Goal: Task Accomplishment & Management: Manage account settings

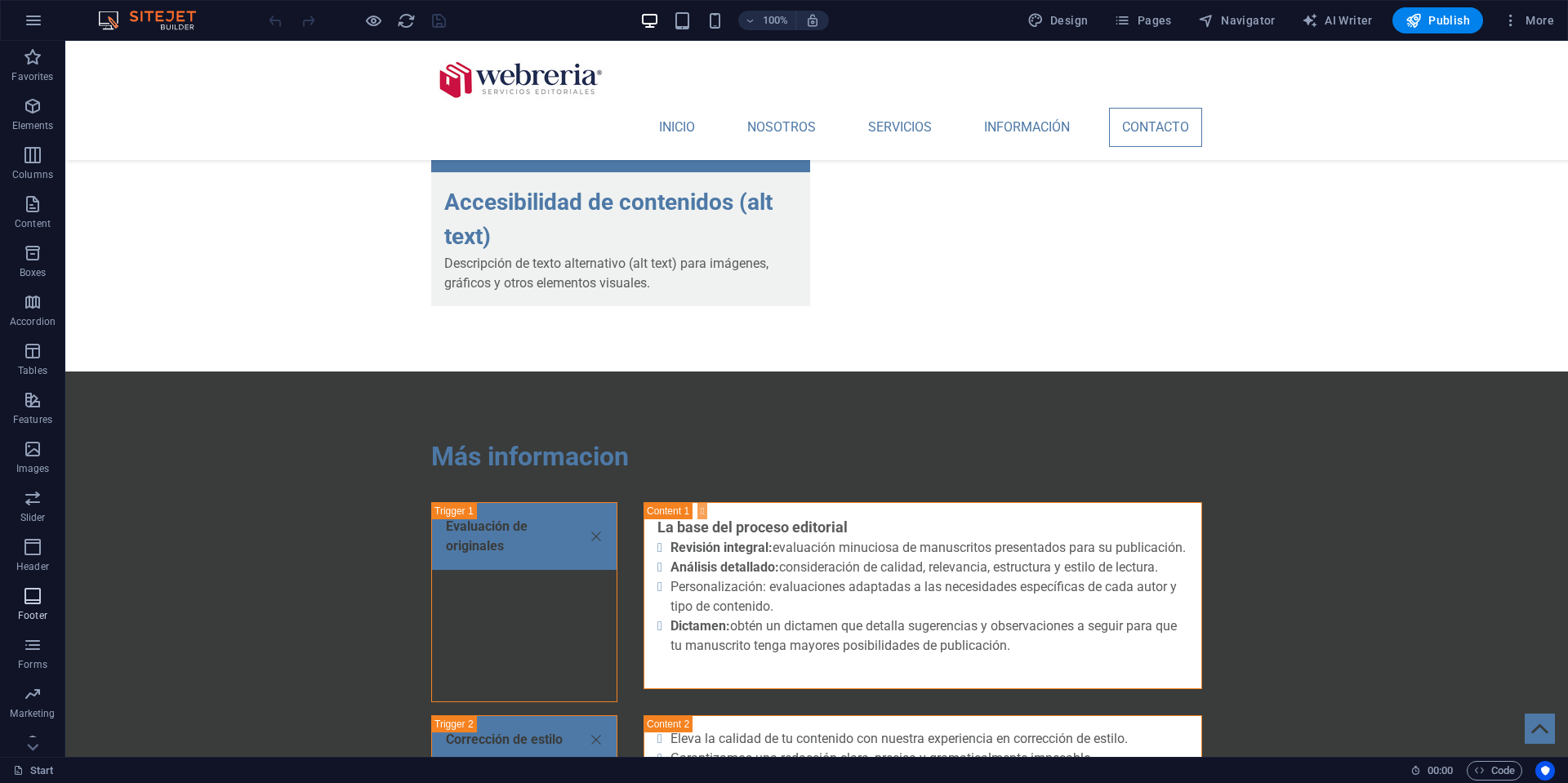
click at [31, 597] on icon "button" at bounding box center [32, 596] width 20 height 20
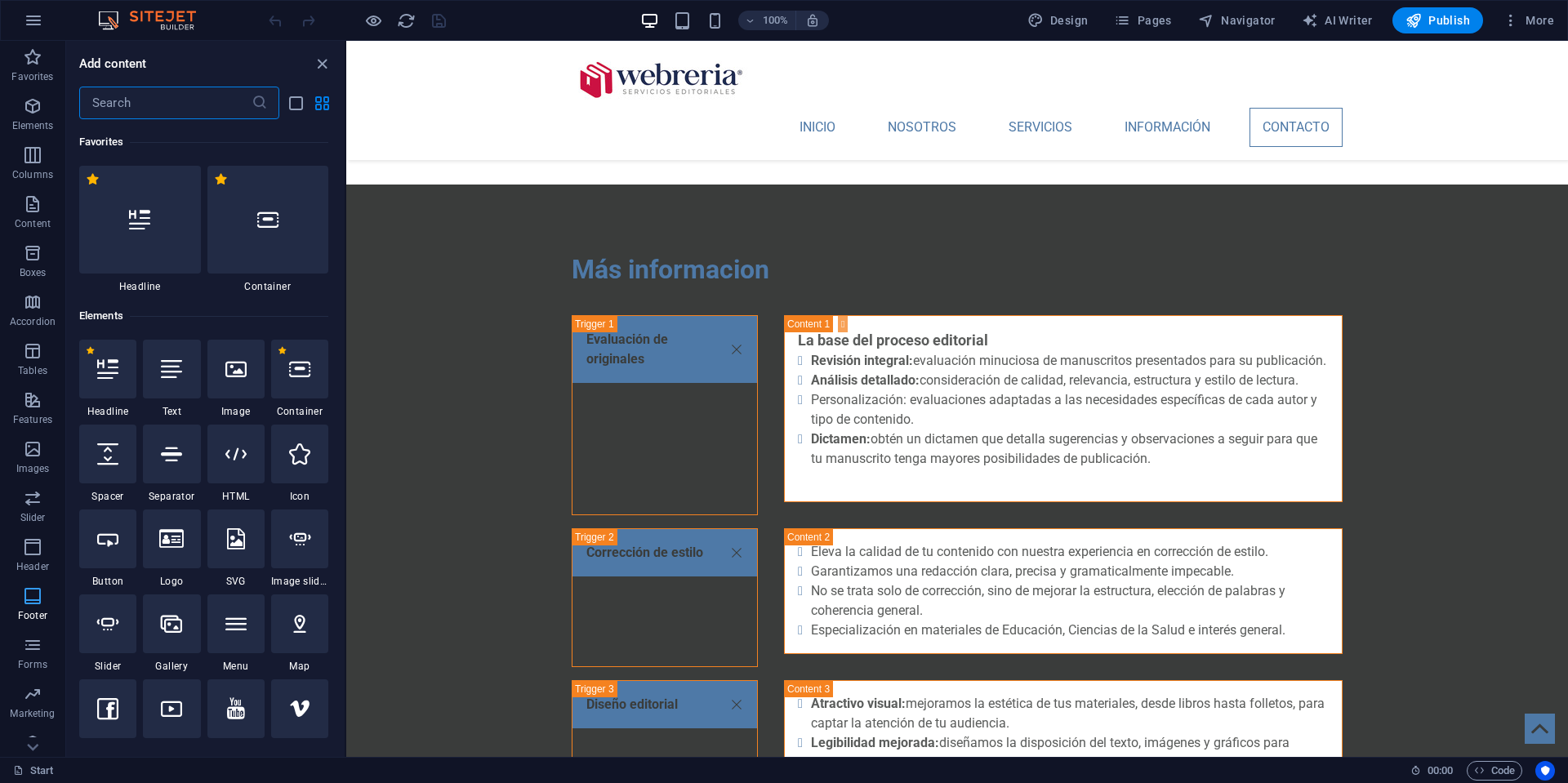
scroll to position [23, 0]
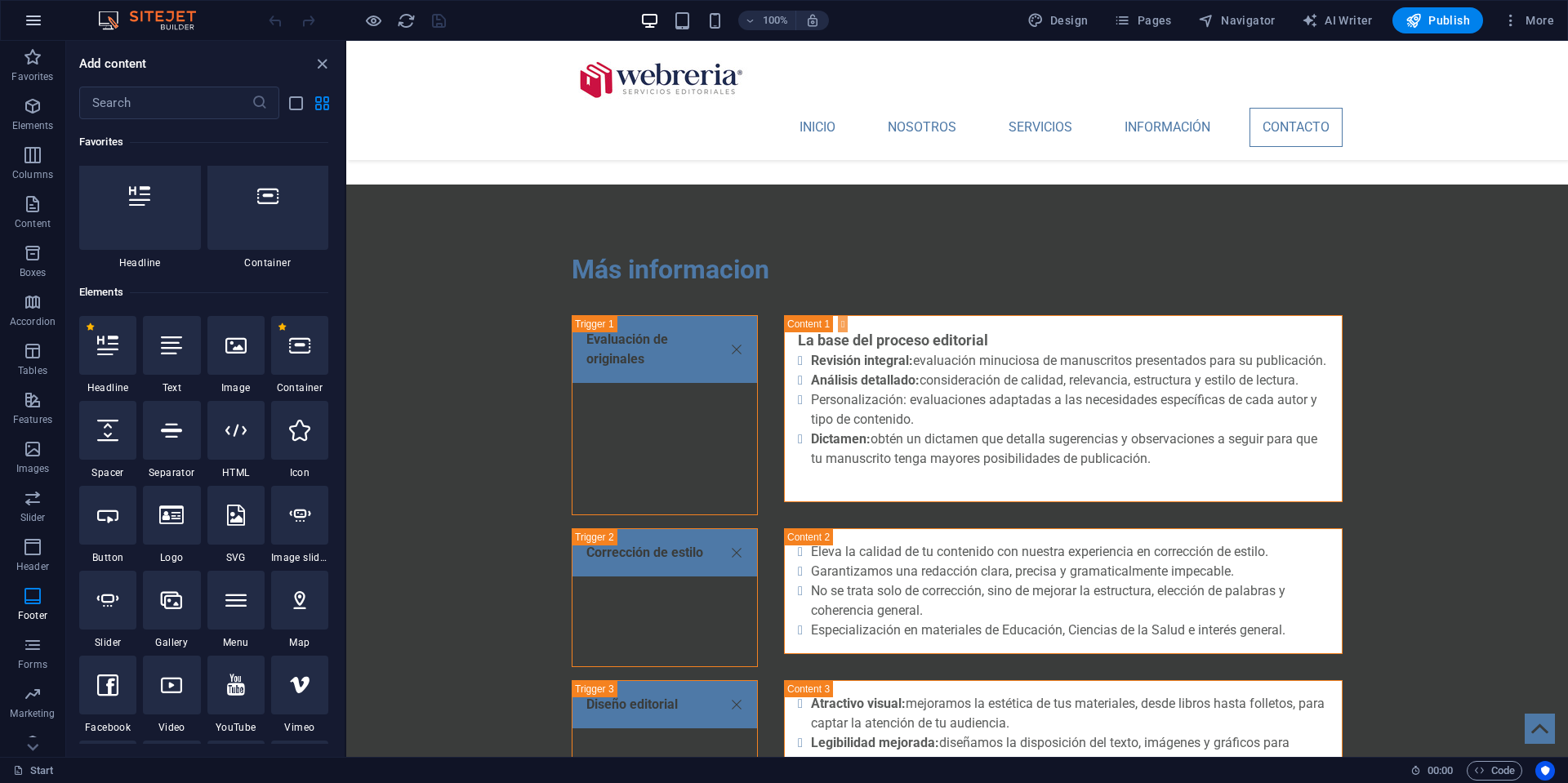
click at [36, 21] on icon "button" at bounding box center [33, 20] width 20 height 20
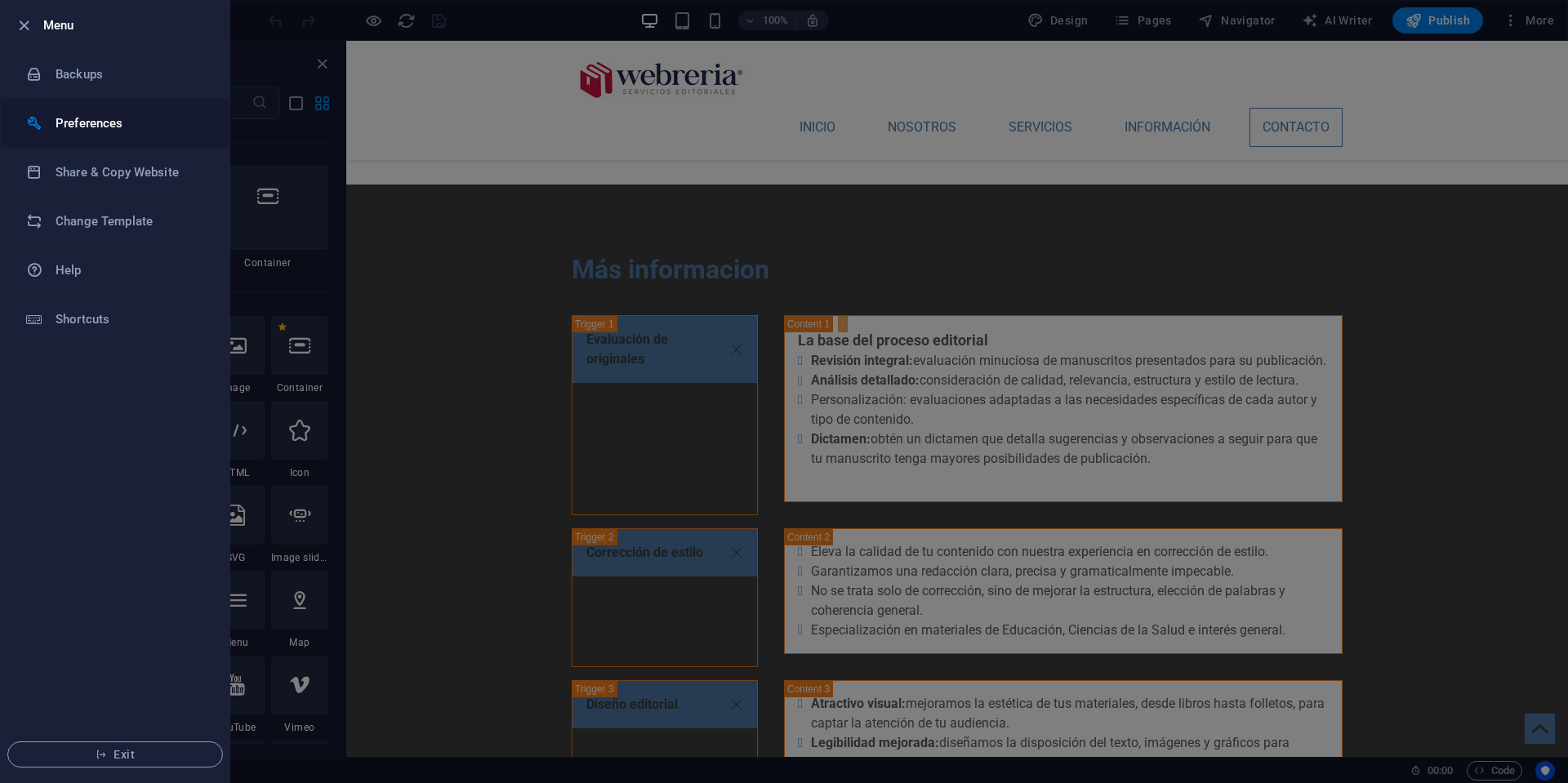
click at [54, 115] on div at bounding box center [40, 123] width 29 height 16
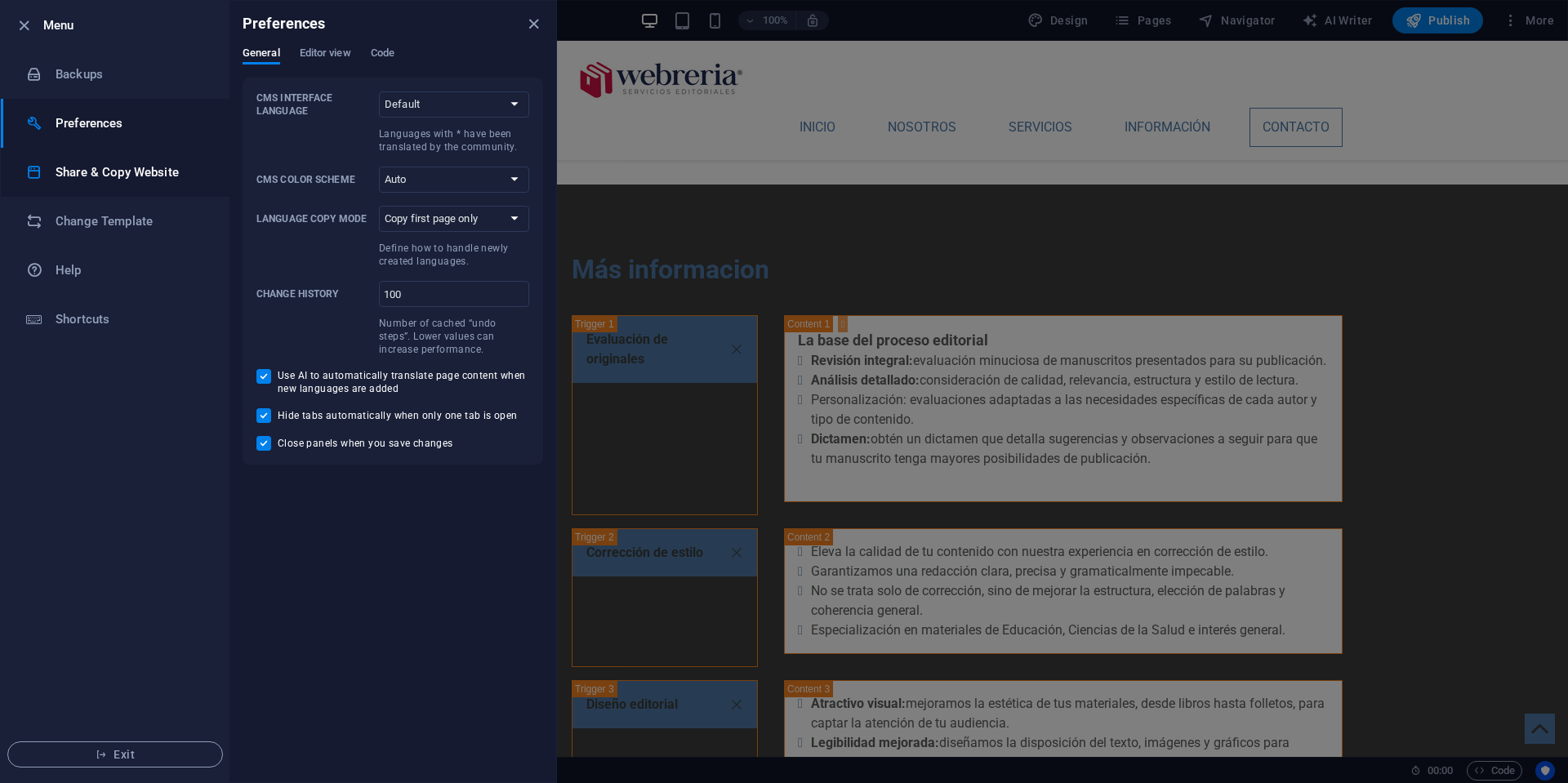
click at [90, 169] on h6 "Share & Copy Website" at bounding box center [131, 172] width 151 height 20
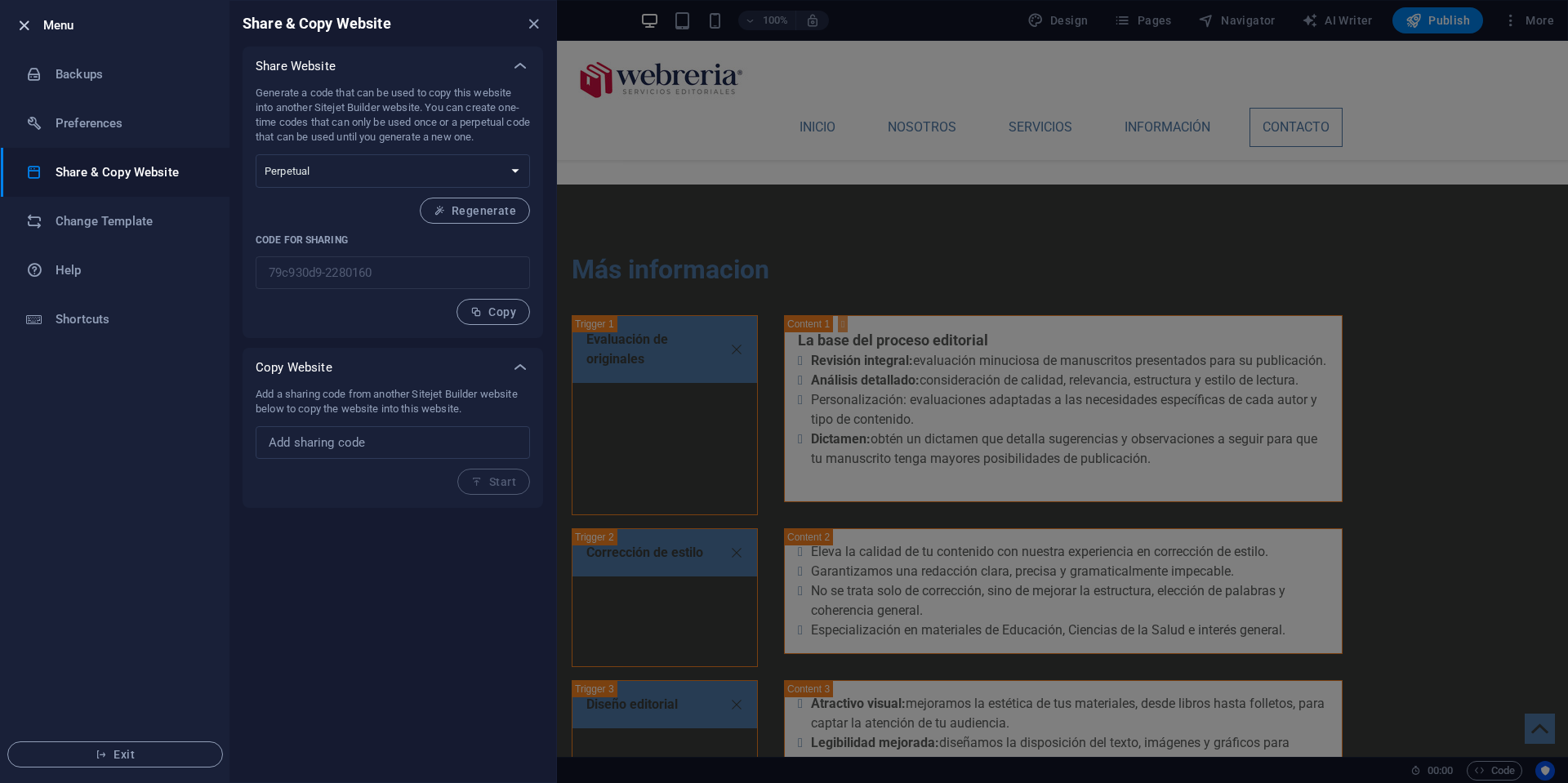
click at [22, 23] on icon "button" at bounding box center [24, 25] width 19 height 19
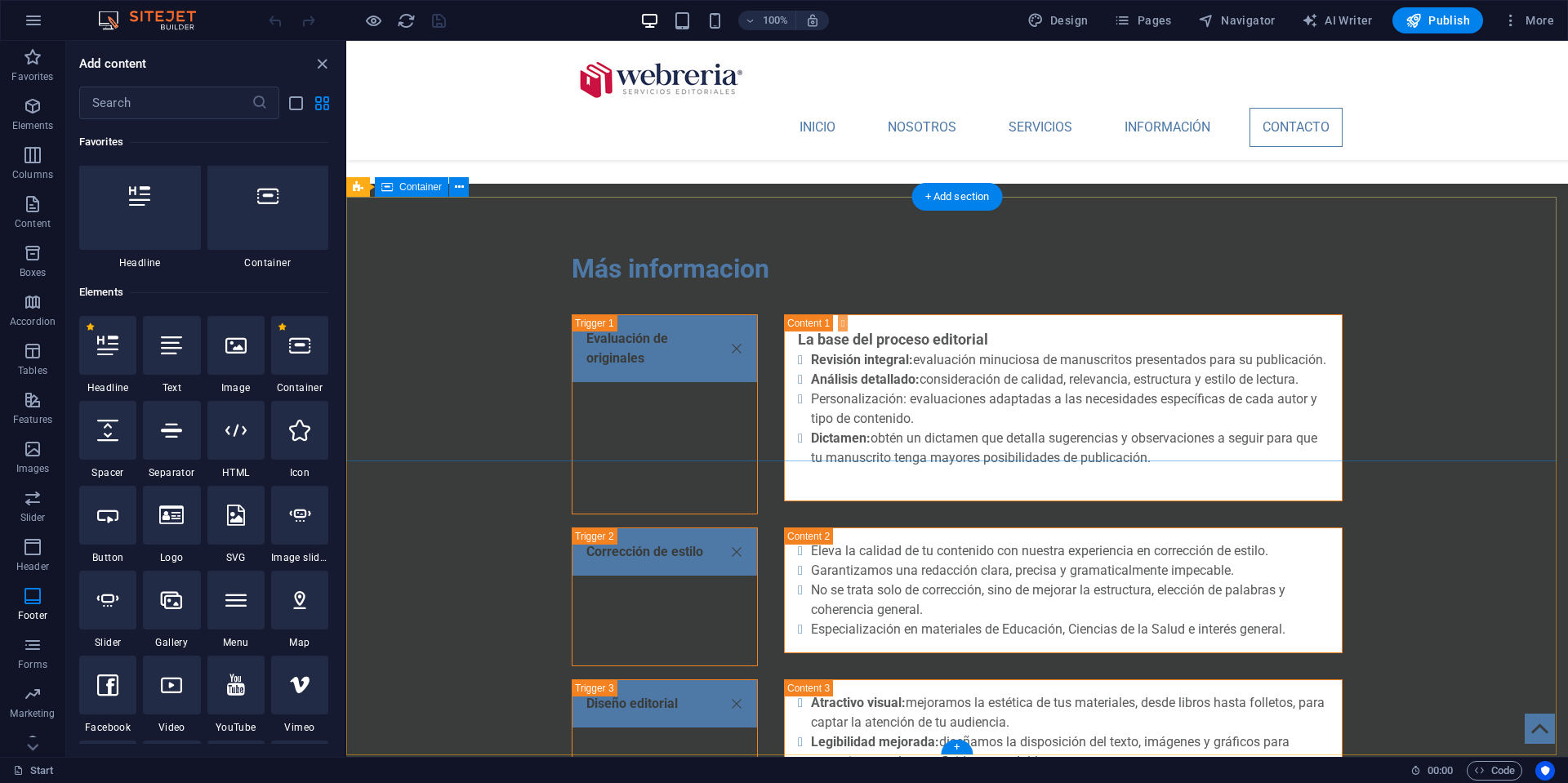
scroll to position [5459, 0]
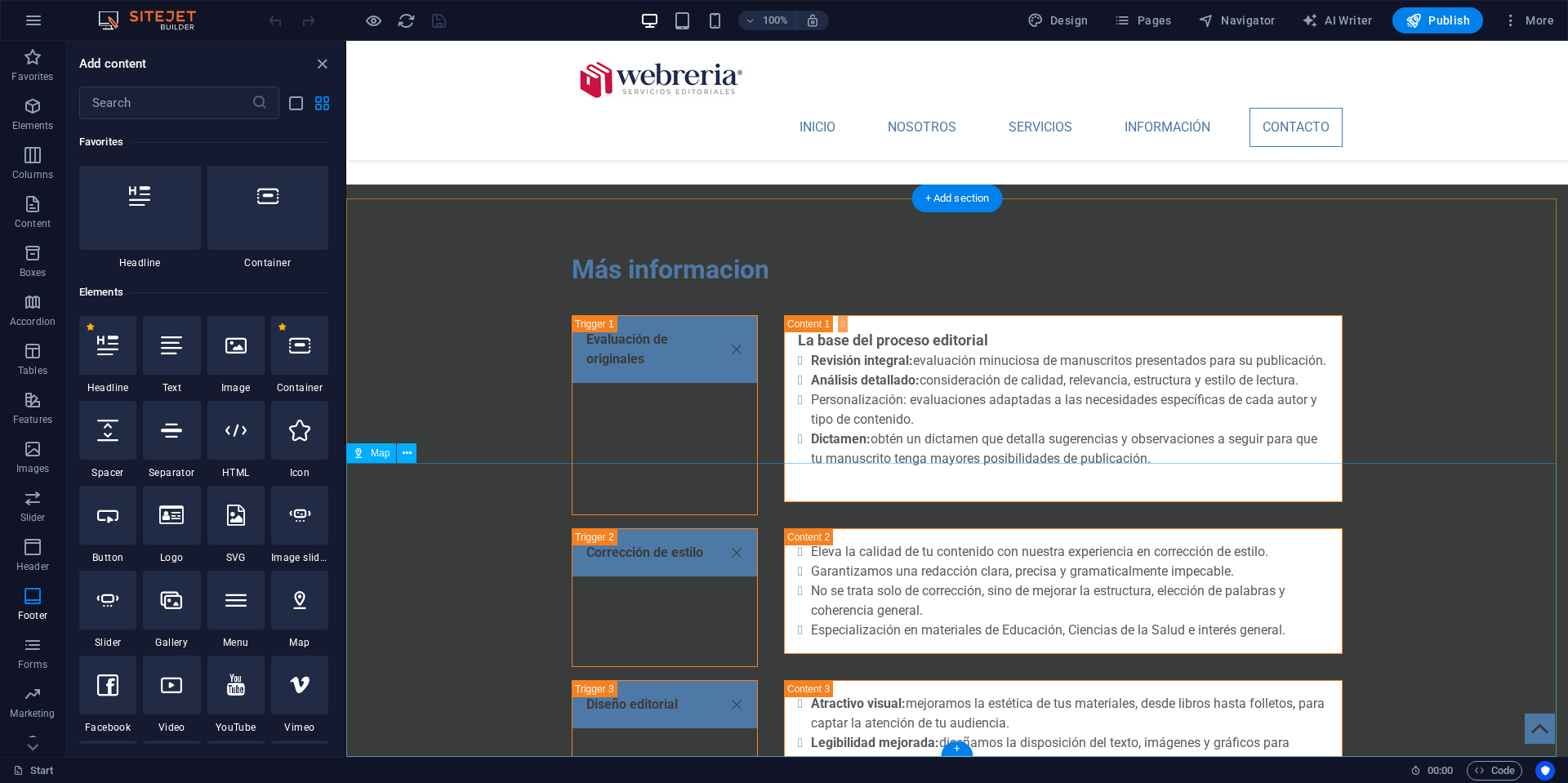
click at [382, 452] on span "Map" at bounding box center [380, 453] width 19 height 9
select select "1"
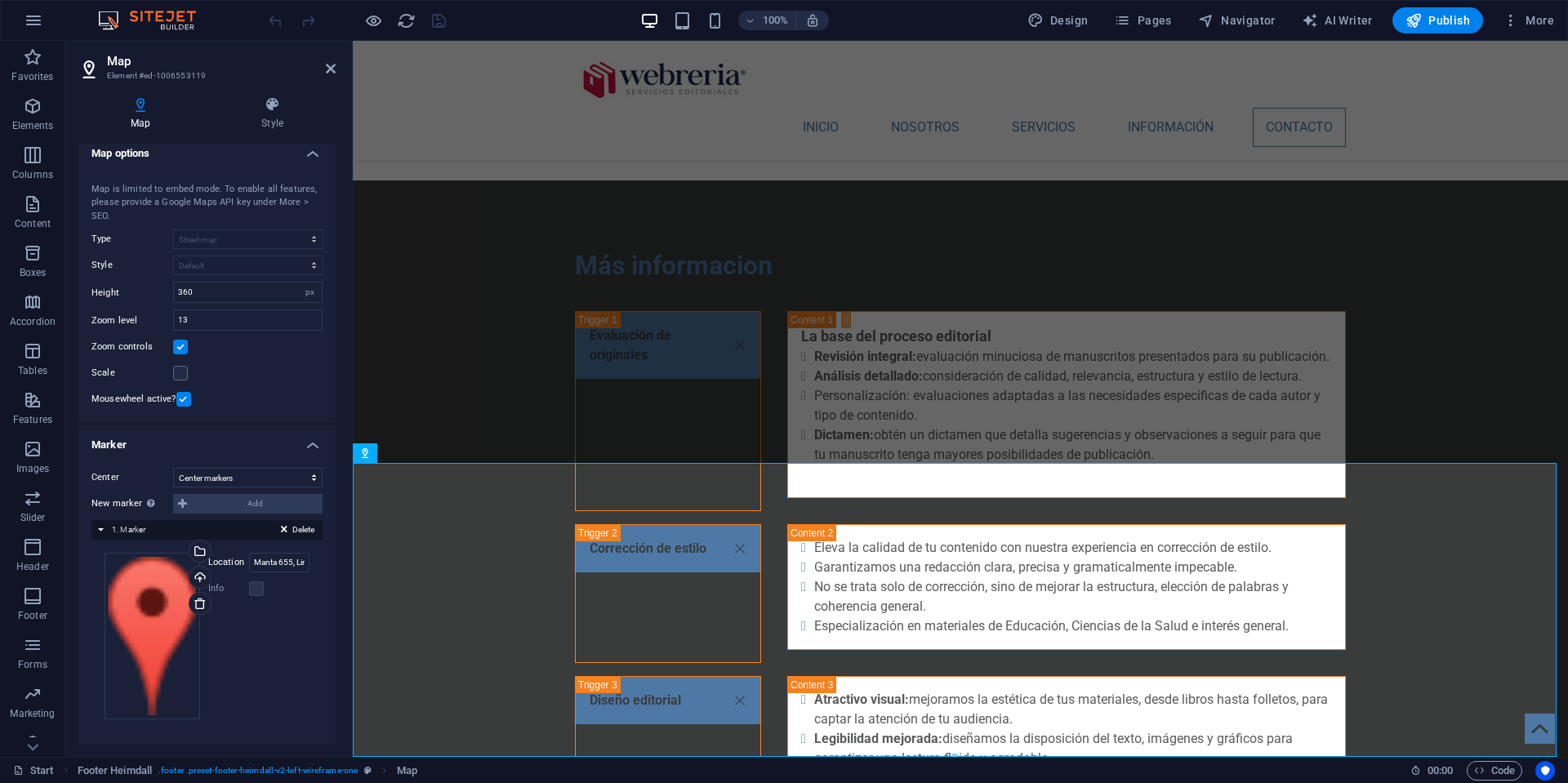
scroll to position [9, 0]
click at [91, 66] on icon at bounding box center [91, 69] width 24 height 26
click at [326, 68] on icon at bounding box center [330, 68] width 9 height 13
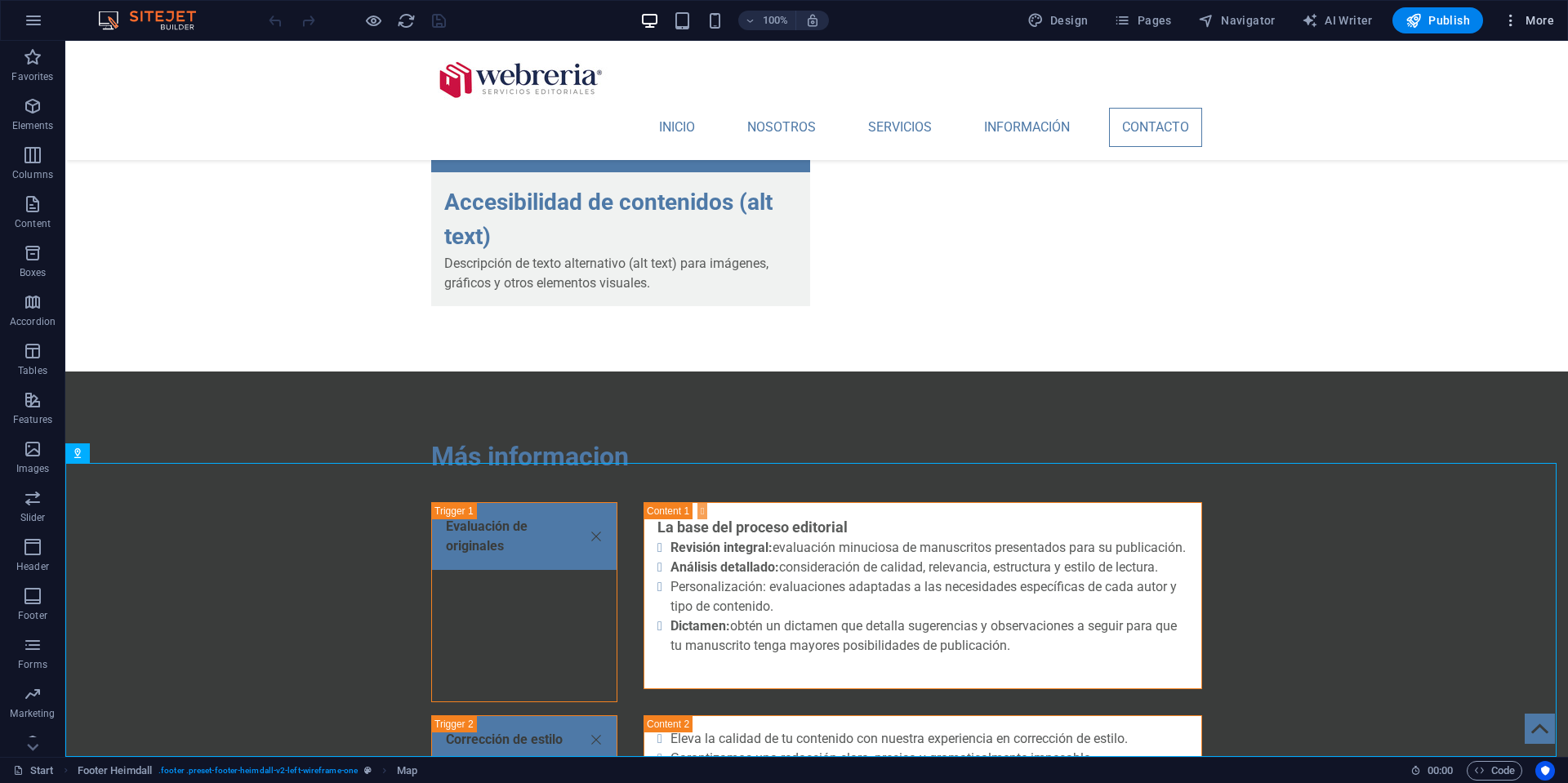
click at [1540, 24] on span "More" at bounding box center [1528, 20] width 51 height 16
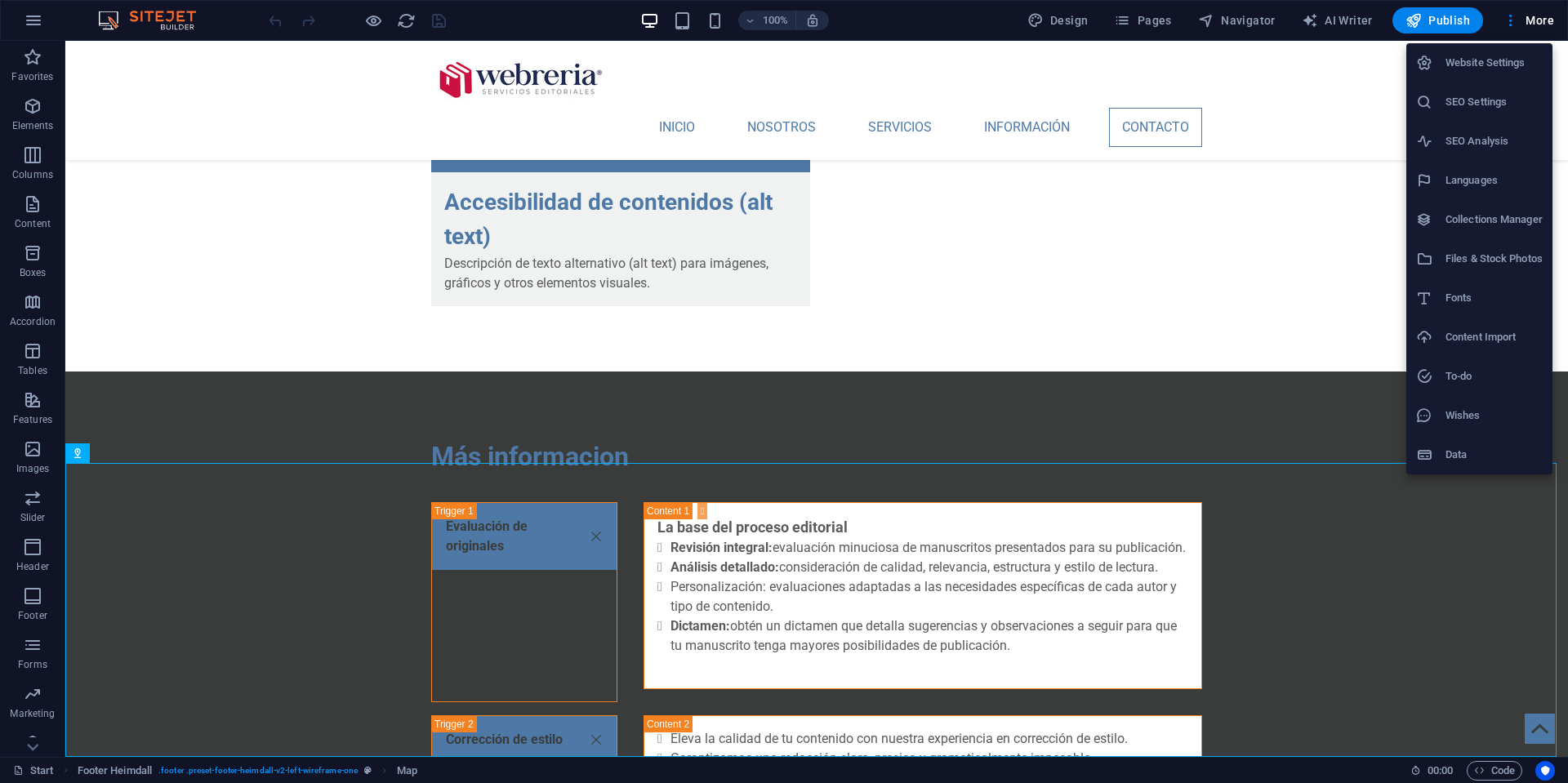
click at [1486, 61] on h6 "Website Settings" at bounding box center [1494, 63] width 97 height 20
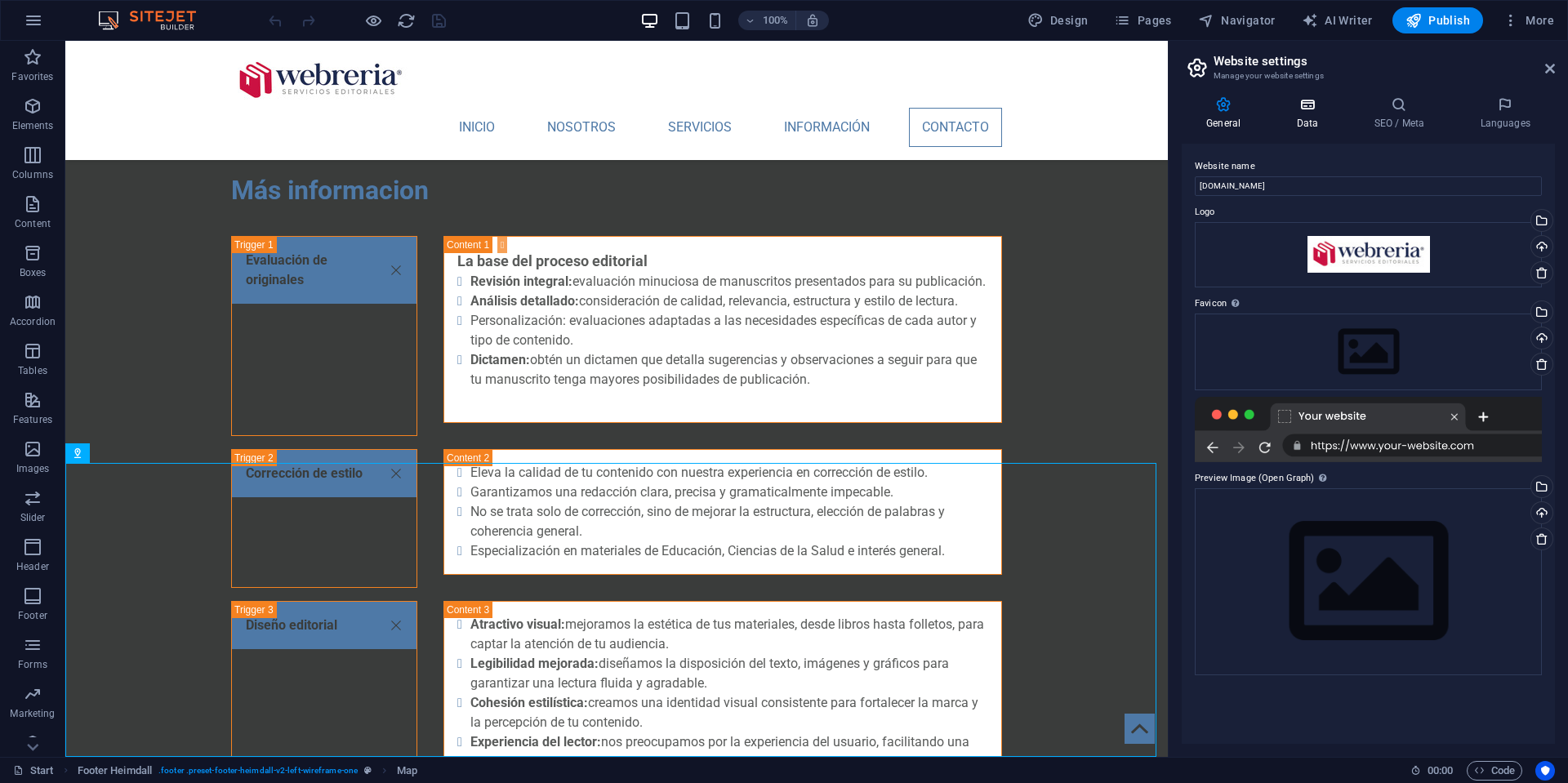
click at [1304, 112] on icon at bounding box center [1307, 104] width 71 height 16
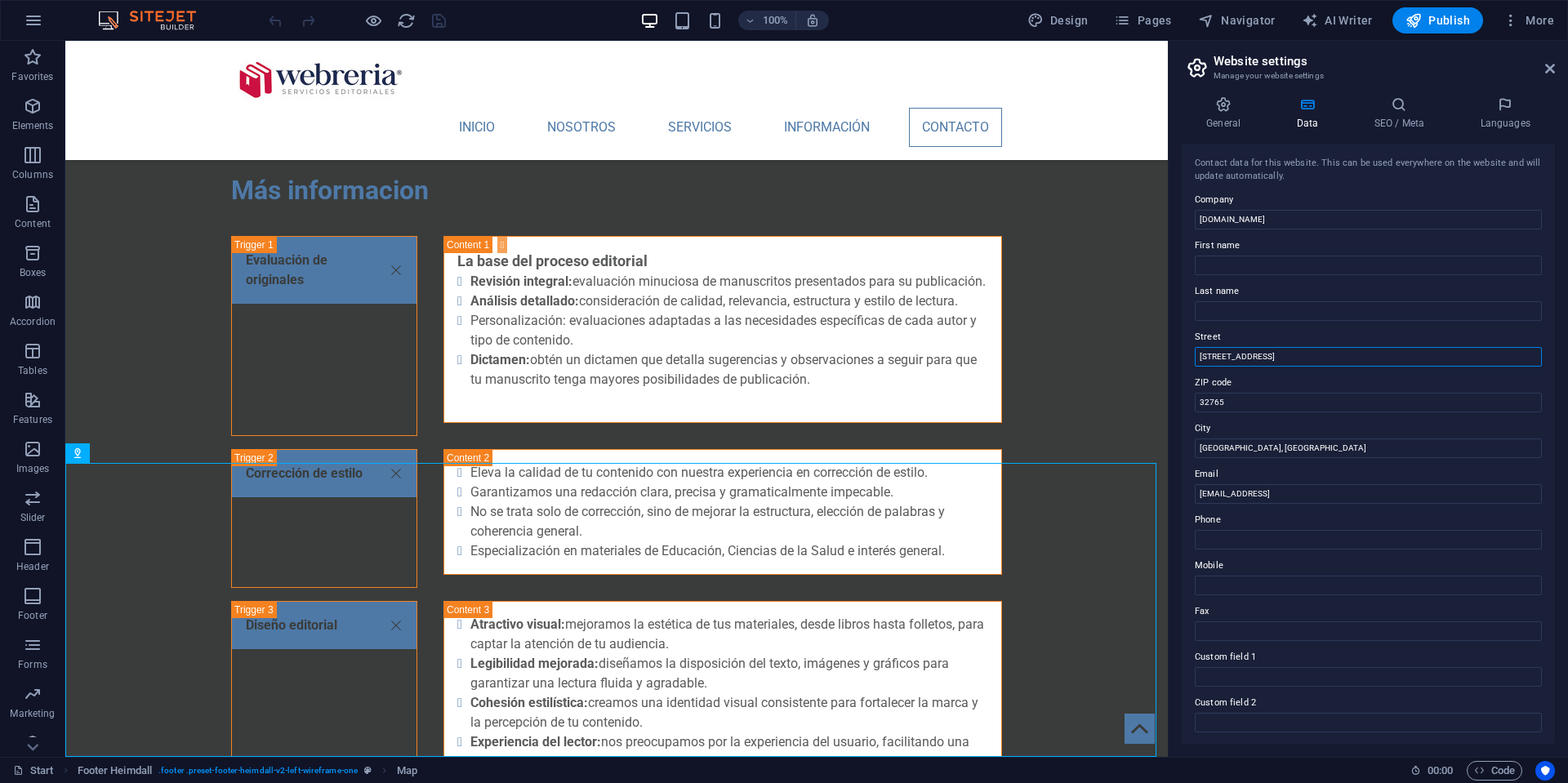
drag, startPoint x: 1280, startPoint y: 356, endPoint x: 1189, endPoint y: 355, distance: 91.0
type input "Manta 655, Oficina 5"
type input "07300"
type input "CDMX"
type input "[EMAIL_ADDRESS][DOMAIN_NAME]"
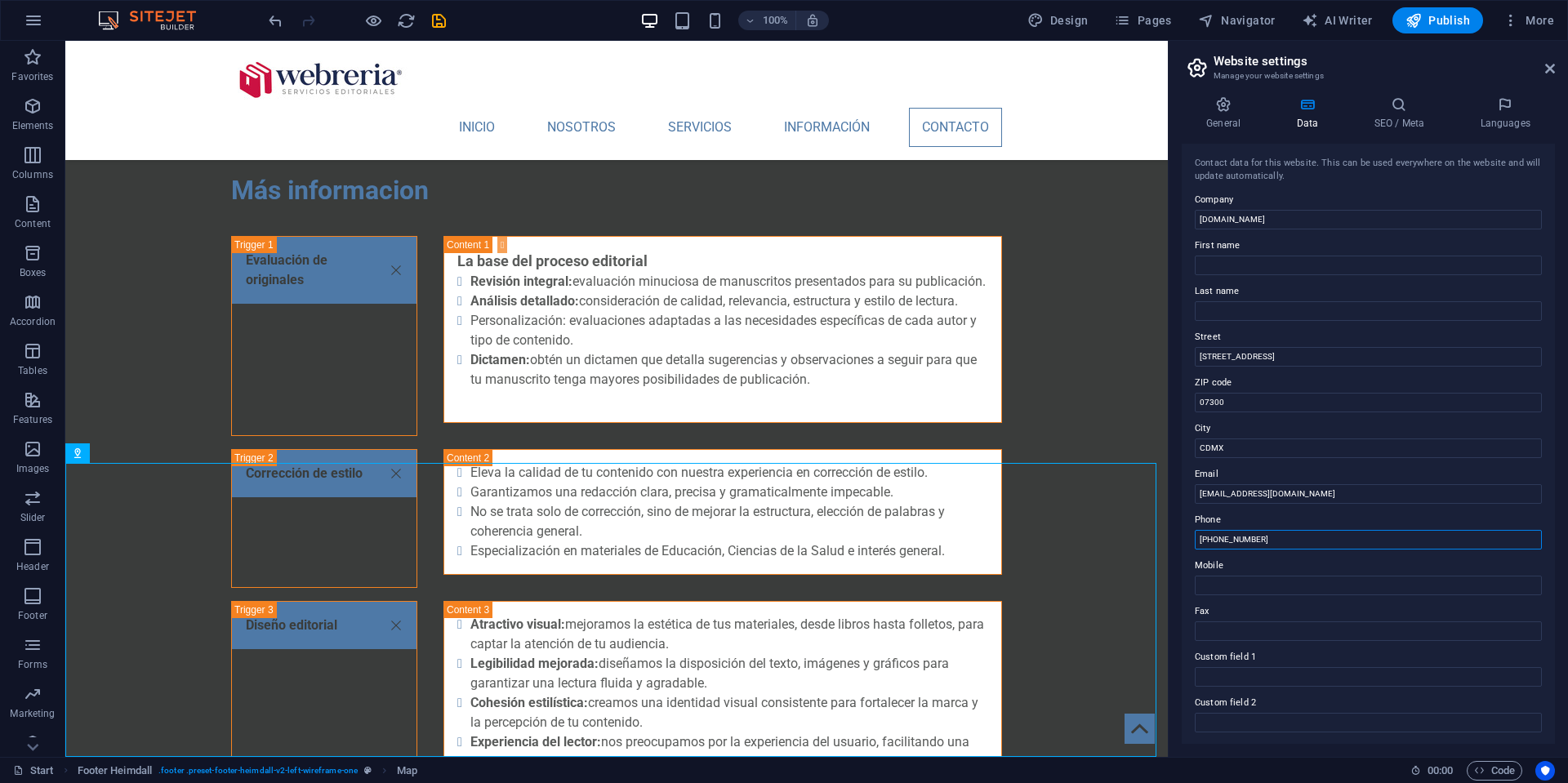
scroll to position [0, 0]
type input "+525637303962"
drag, startPoint x: 1279, startPoint y: 217, endPoint x: 1185, endPoint y: 210, distance: 94.3
type input "Webreria"
click at [1402, 106] on icon at bounding box center [1399, 104] width 100 height 16
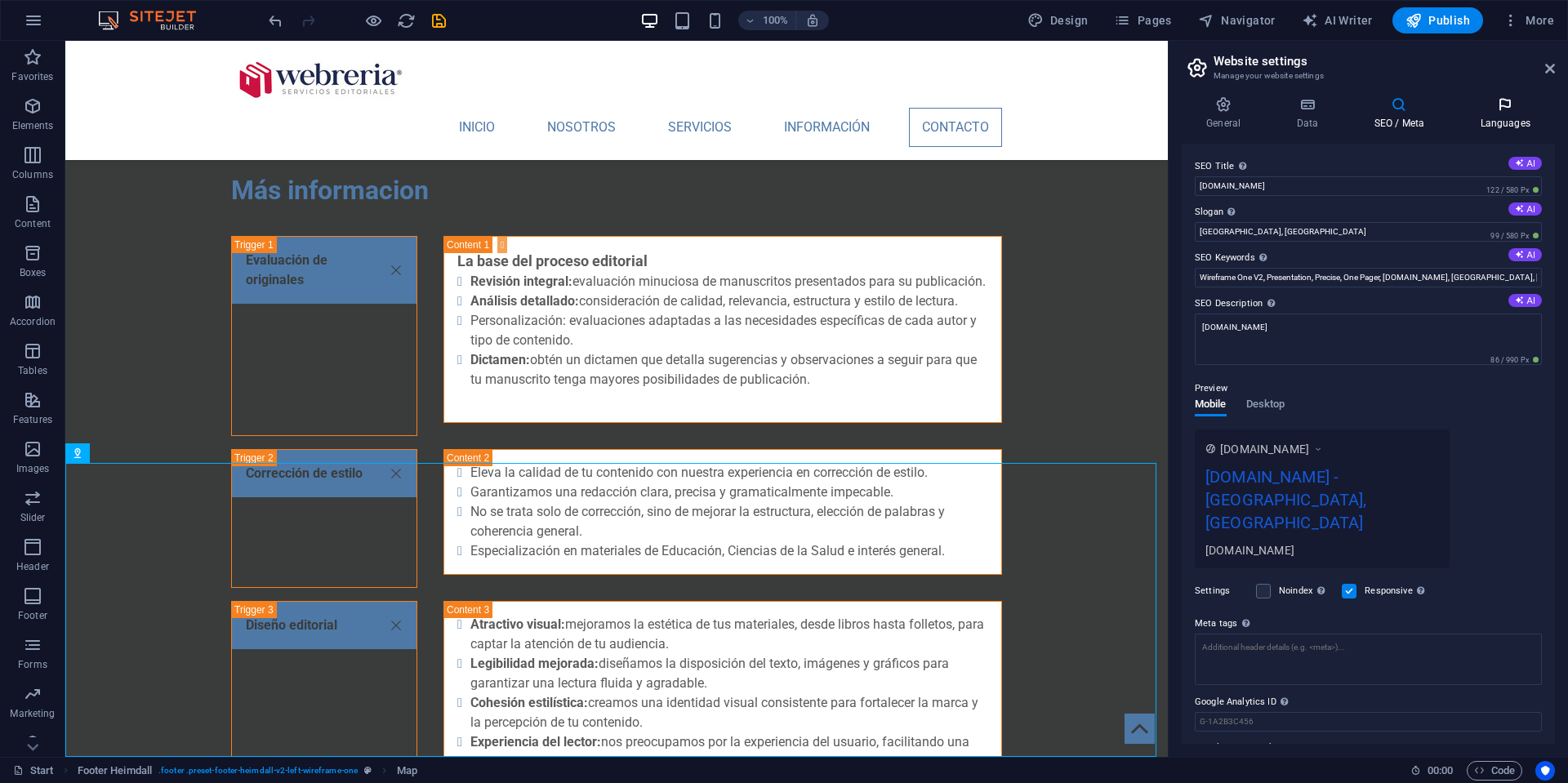
click at [1503, 107] on icon at bounding box center [1504, 104] width 100 height 16
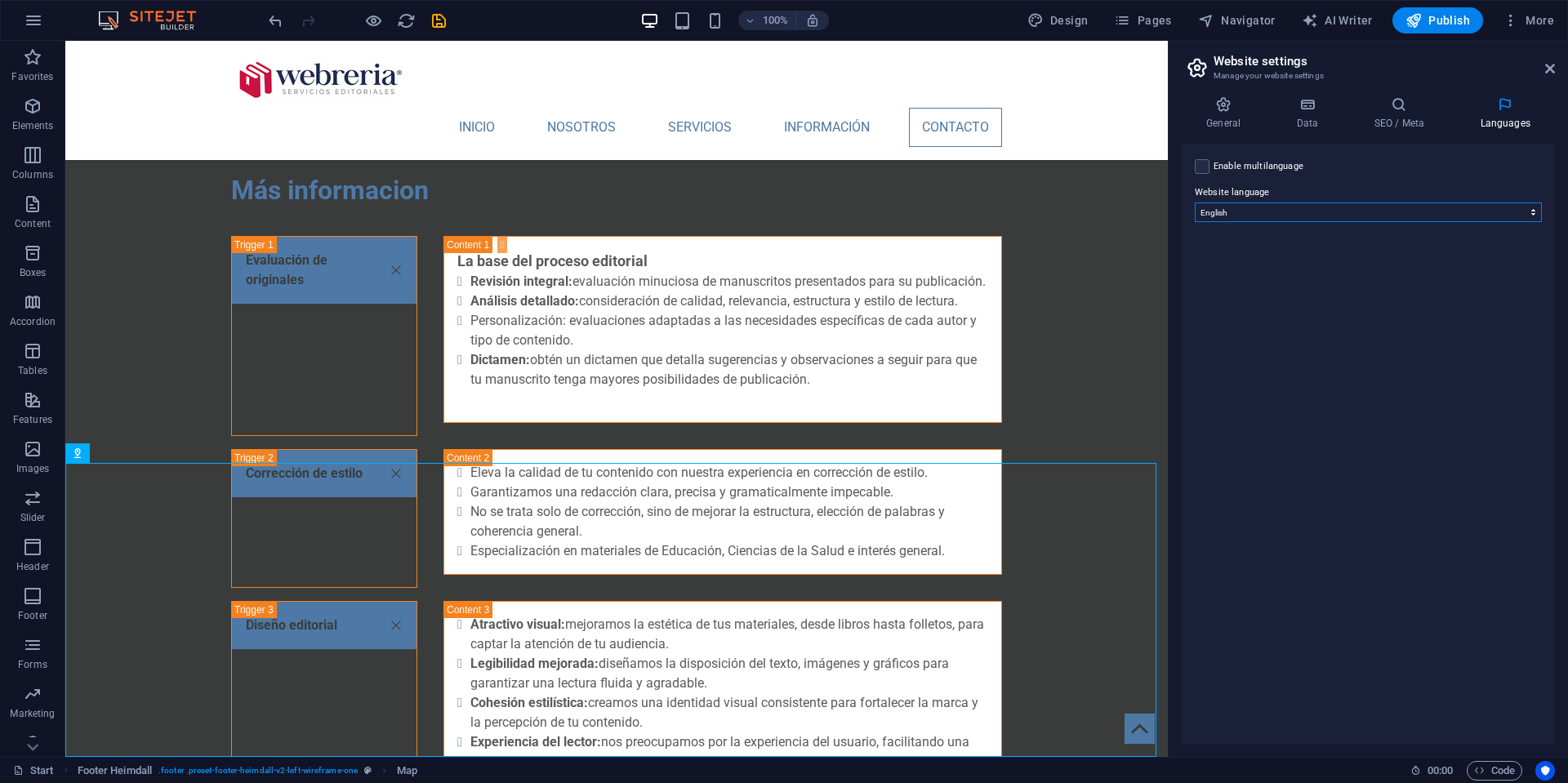
select select "148"
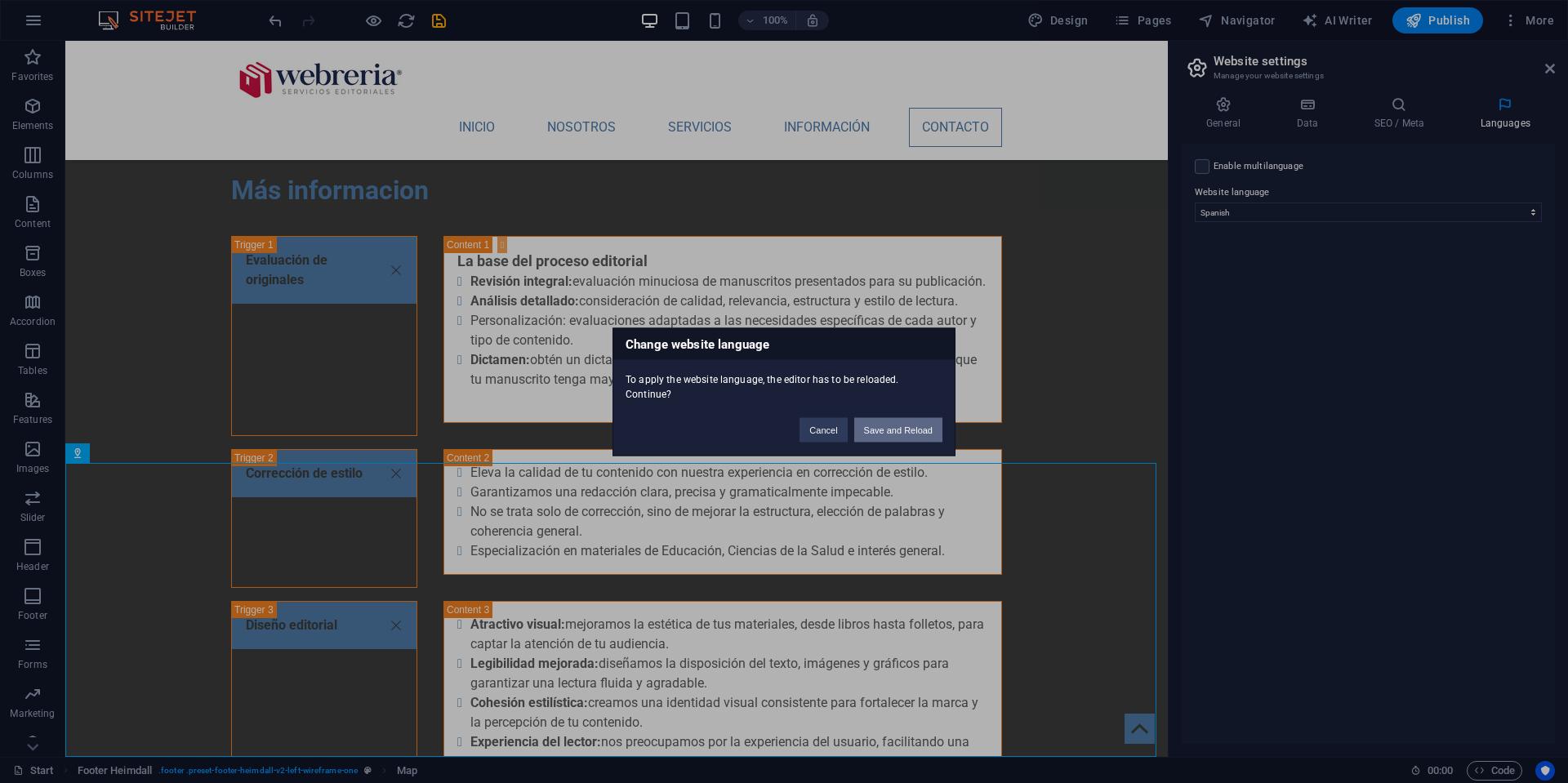
click at [903, 432] on button "Save and Reload" at bounding box center [898, 429] width 88 height 24
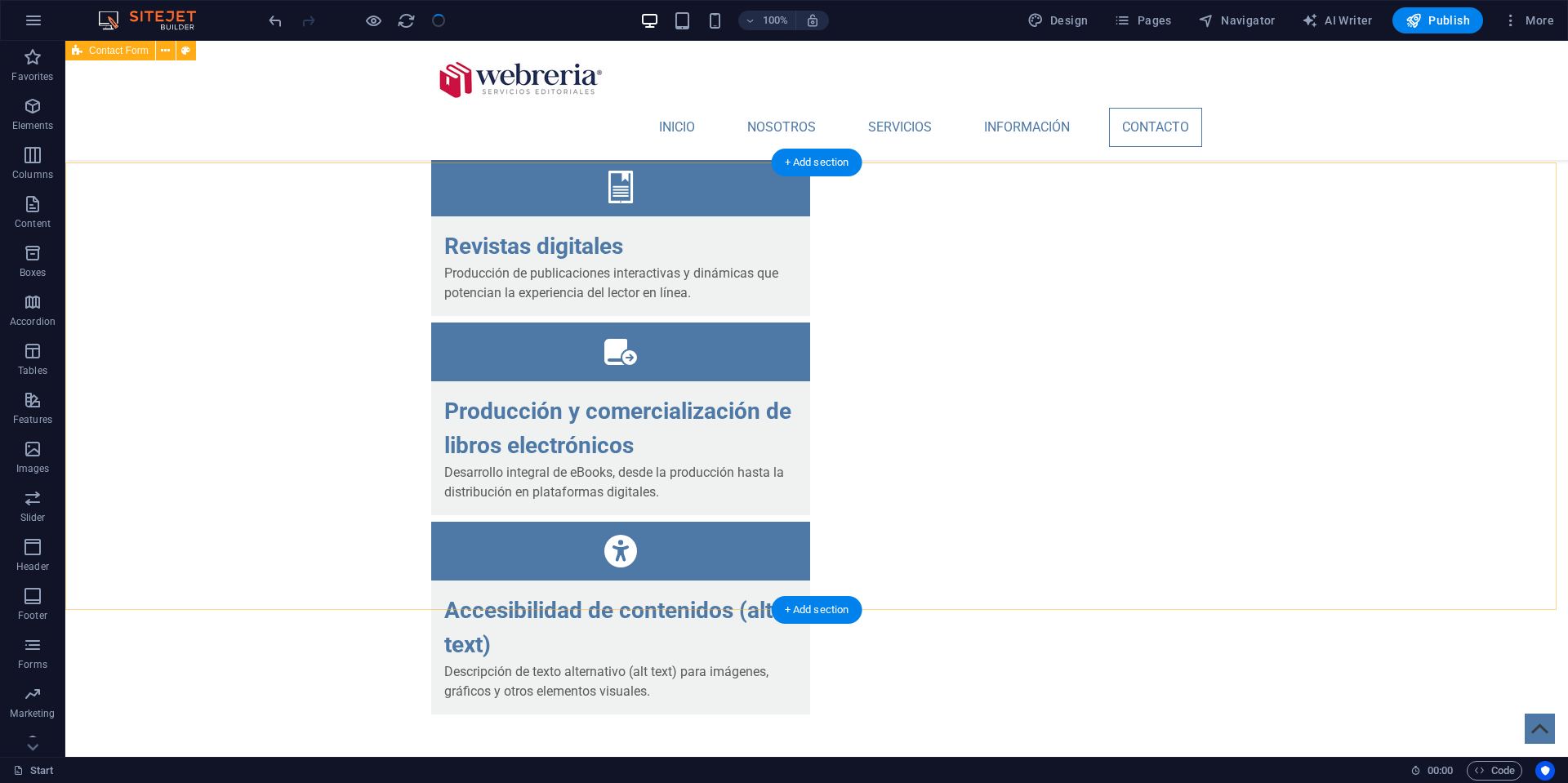
scroll to position [5047, 0]
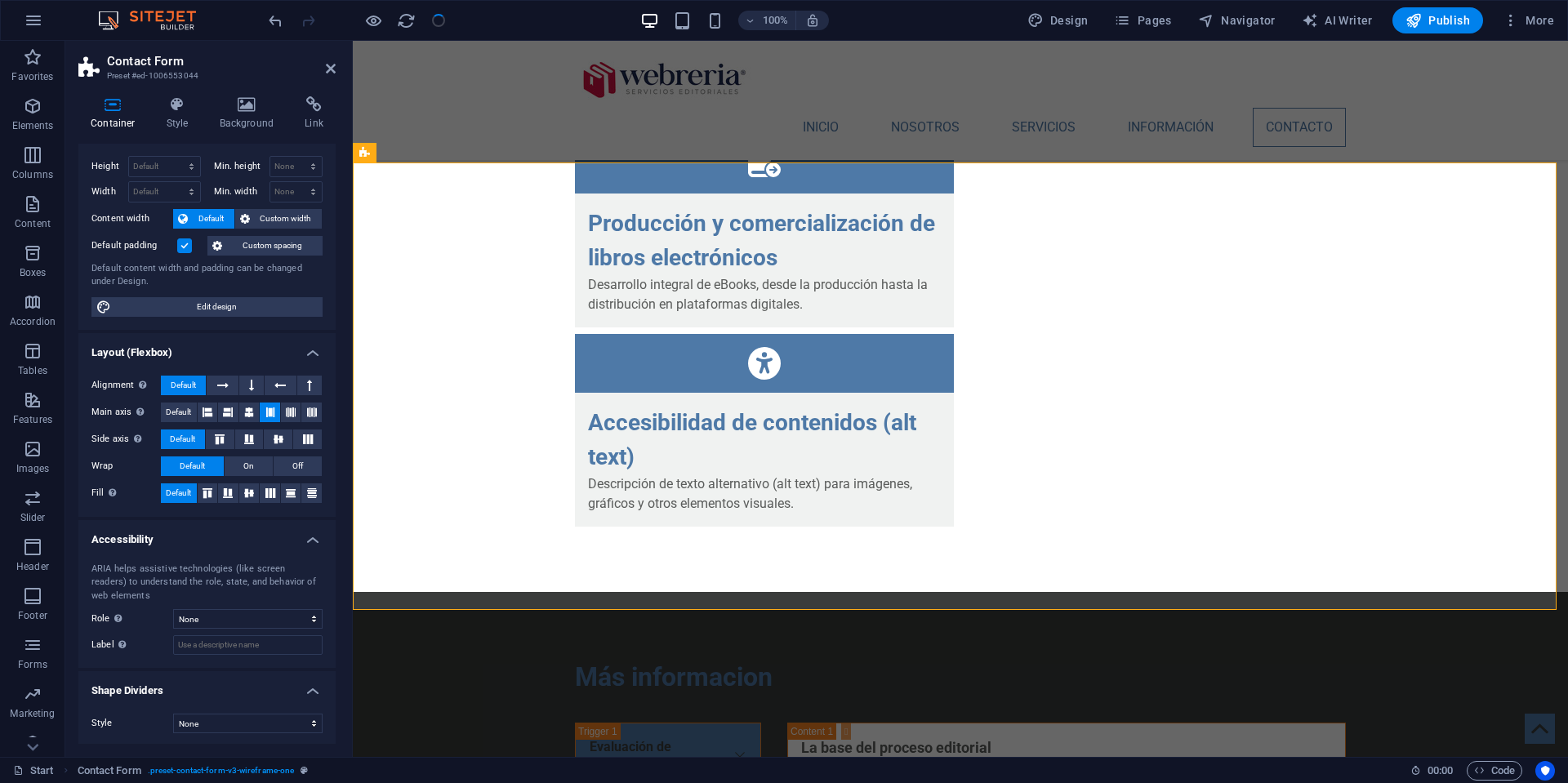
scroll to position [0, 0]
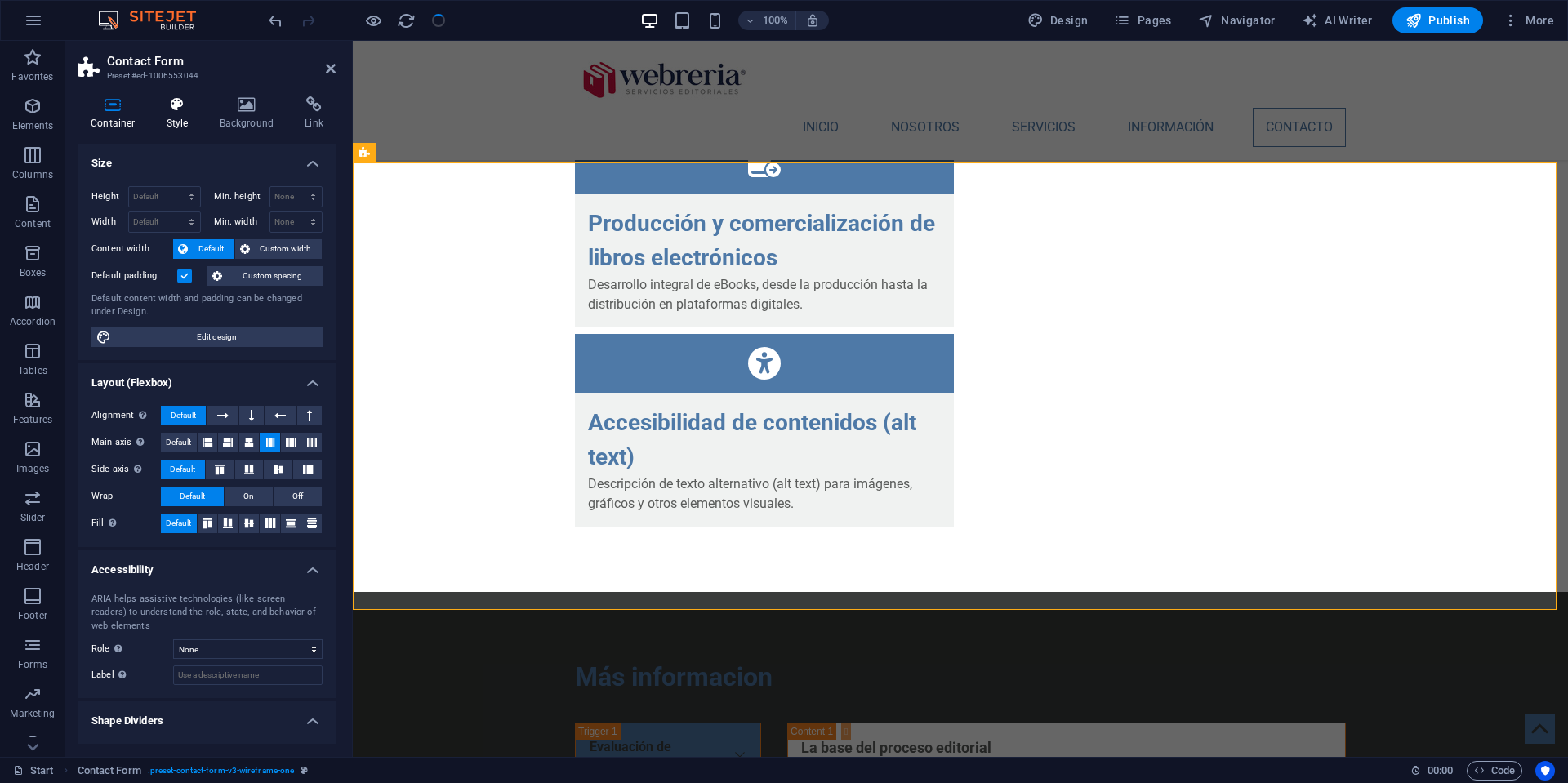
click at [178, 105] on icon at bounding box center [178, 104] width 47 height 16
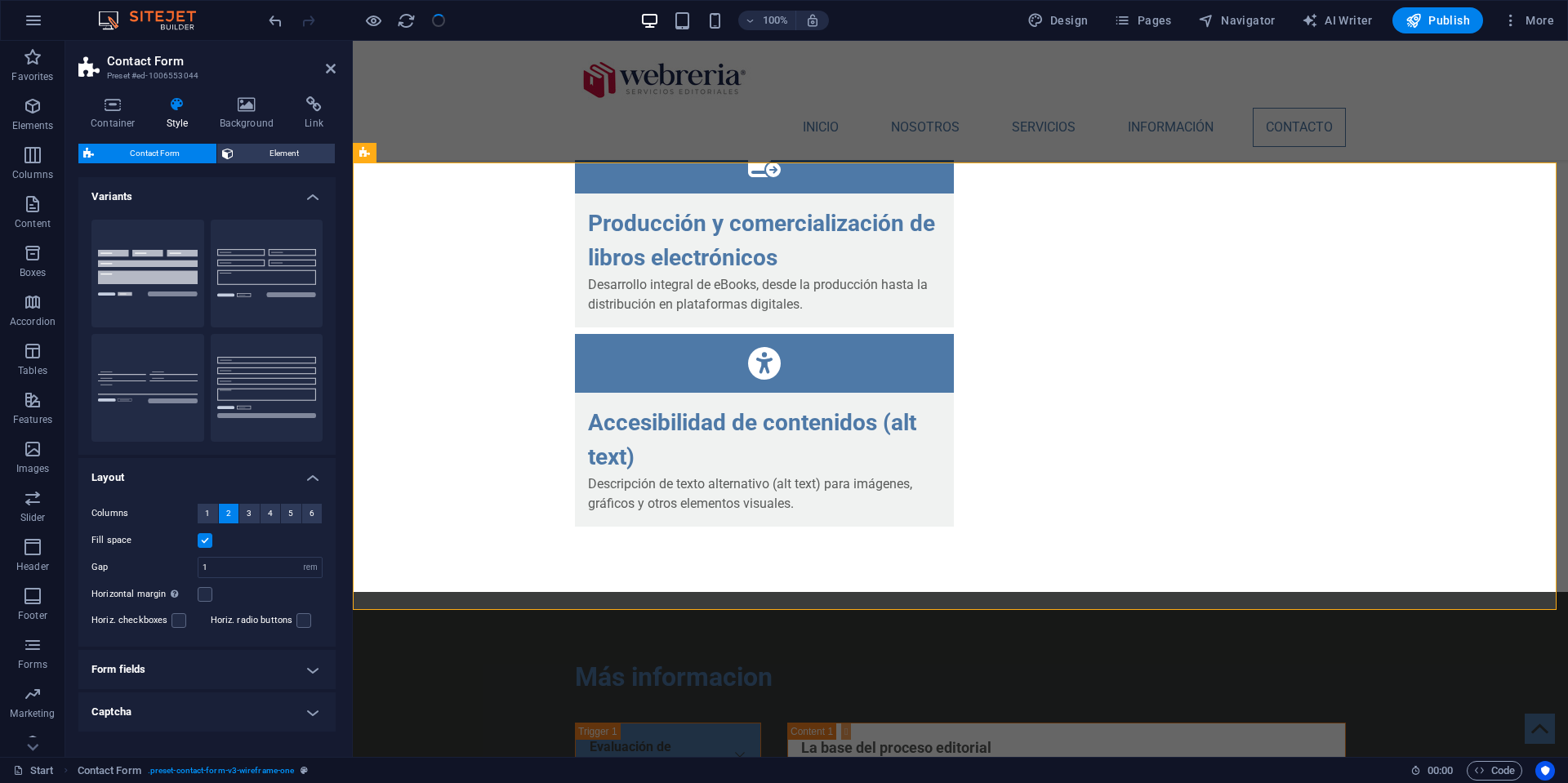
click at [130, 152] on span "Contact Form" at bounding box center [155, 153] width 113 height 20
click at [112, 109] on icon at bounding box center [113, 104] width 69 height 16
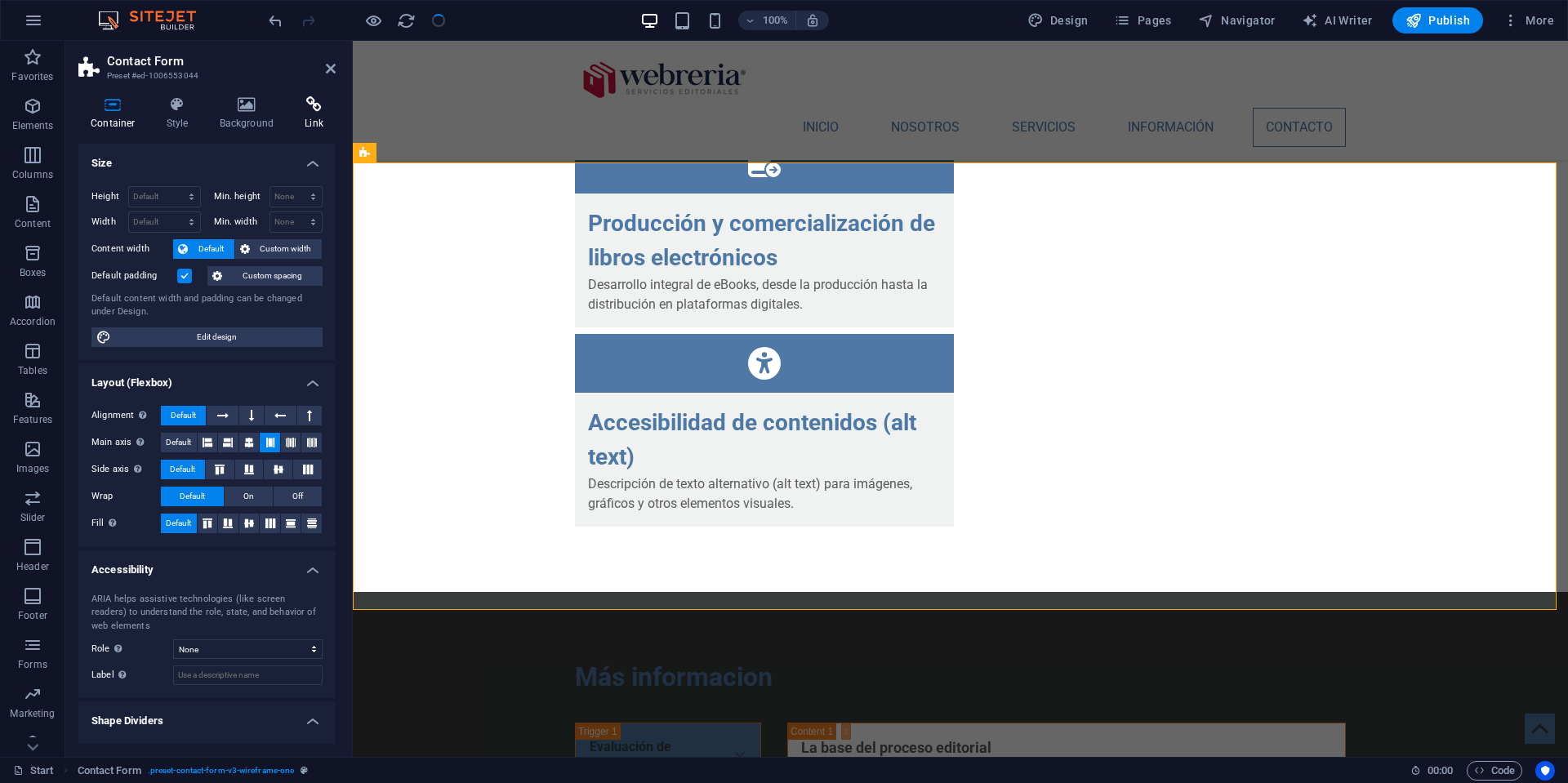
click at [315, 109] on icon at bounding box center [314, 104] width 43 height 16
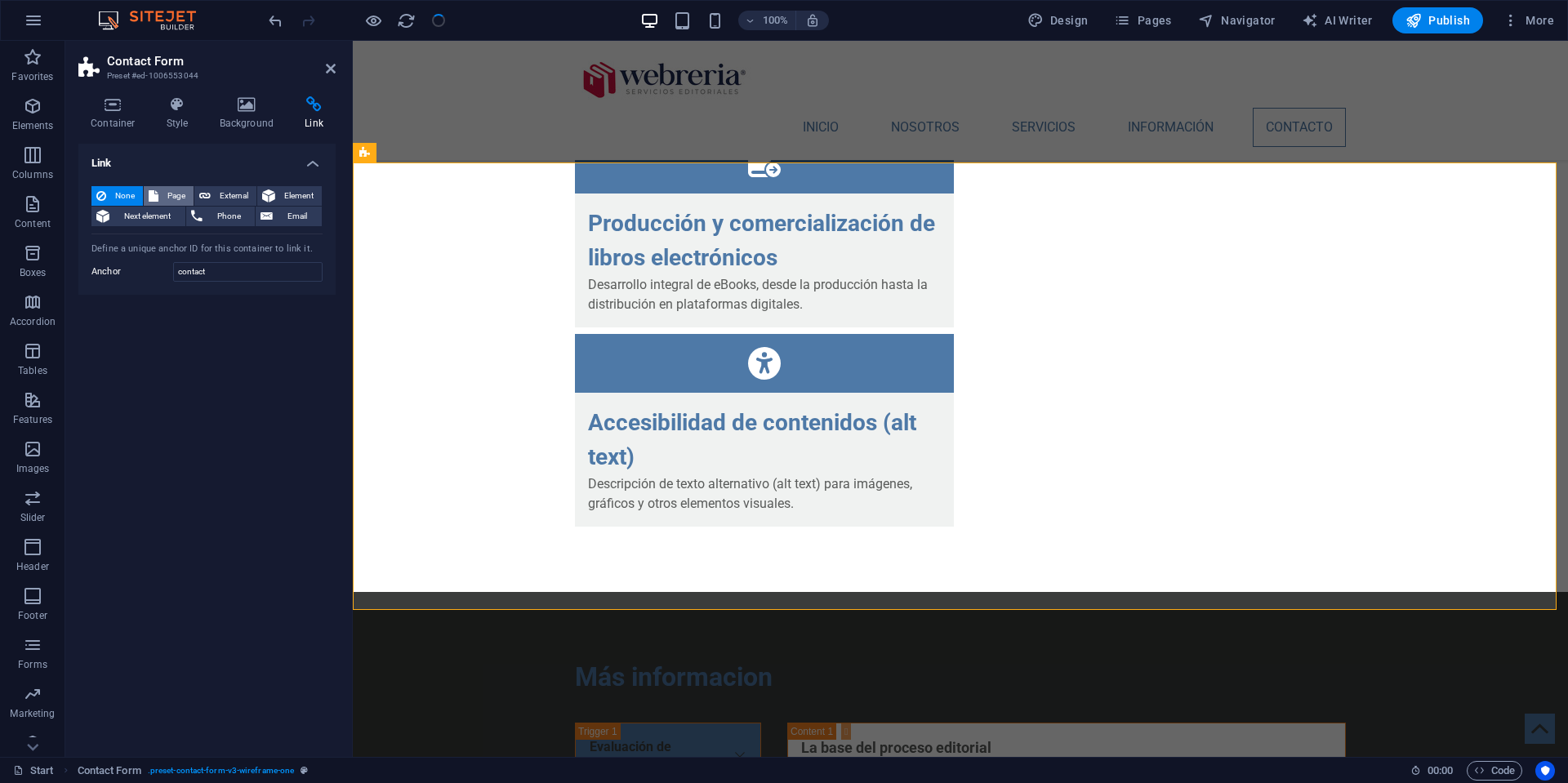
click at [165, 195] on span "Page" at bounding box center [176, 196] width 25 height 20
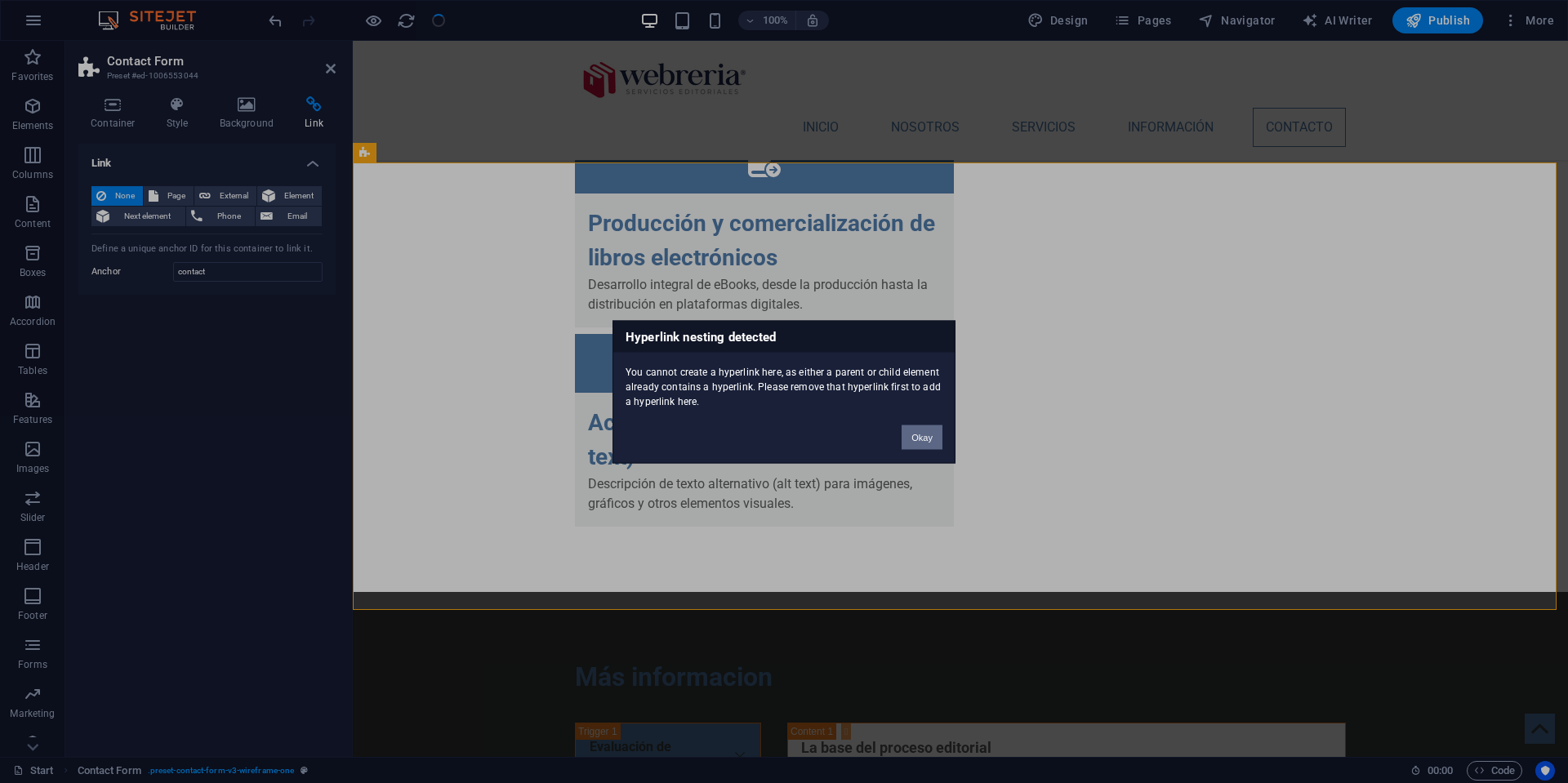
click at [929, 436] on button "Okay" at bounding box center [922, 437] width 41 height 24
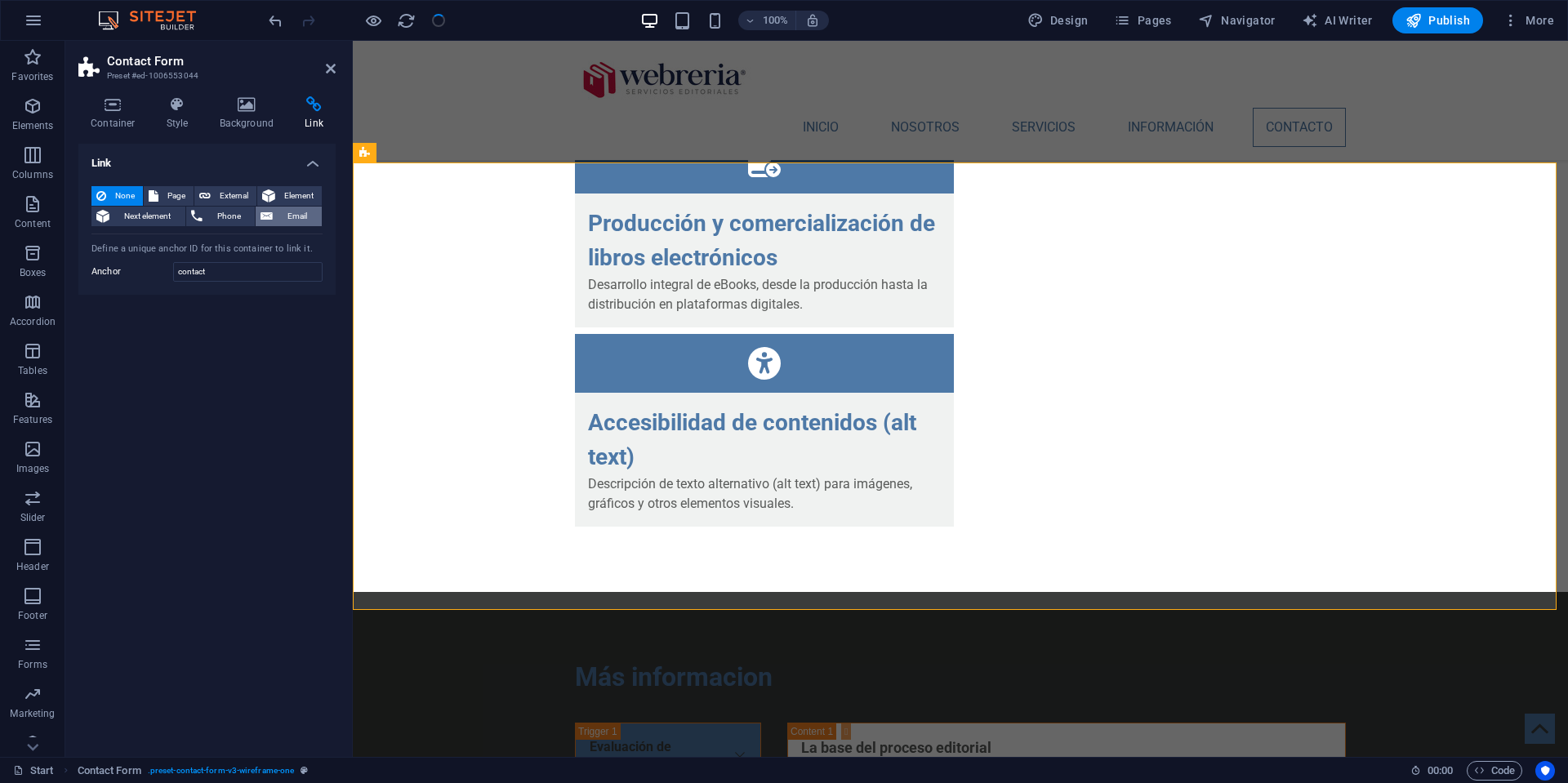
click at [297, 216] on span "Email" at bounding box center [297, 216] width 39 height 20
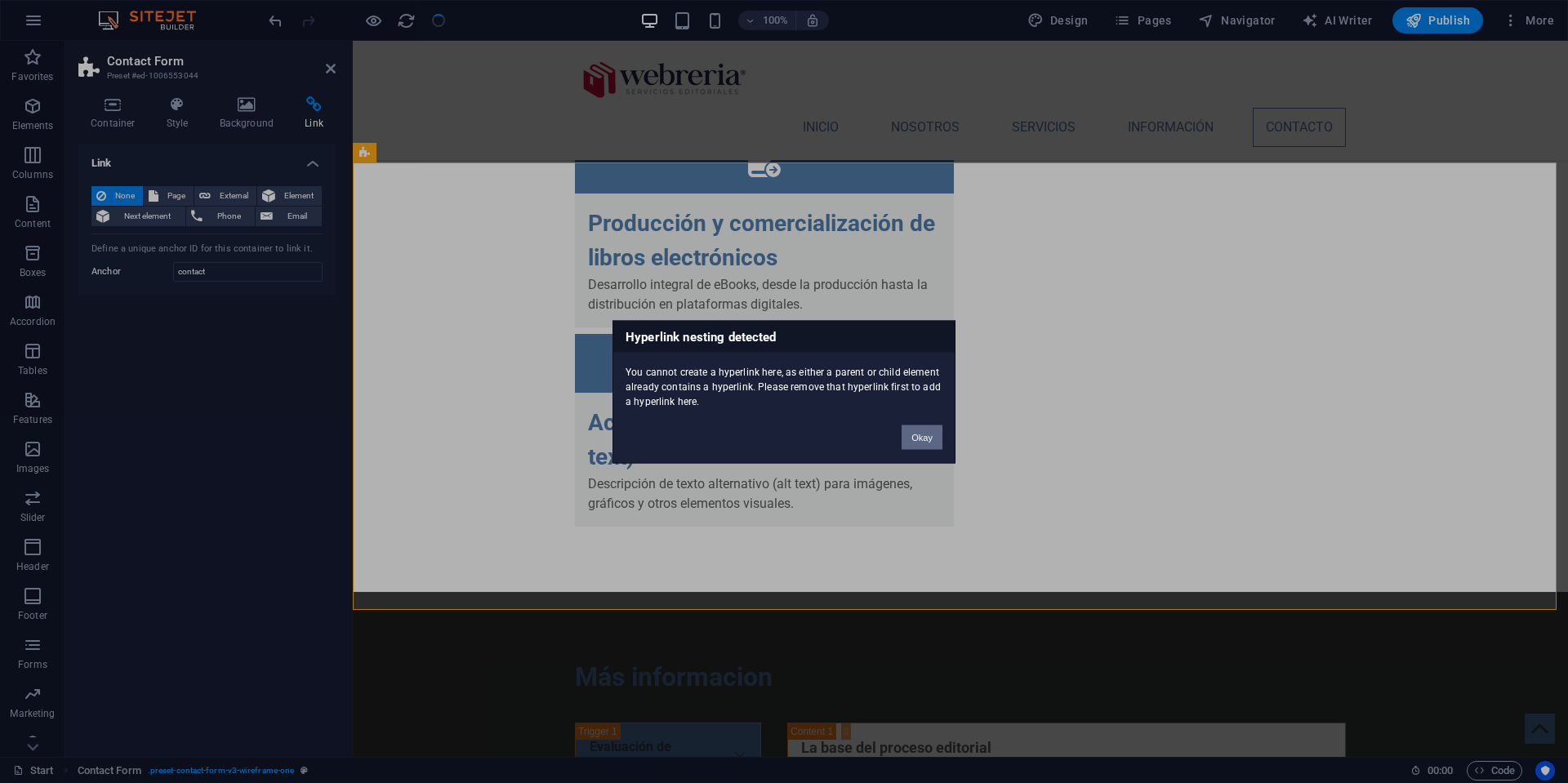
drag, startPoint x: 560, startPoint y: 395, endPoint x: 925, endPoint y: 435, distance: 367.2
click at [925, 435] on button "Okay" at bounding box center [922, 437] width 41 height 24
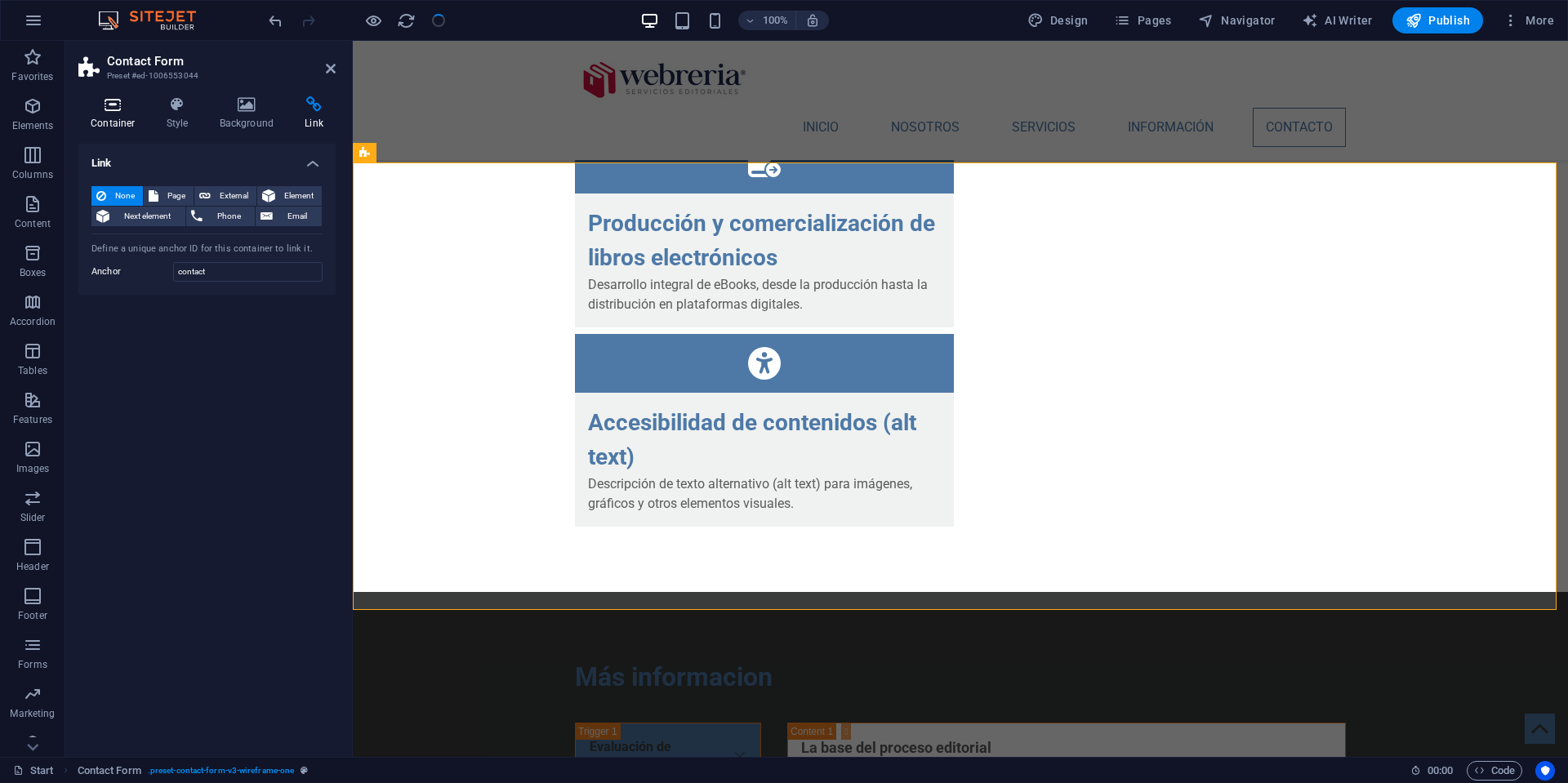
click at [112, 110] on icon at bounding box center [113, 104] width 69 height 16
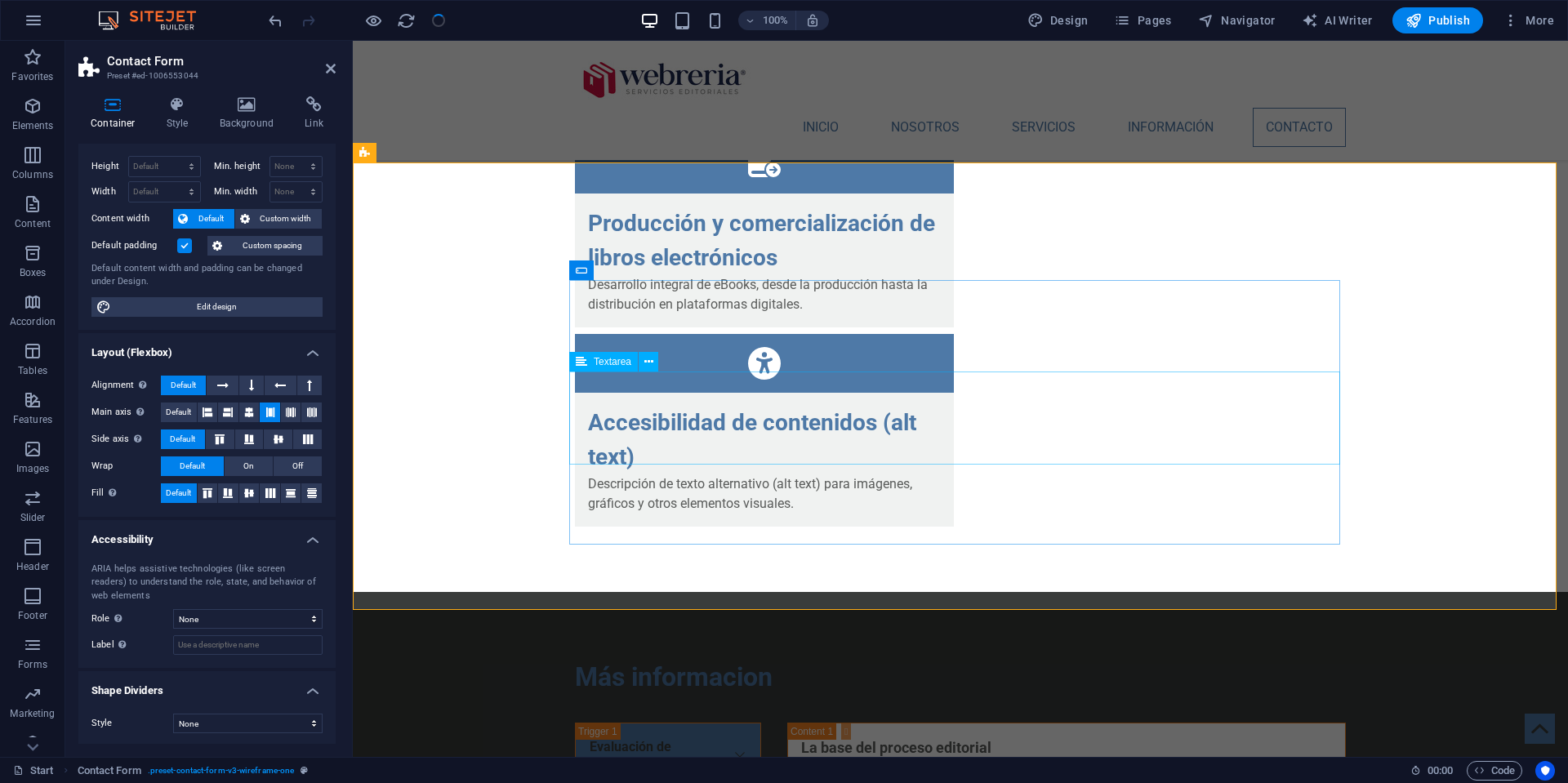
scroll to position [5048, 0]
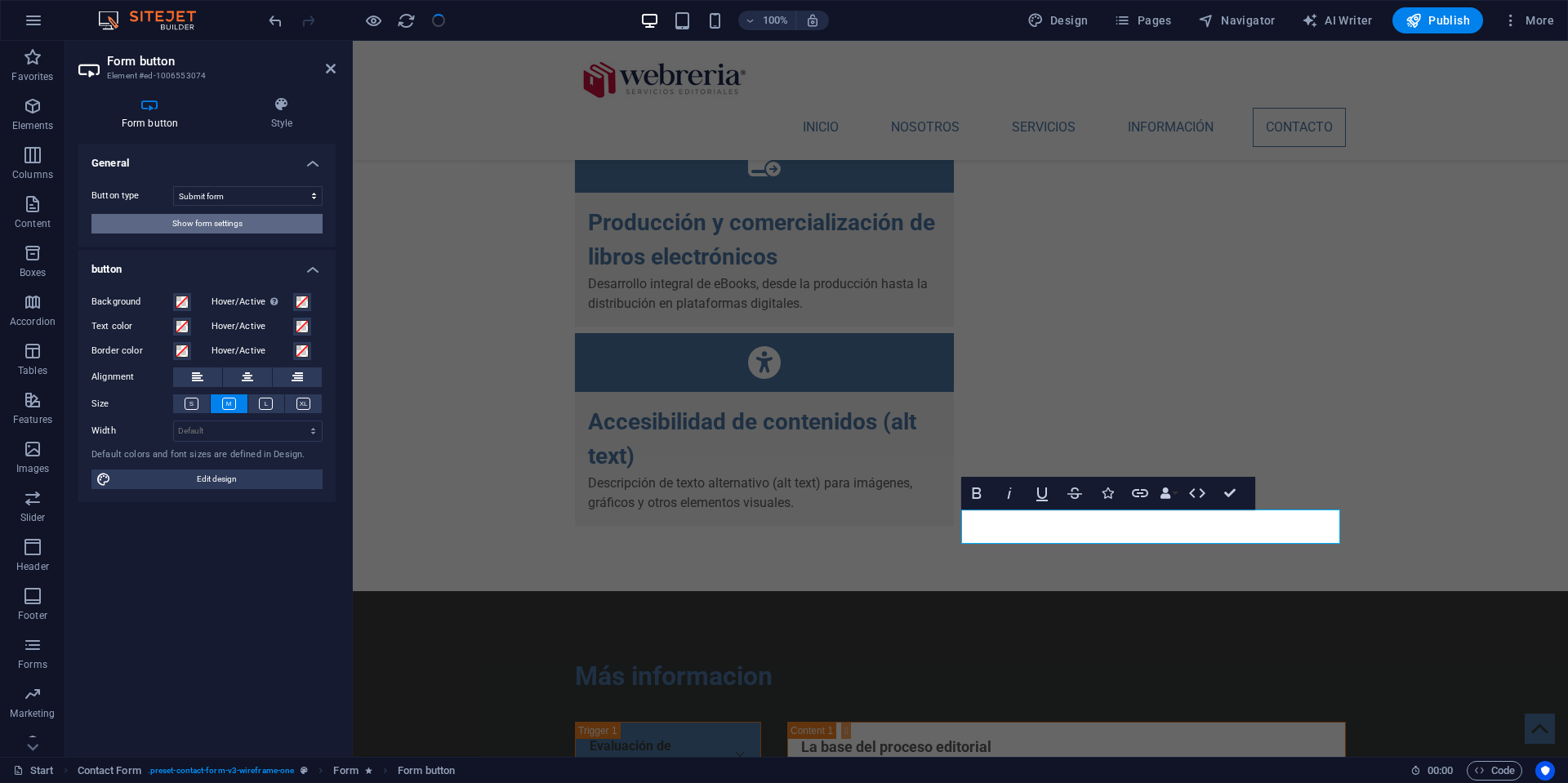
click at [172, 223] on span "Show form settings" at bounding box center [207, 224] width 70 height 20
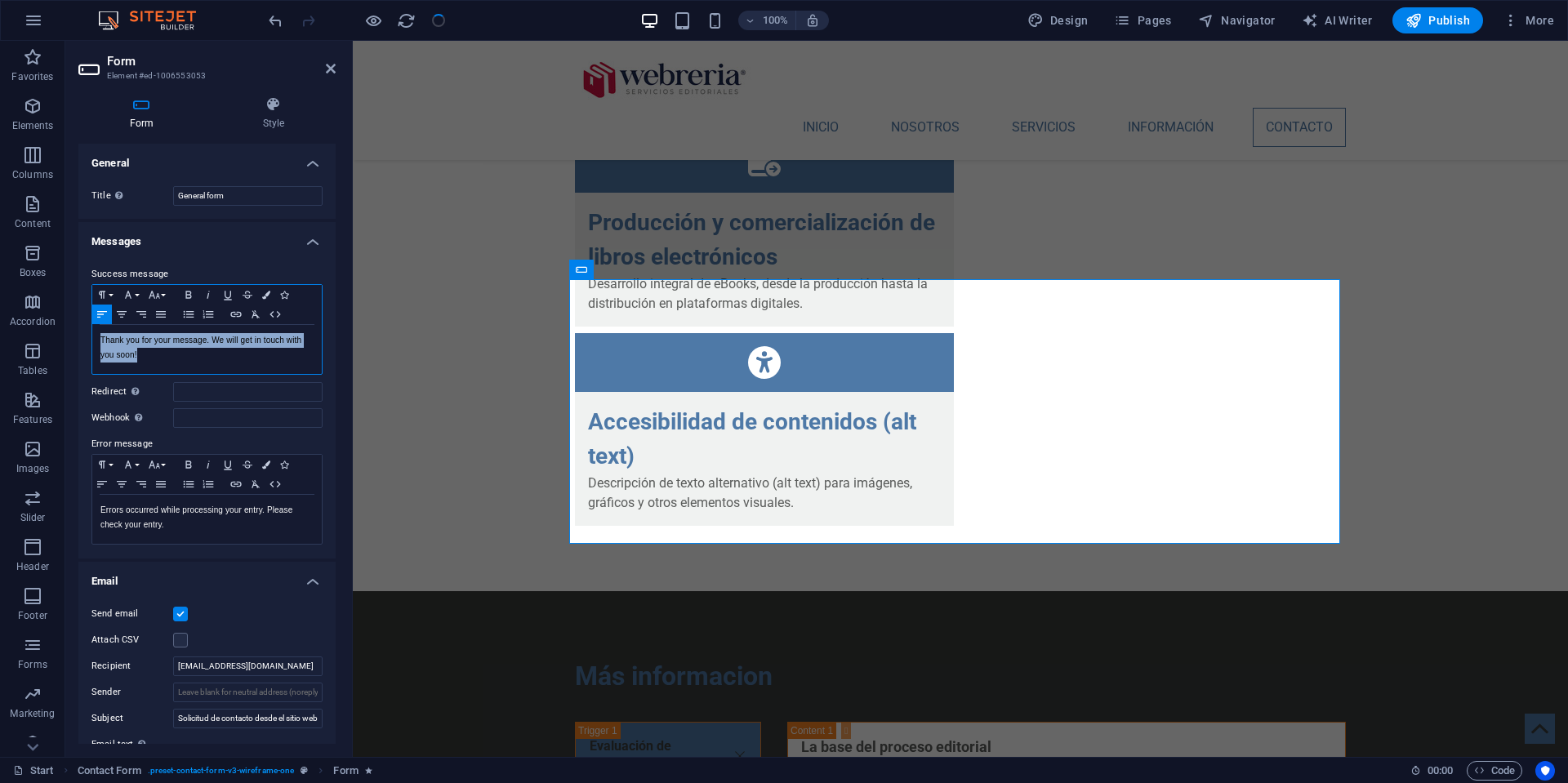
drag, startPoint x: 165, startPoint y: 357, endPoint x: 77, endPoint y: 327, distance: 93.0
click at [77, 327] on div "Form Style General Title Define a name for the form. General form Messages Succ…" at bounding box center [207, 420] width 283 height 674
copy p "Thank you for your message. We will get in touch with you soon!"
click at [196, 361] on p "Thank you for your message. We will get in touch with you soon!" at bounding box center [207, 347] width 213 height 29
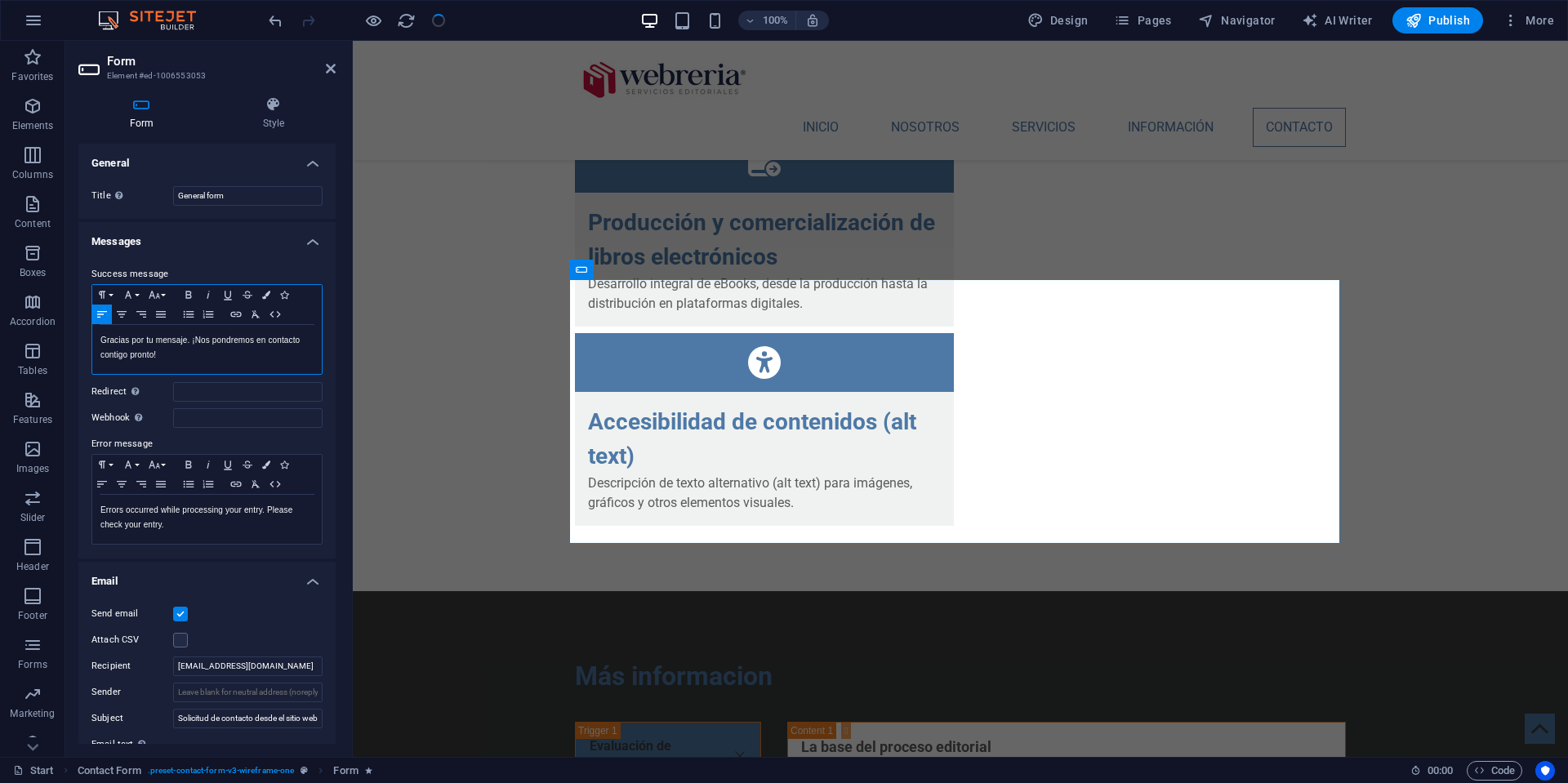
scroll to position [0, 2]
click at [190, 523] on p "Errors occurred while processing your entry. Please check your entry." at bounding box center [207, 517] width 213 height 29
drag, startPoint x: 190, startPoint y: 527, endPoint x: 61, endPoint y: 488, distance: 134.8
click at [61, 488] on section "Favorites Elements Columns Content Boxes Accordion Tables Features Images Slide…" at bounding box center [784, 399] width 1568 height 717
copy p "Errors occurred while processing your entry. Please check your entry."
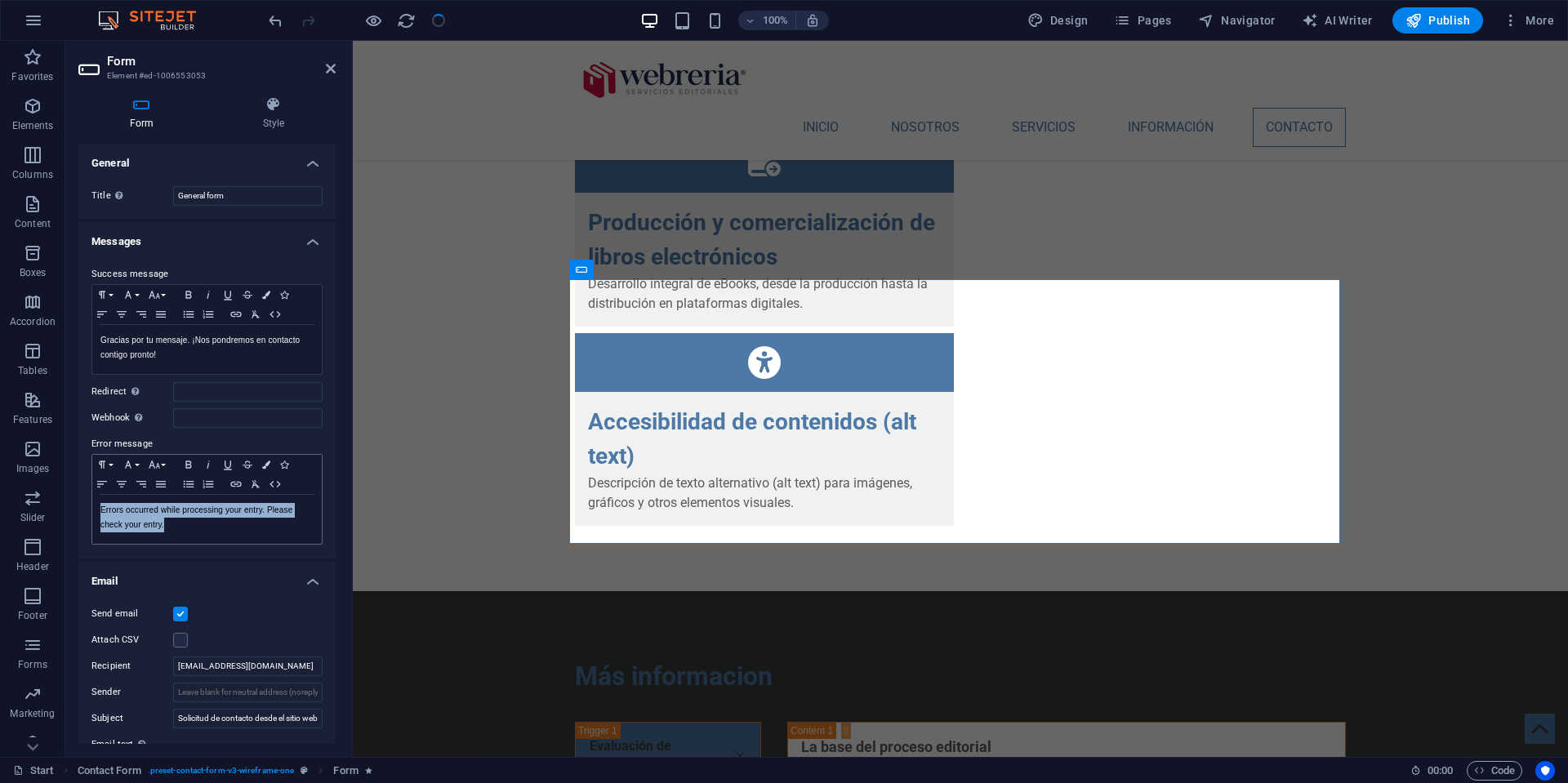
drag, startPoint x: 61, startPoint y: 488, endPoint x: 233, endPoint y: 528, distance: 176.6
click at [233, 528] on p "Errors occurred while processing your entry. Please check your entry." at bounding box center [207, 517] width 213 height 29
drag, startPoint x: 226, startPoint y: 528, endPoint x: 87, endPoint y: 500, distance: 141.8
click at [87, 500] on div "Success message Paragraph Format Normal Heading 1 Heading 2 Heading 3 Heading 4…" at bounding box center [207, 405] width 257 height 307
drag, startPoint x: 231, startPoint y: 531, endPoint x: 42, endPoint y: 500, distance: 191.5
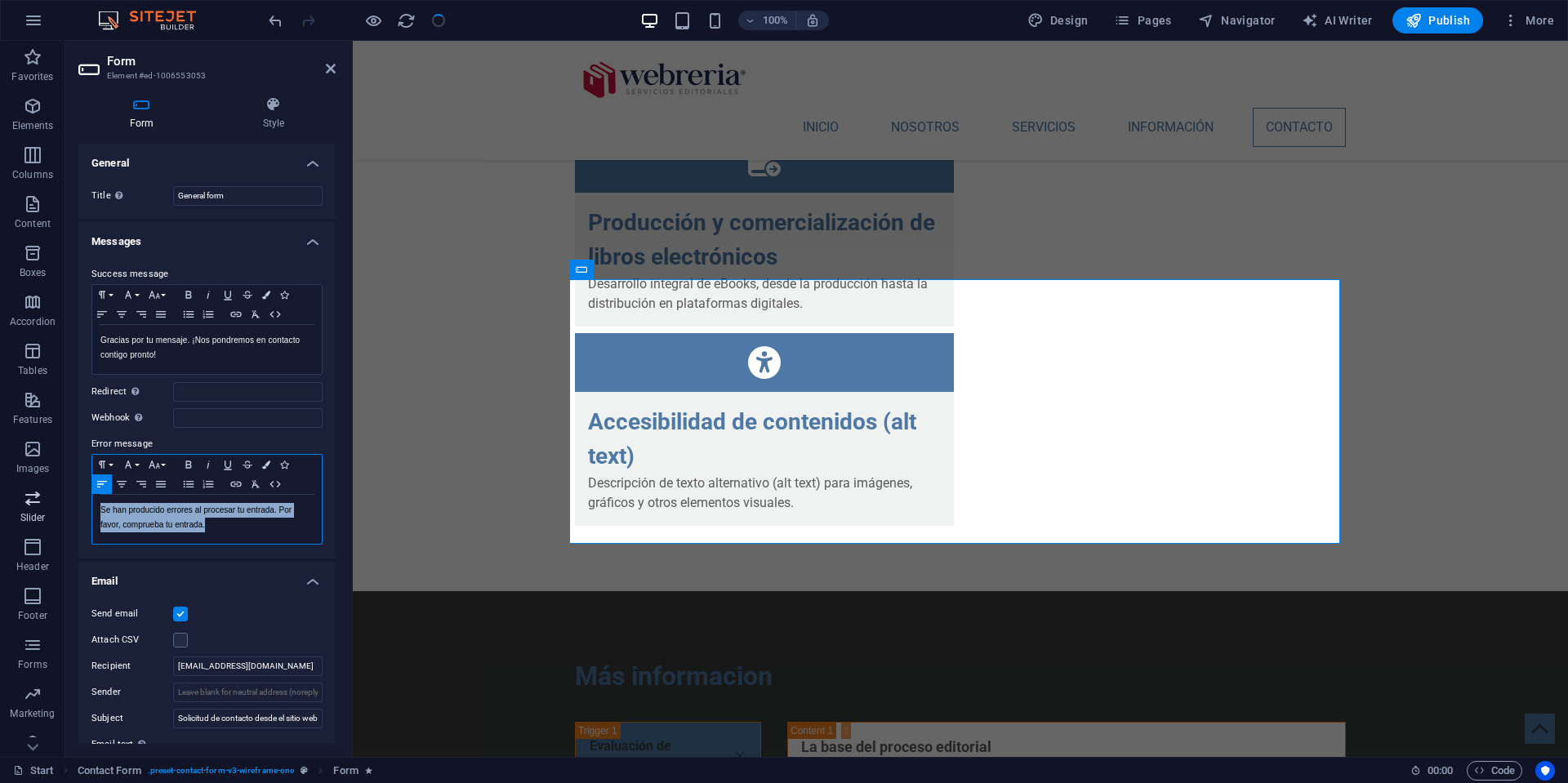
click at [27, 490] on section "Favorites Elements Columns Content Boxes Accordion Tables Features Images Slide…" at bounding box center [784, 399] width 1568 height 717
click at [185, 357] on p "Gracias por tu mensaje. ¡Nos pondremos en contacto contigo pronto!" at bounding box center [207, 347] width 213 height 29
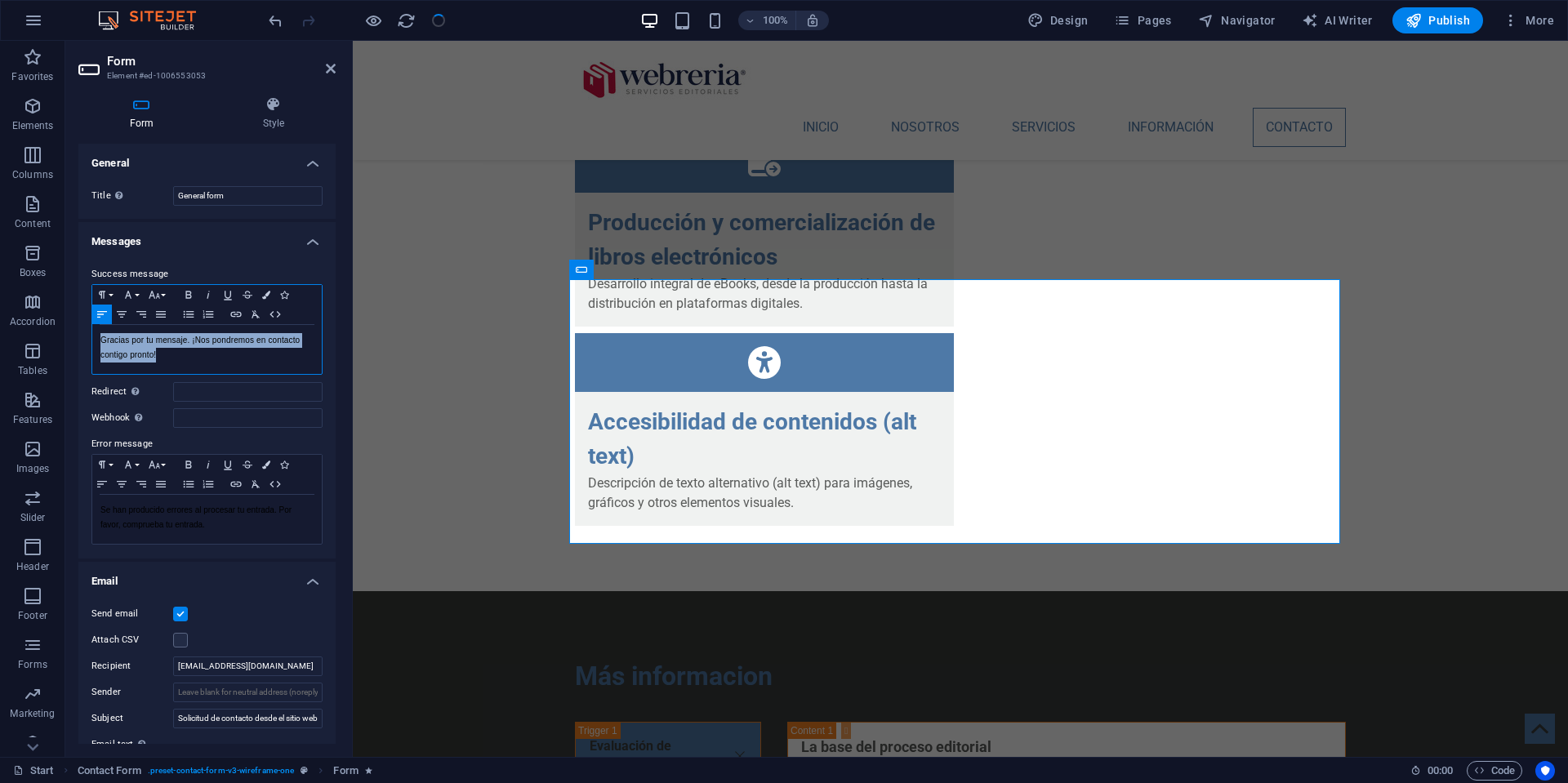
drag, startPoint x: 190, startPoint y: 357, endPoint x: 67, endPoint y: 336, distance: 124.8
click at [65, 336] on div "Form Style General Title Define a name for the form. General form Messages Succ…" at bounding box center [207, 420] width 283 height 674
copy p "Gracias por tu mensaje. ¡Nos pondremos en contacto contigo pronto!"
click at [190, 512] on p "Se han producido errores al procesar tu entrada. Por favor, comprueba tu entrad…" at bounding box center [207, 517] width 213 height 29
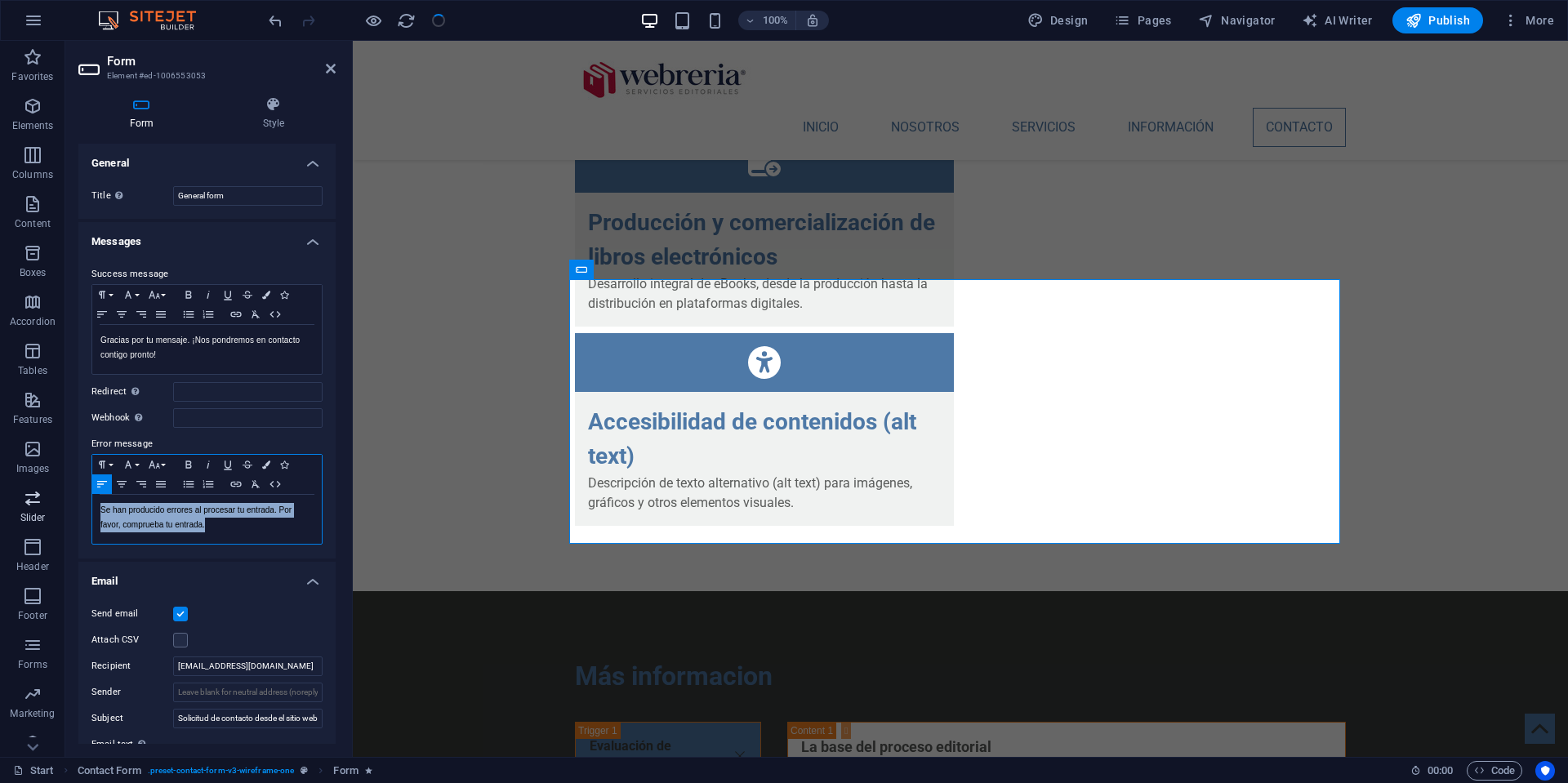
drag, startPoint x: 217, startPoint y: 525, endPoint x: 4, endPoint y: 488, distance: 216.2
click at [0, 487] on section "Favorites Elements Columns Content Boxes Accordion Tables Features Images Slide…" at bounding box center [784, 399] width 1568 height 717
click at [223, 529] on p "Gracias por tu mensaje. ¡Nos pondremos en contacto contigo pronto!" at bounding box center [207, 517] width 213 height 29
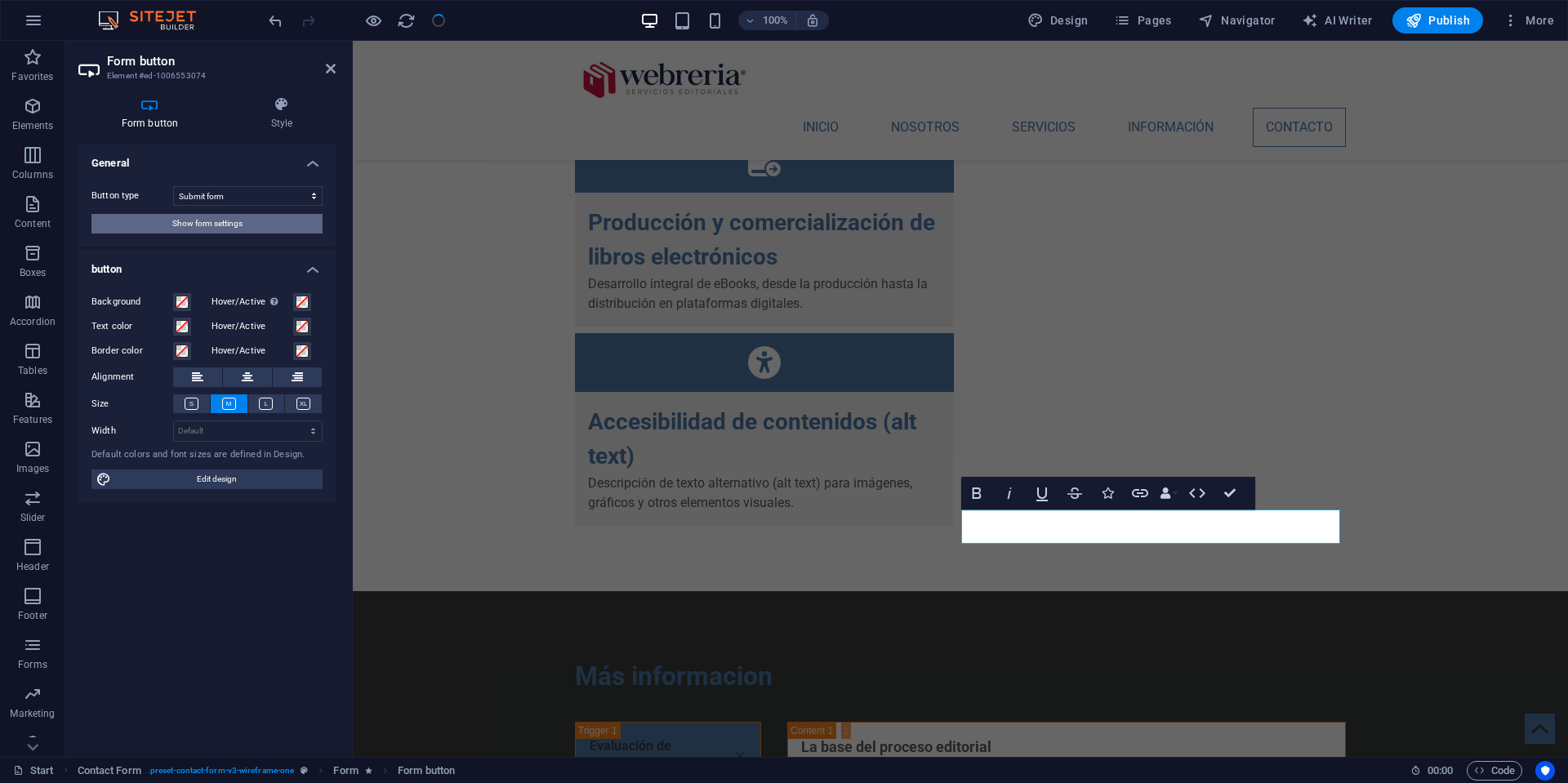
click at [181, 223] on span "Show form settings" at bounding box center [207, 224] width 70 height 20
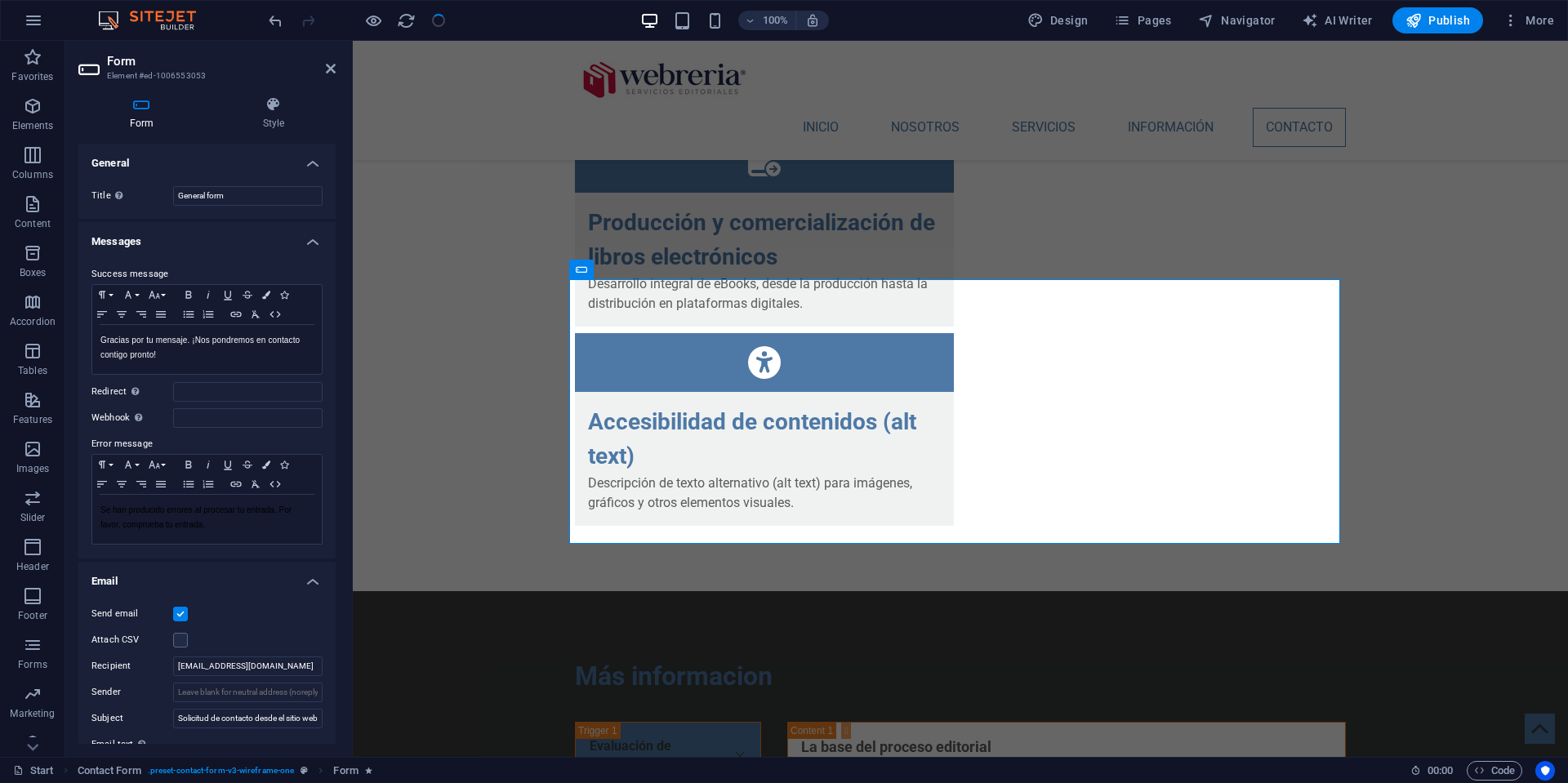
scroll to position [0, 0]
drag, startPoint x: 261, startPoint y: 26, endPoint x: 326, endPoint y: 67, distance: 76.9
click at [326, 67] on icon at bounding box center [330, 68] width 9 height 13
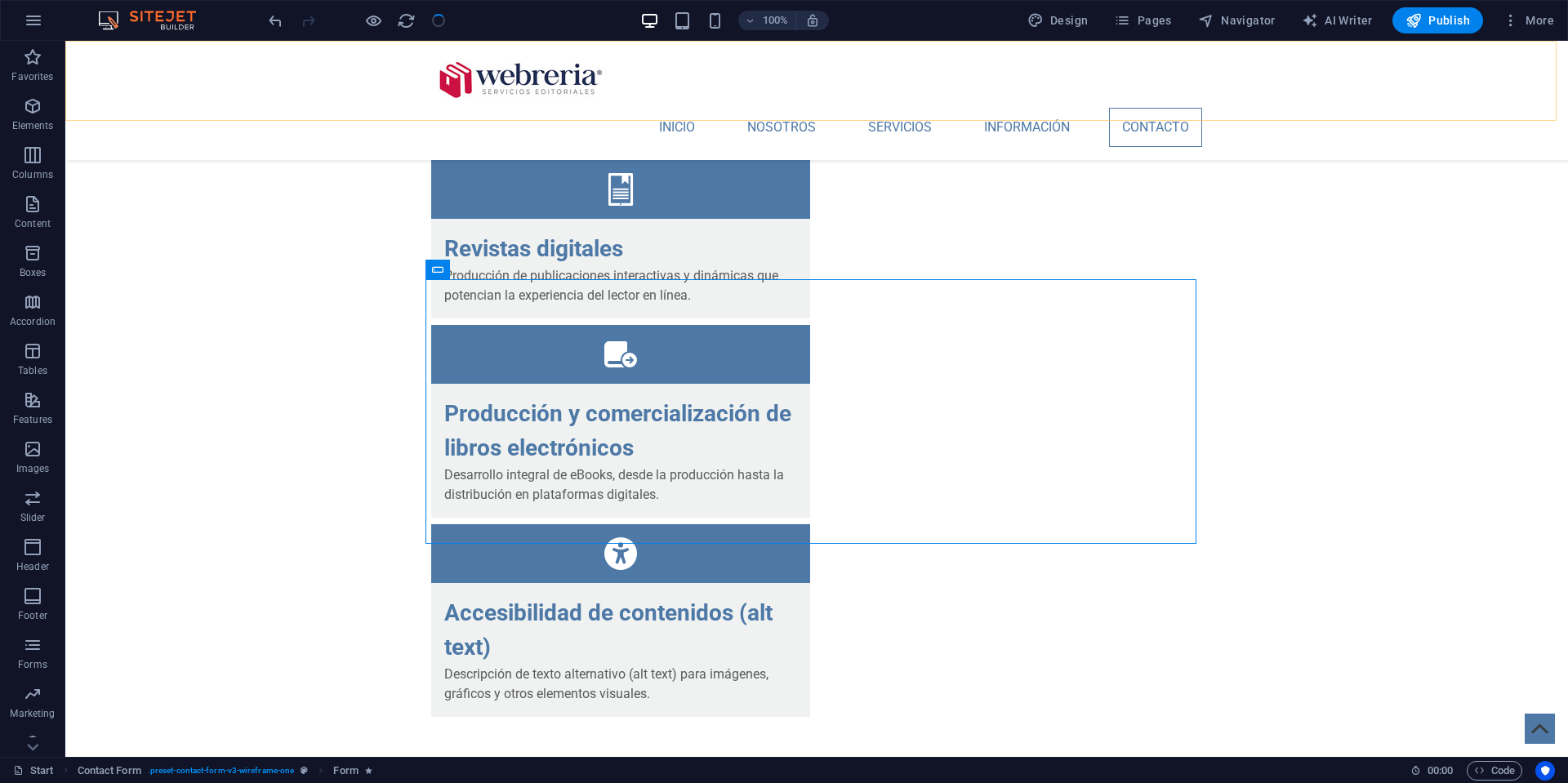
click at [261, 77] on div "INICIO NOSOTROS SERVICIOS INFORMACIÓN CONTACTO Menu" at bounding box center [816, 100] width 1503 height 119
click at [435, 22] on div at bounding box center [357, 21] width 183 height 26
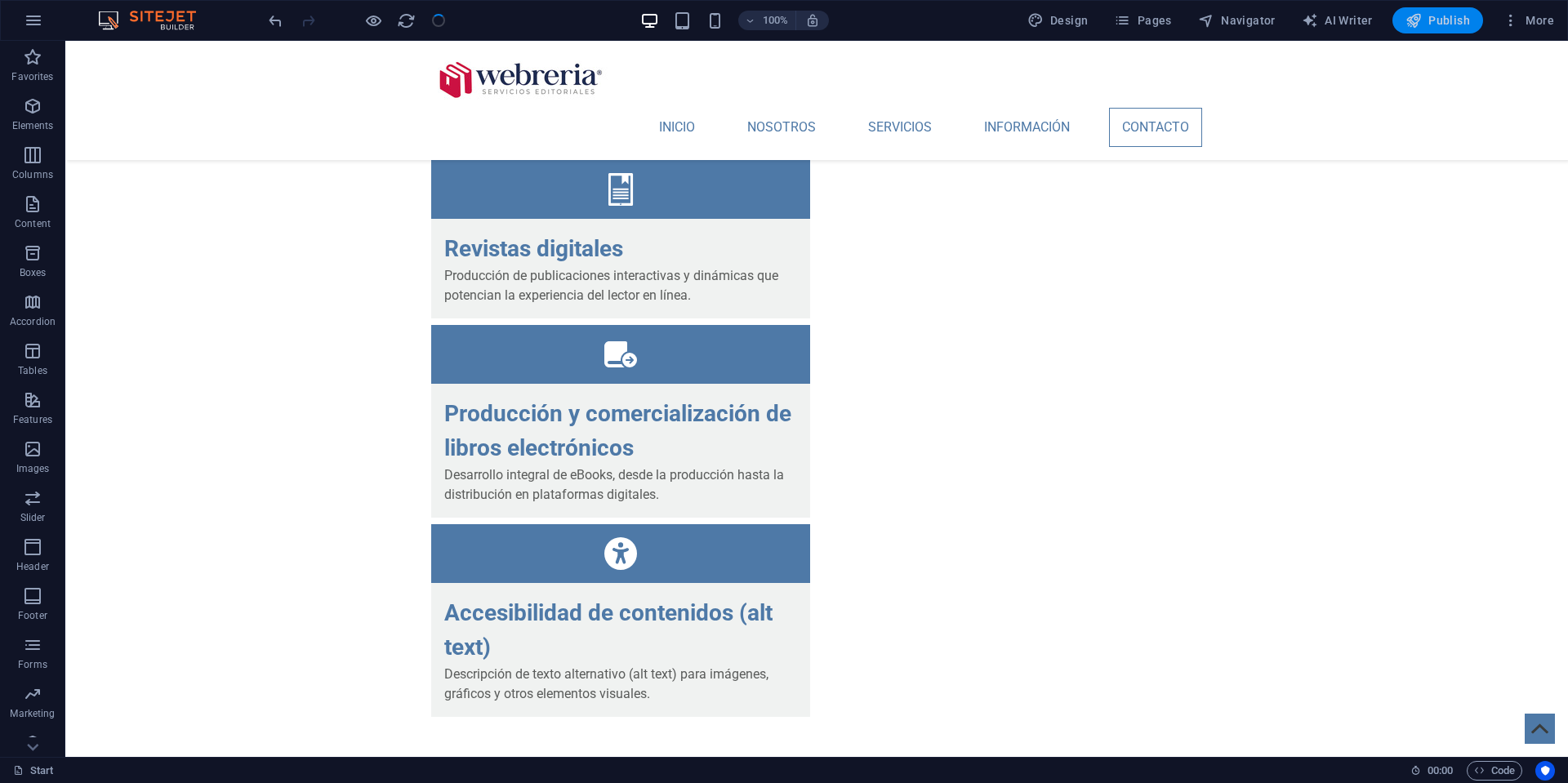
click at [1449, 21] on span "Publish" at bounding box center [1437, 20] width 65 height 16
checkbox input "false"
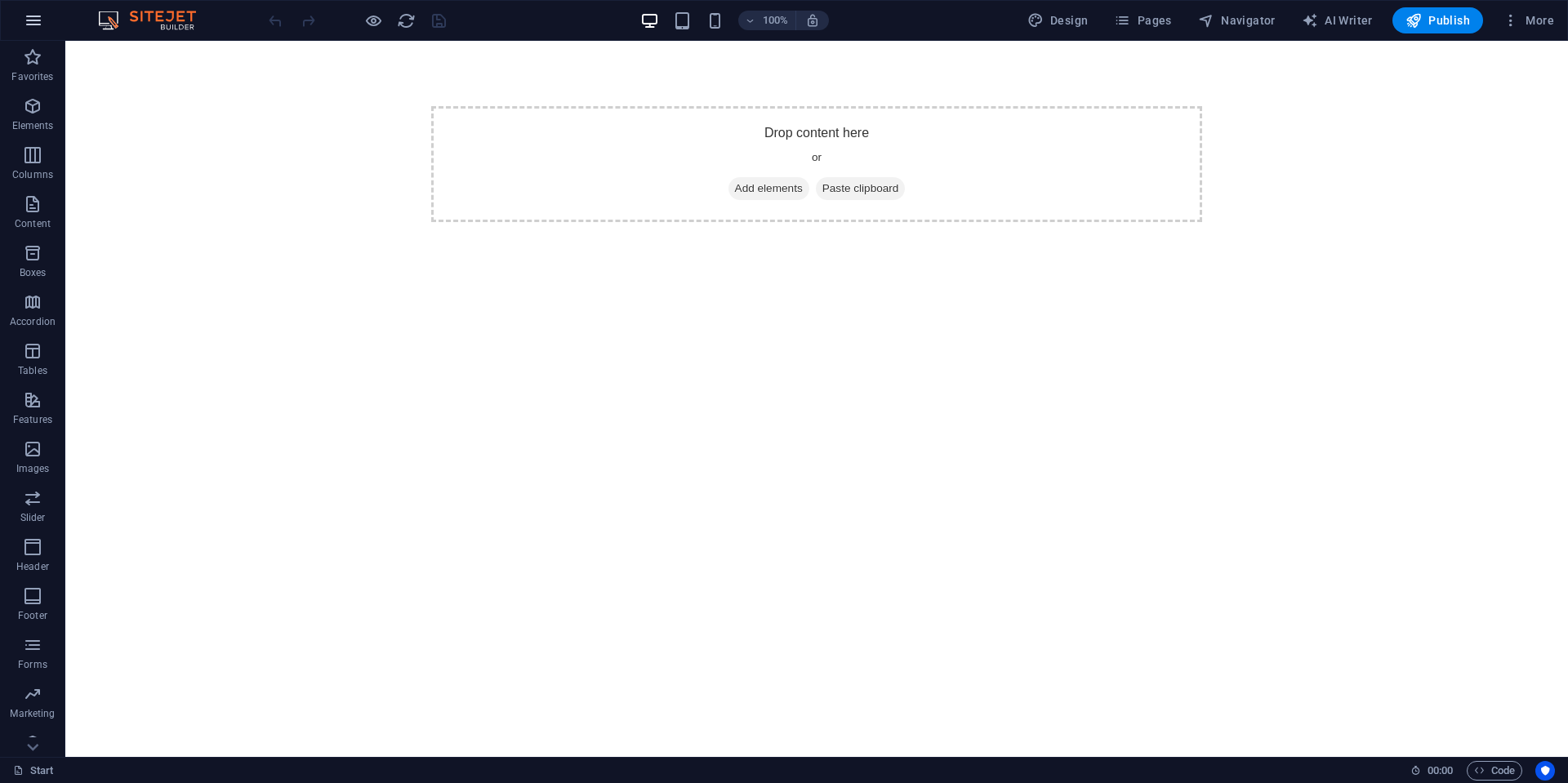
click at [31, 22] on icon "button" at bounding box center [33, 20] width 20 height 20
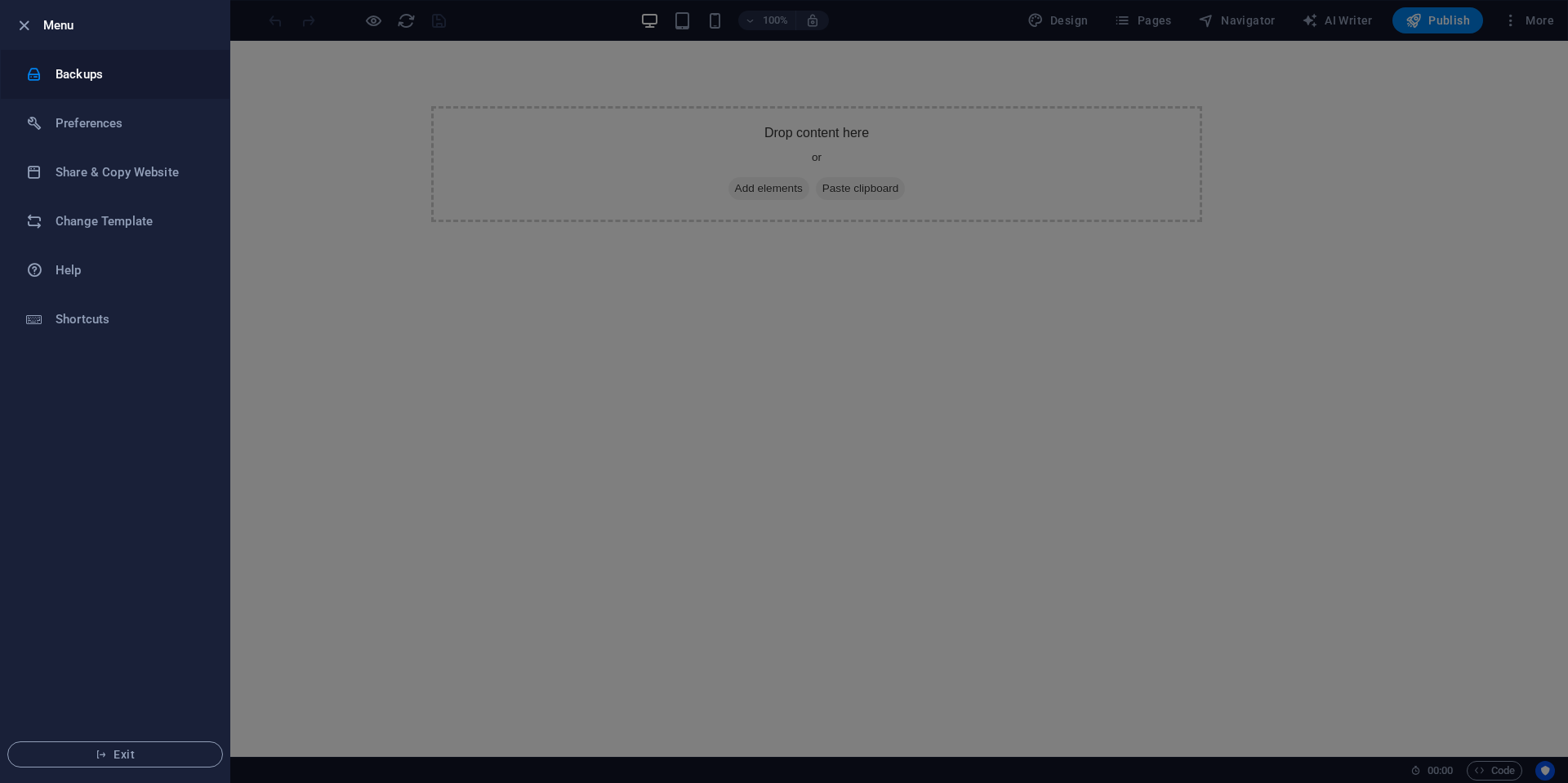
click at [49, 74] on div at bounding box center [40, 74] width 29 height 16
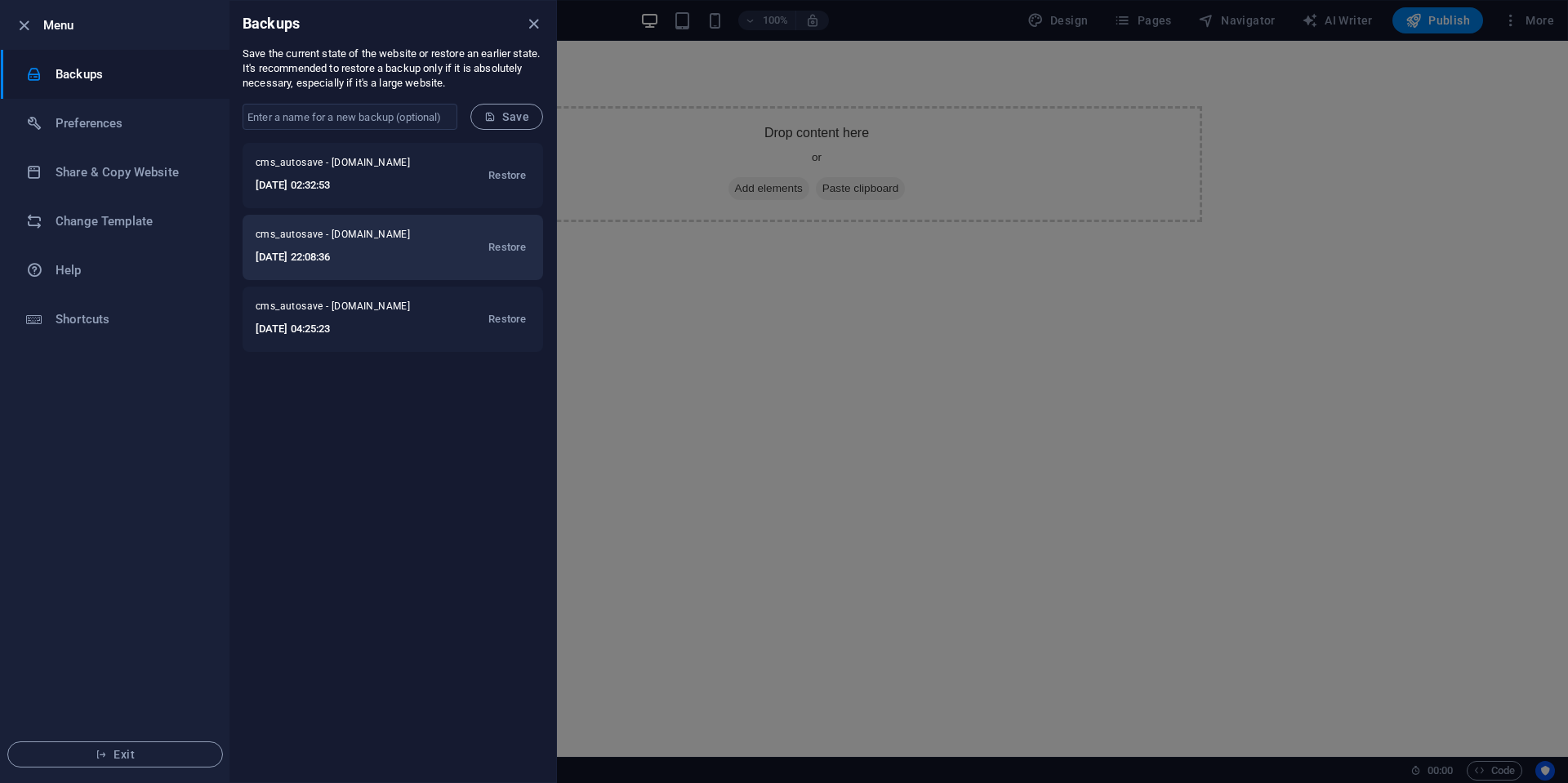
click at [302, 254] on h6 "[DATE] 22:08:36" at bounding box center [343, 257] width 176 height 20
click at [496, 249] on span "Restore" at bounding box center [507, 247] width 37 height 20
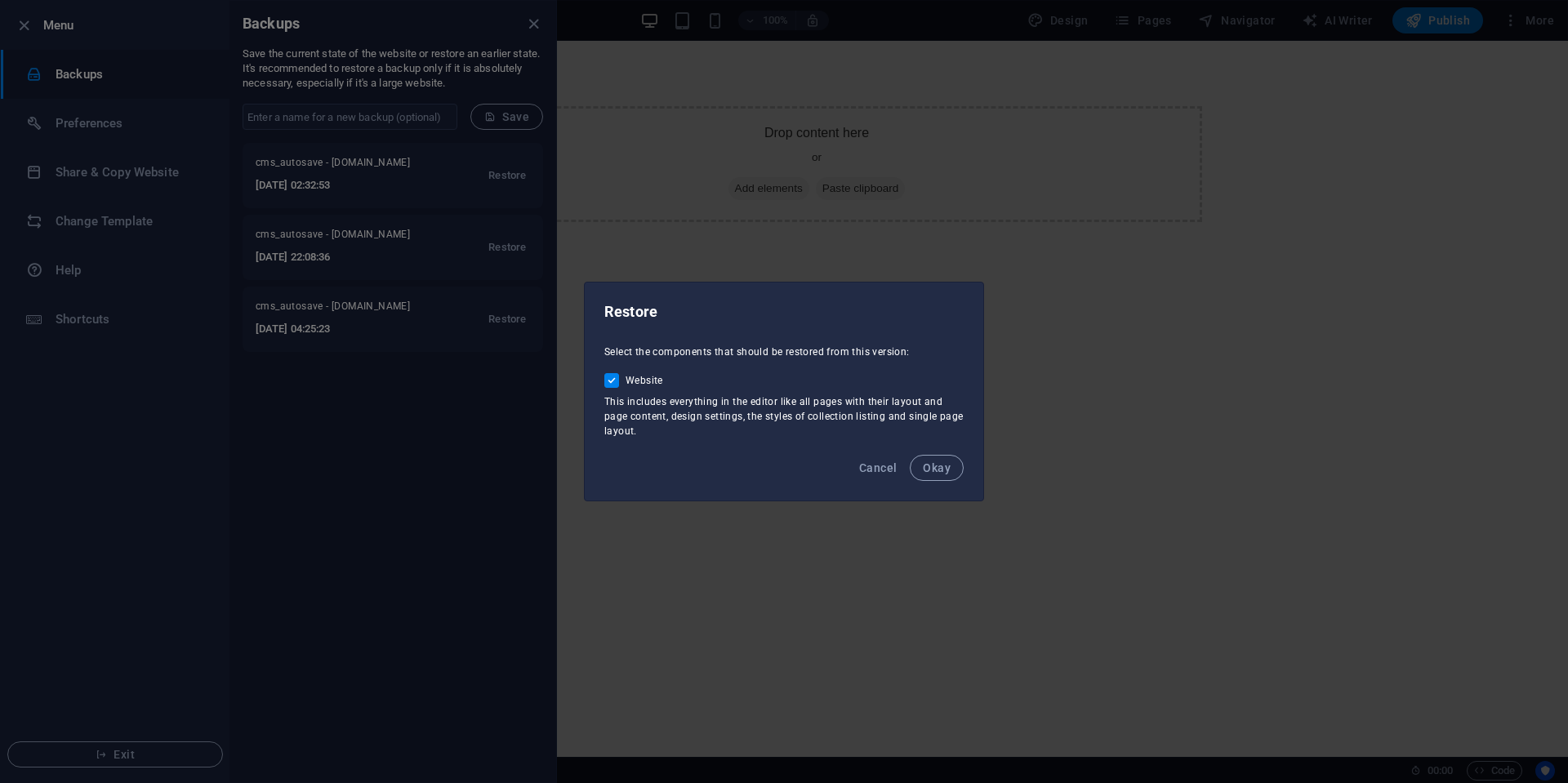
click at [946, 468] on span "Okay" at bounding box center [937, 468] width 28 height 13
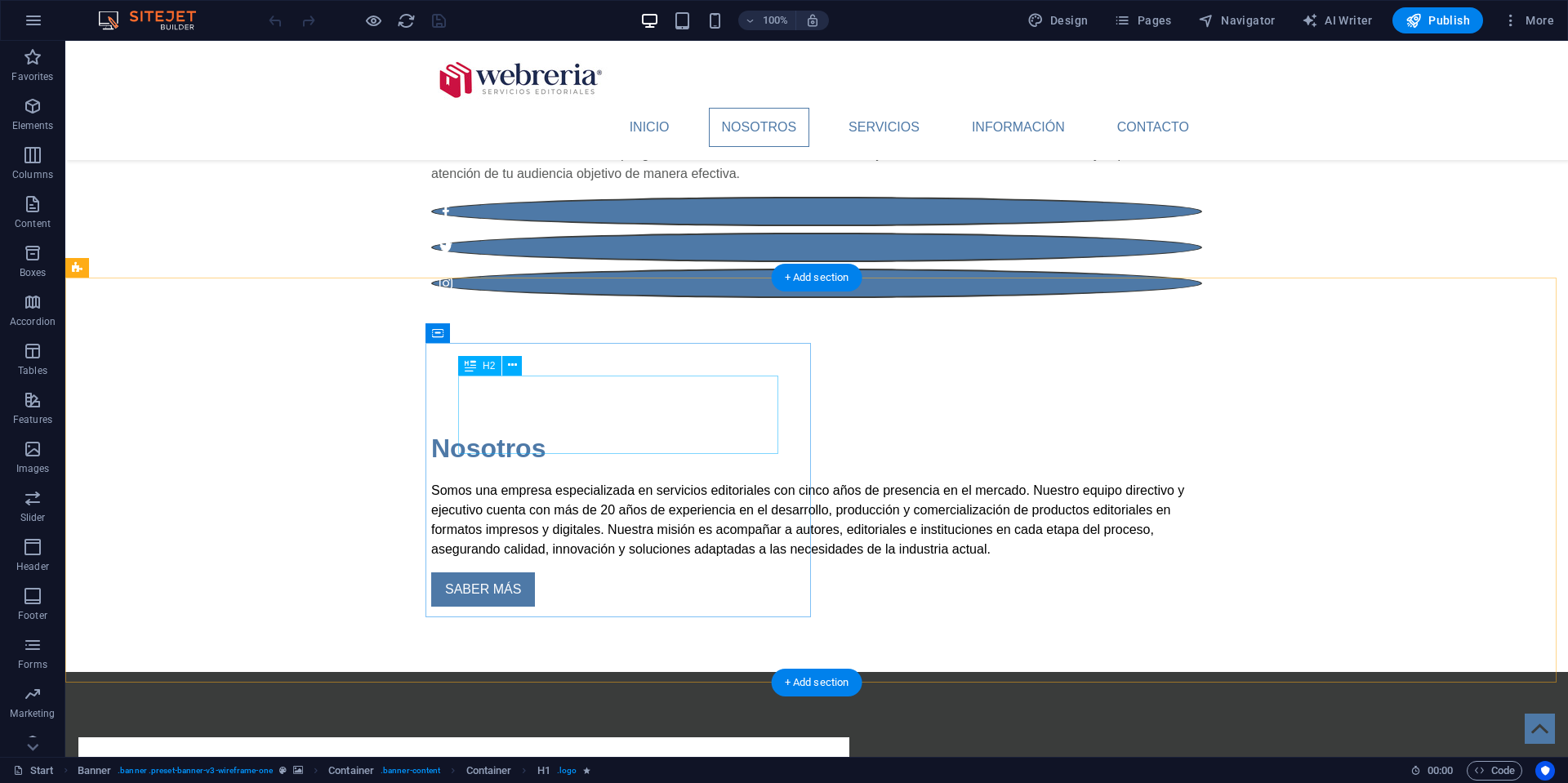
scroll to position [692, 0]
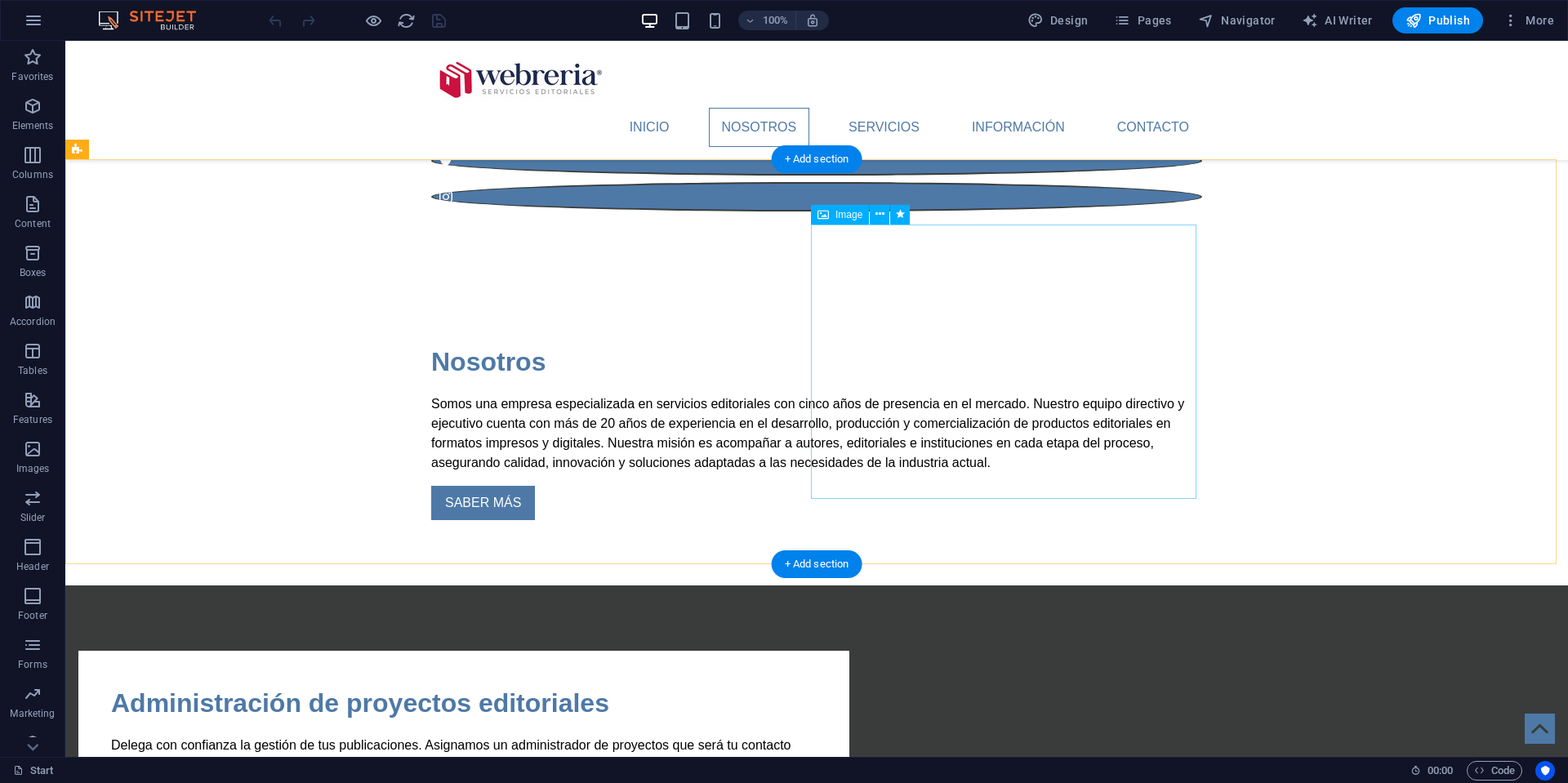
drag, startPoint x: 962, startPoint y: 378, endPoint x: 673, endPoint y: 378, distance: 289.0
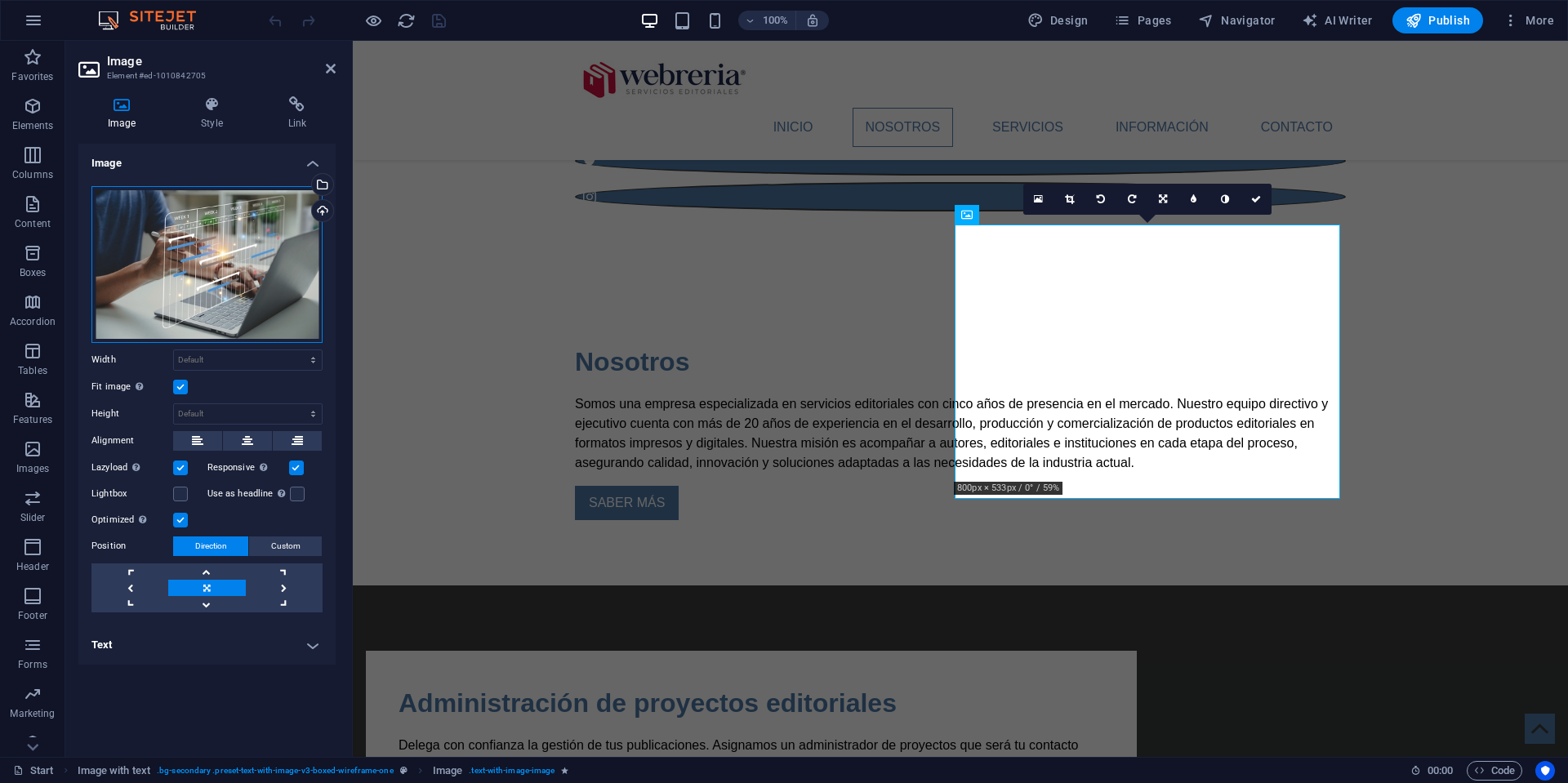
click at [146, 248] on div "Drag files here, click to choose files or select files from Files or our free s…" at bounding box center [207, 265] width 231 height 157
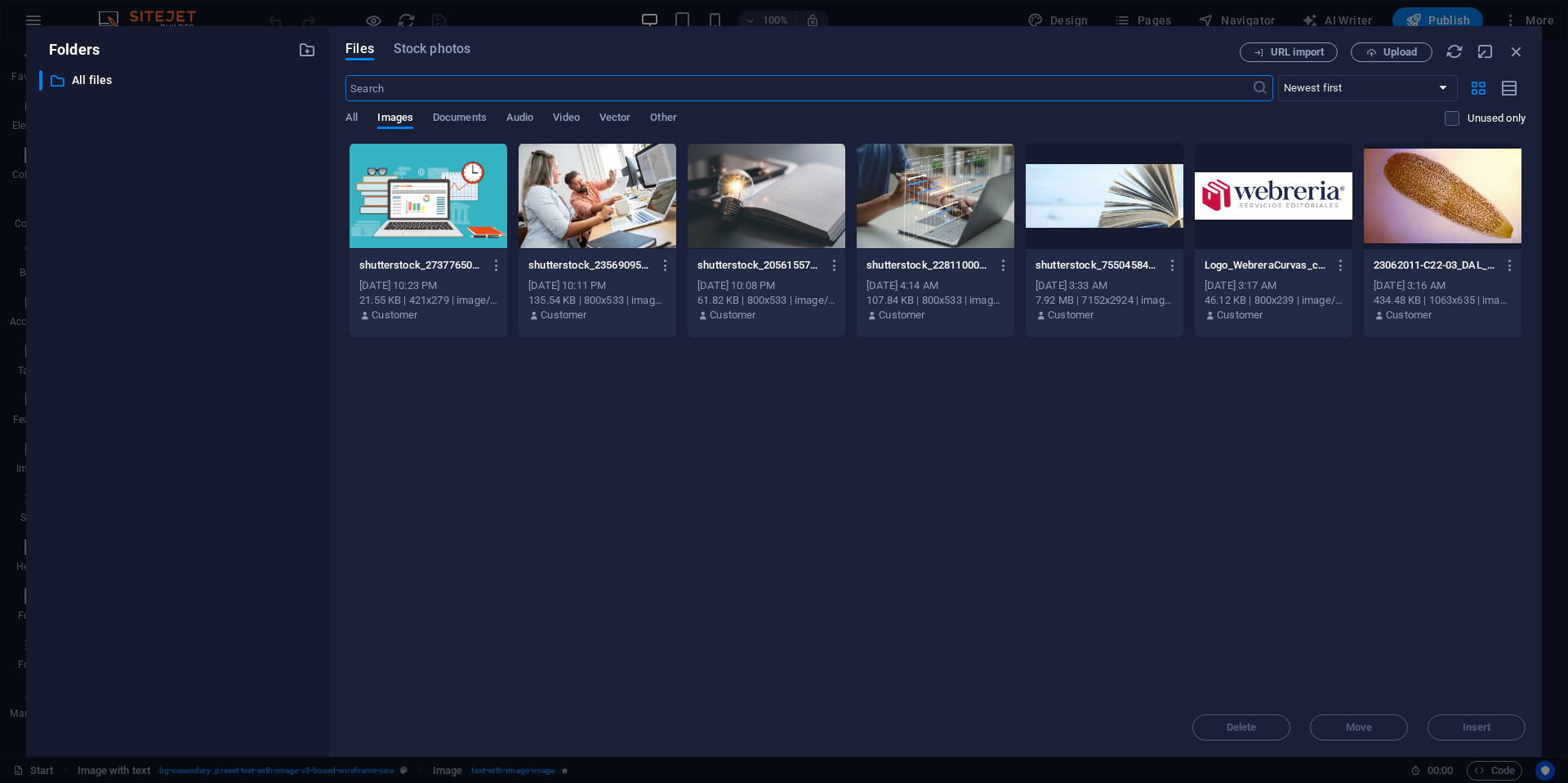
click at [906, 216] on div at bounding box center [935, 196] width 158 height 107
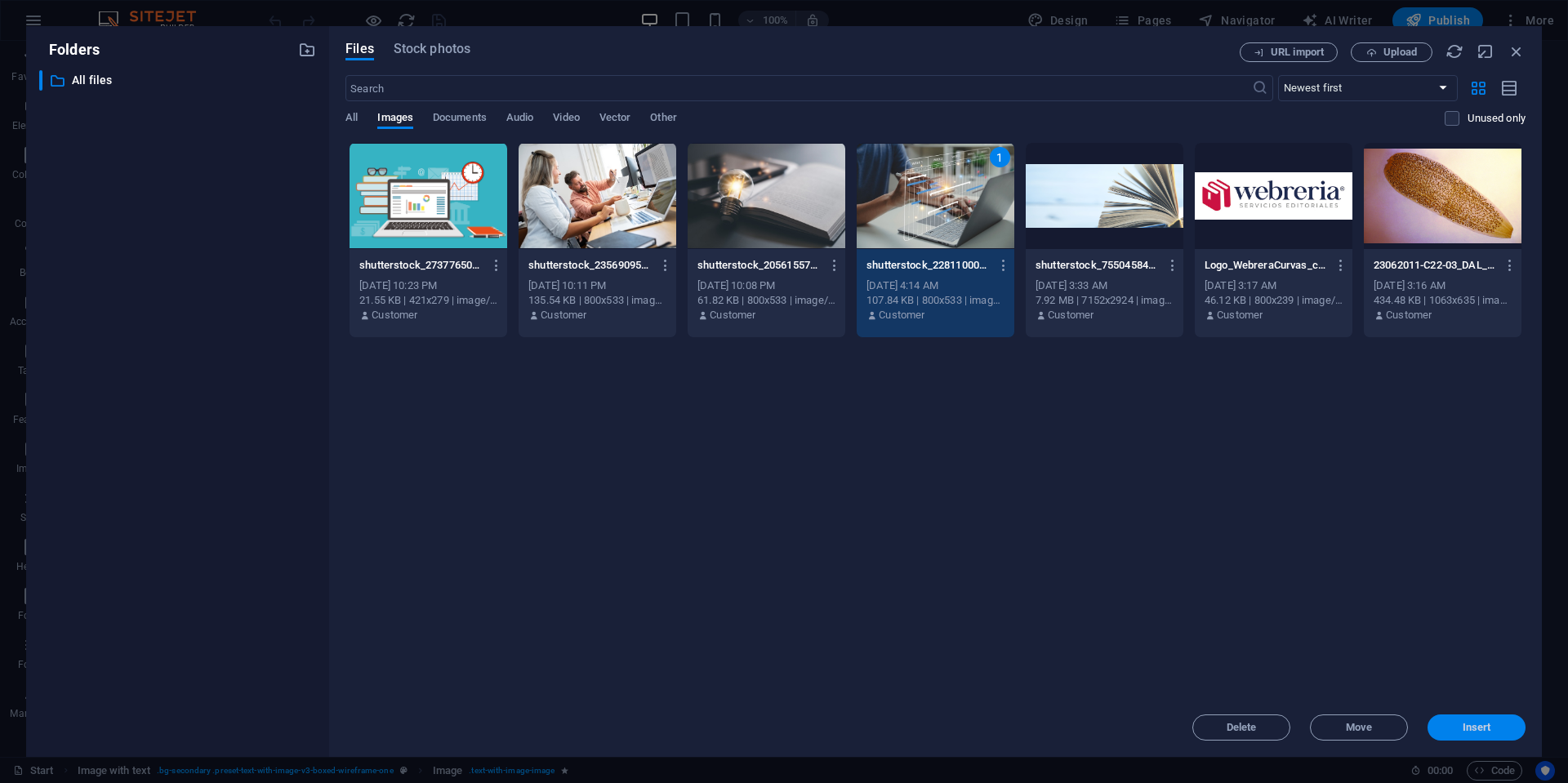
drag, startPoint x: 1471, startPoint y: 731, endPoint x: 1116, endPoint y: 689, distance: 357.5
click at [1471, 731] on span "Insert" at bounding box center [1476, 728] width 29 height 9
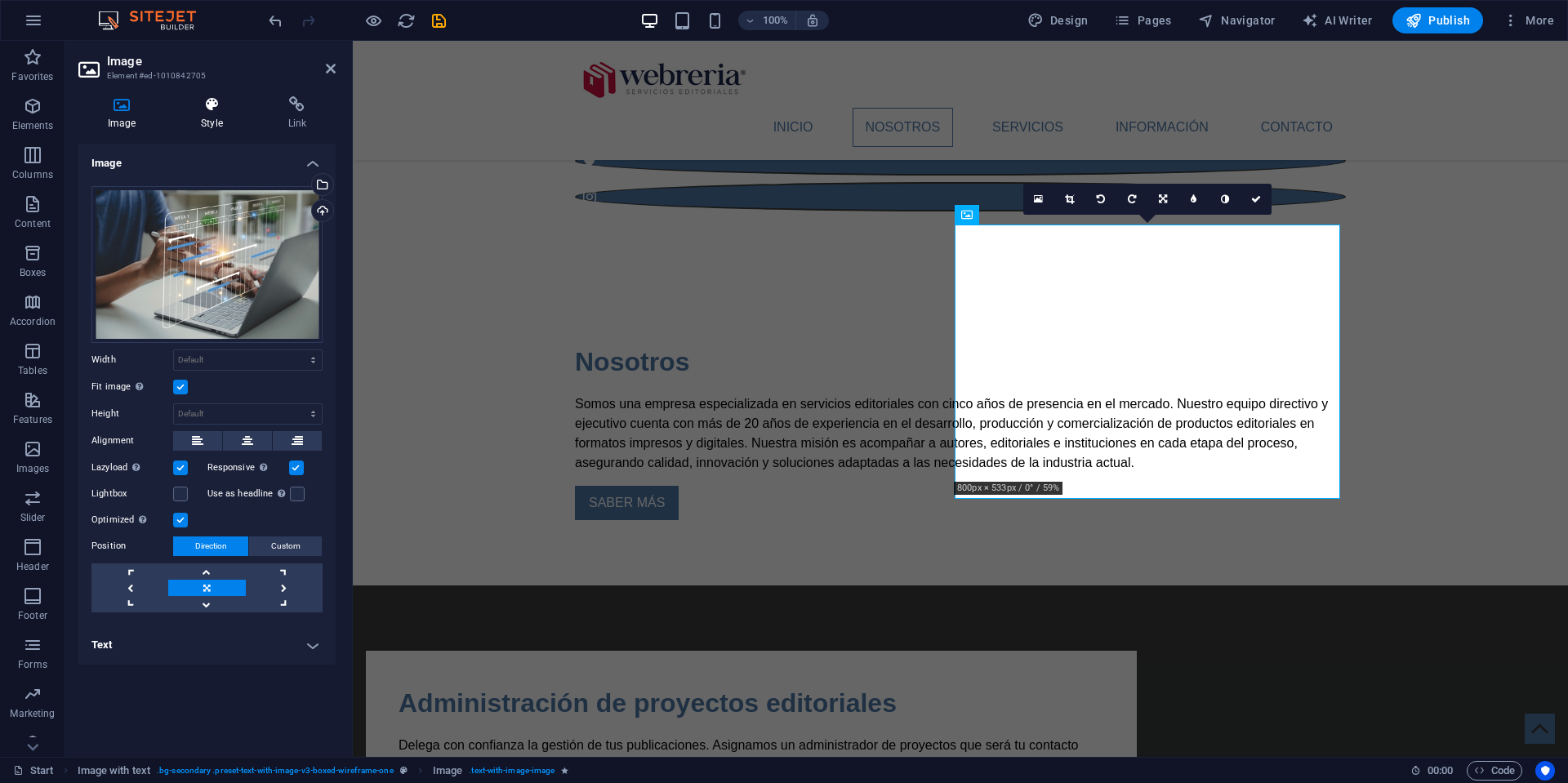
click at [209, 107] on icon at bounding box center [211, 104] width 80 height 16
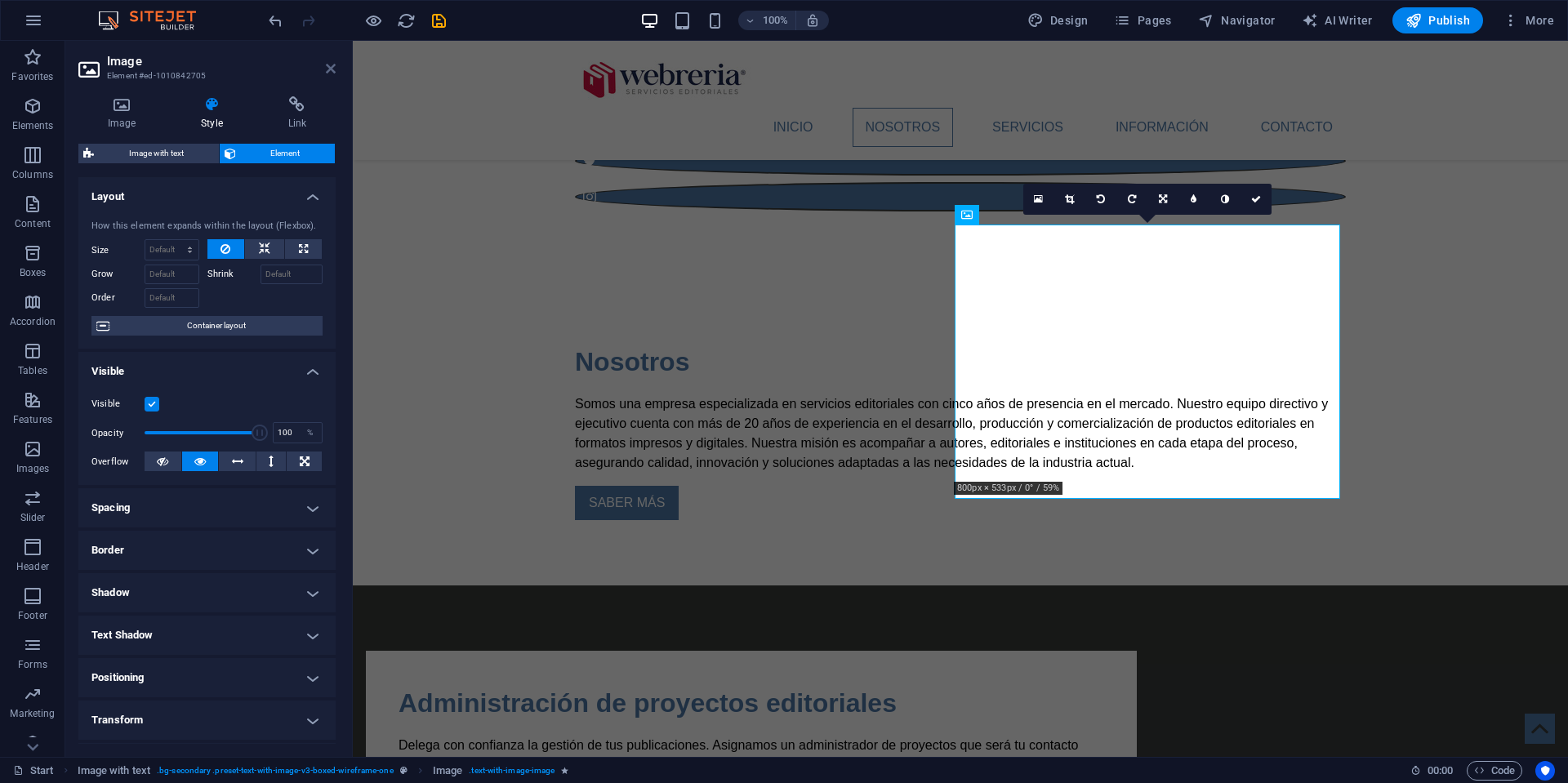
click at [328, 67] on icon at bounding box center [330, 68] width 9 height 13
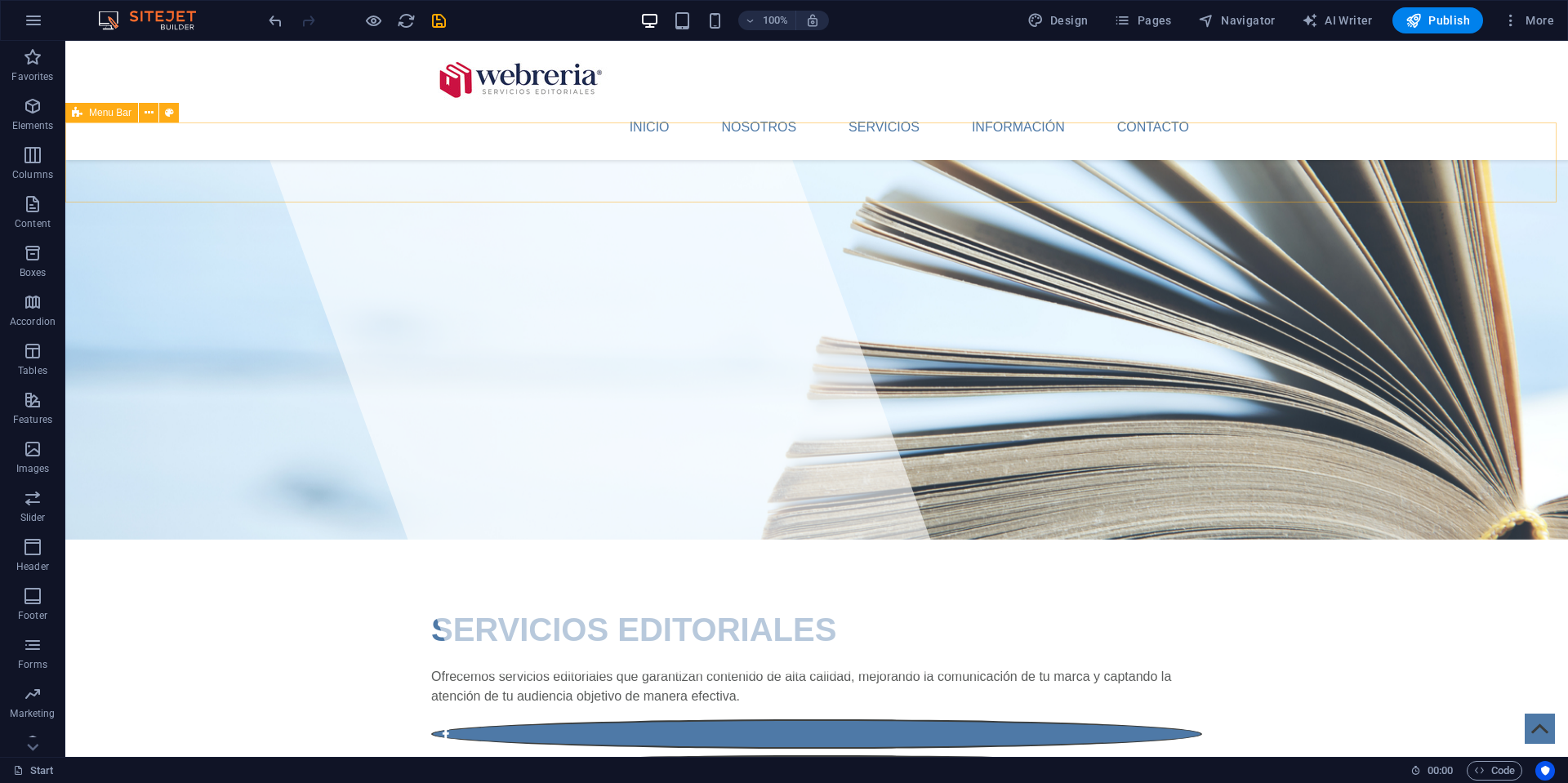
scroll to position [75, 0]
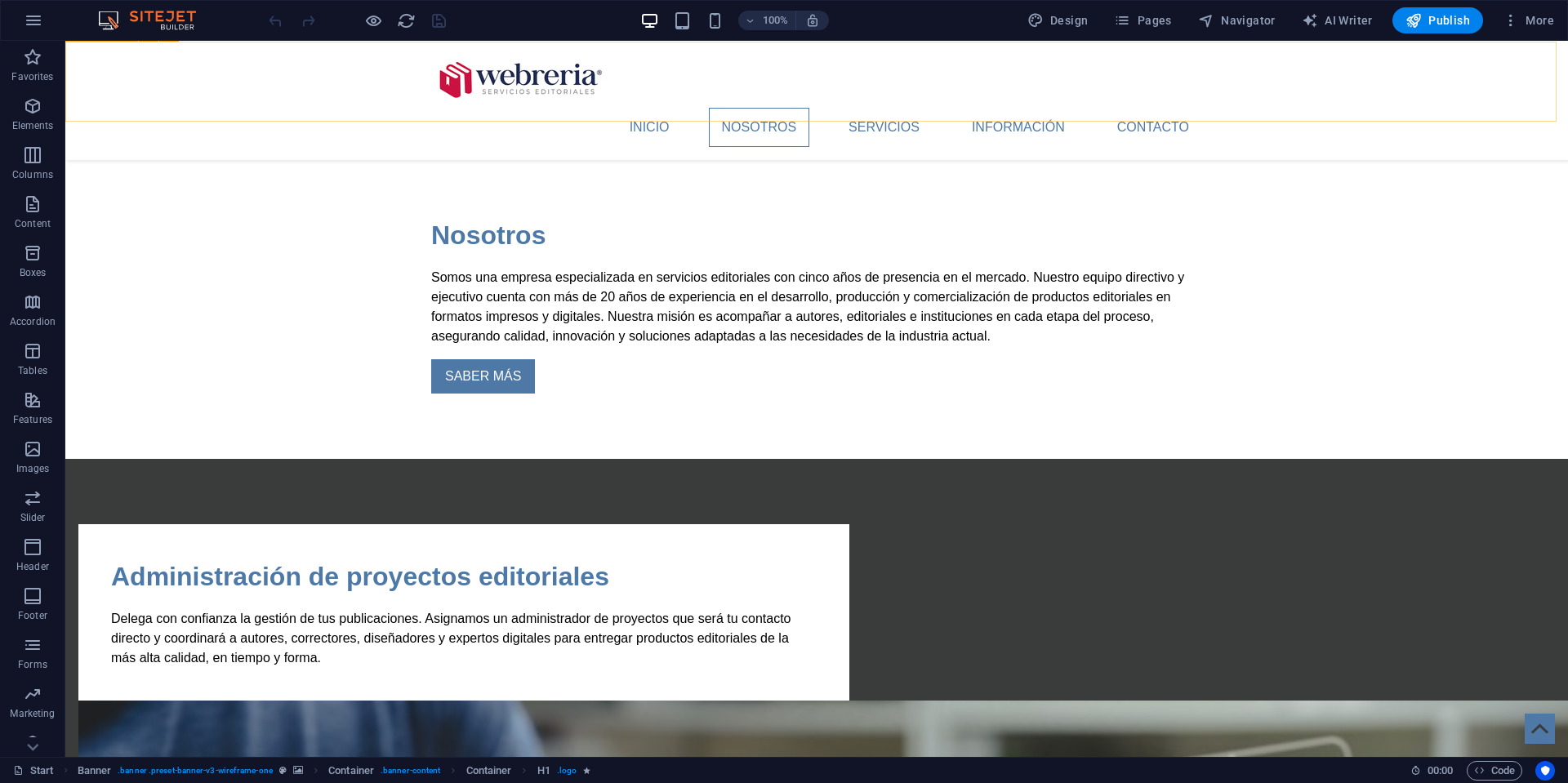
scroll to position [818, 0]
click at [34, 19] on icon "button" at bounding box center [33, 20] width 20 height 20
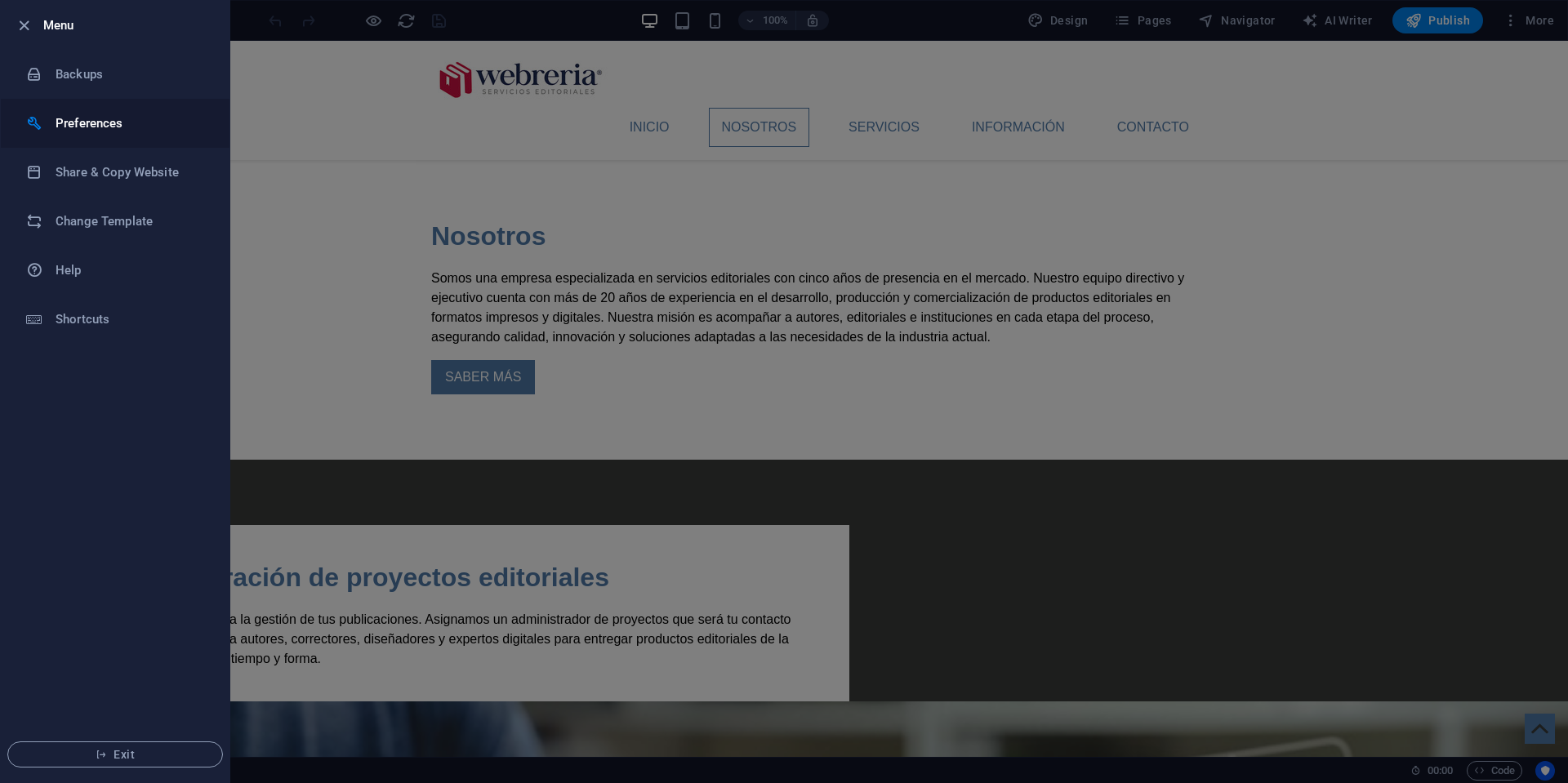
click at [81, 123] on h6 "Preferences" at bounding box center [131, 123] width 151 height 20
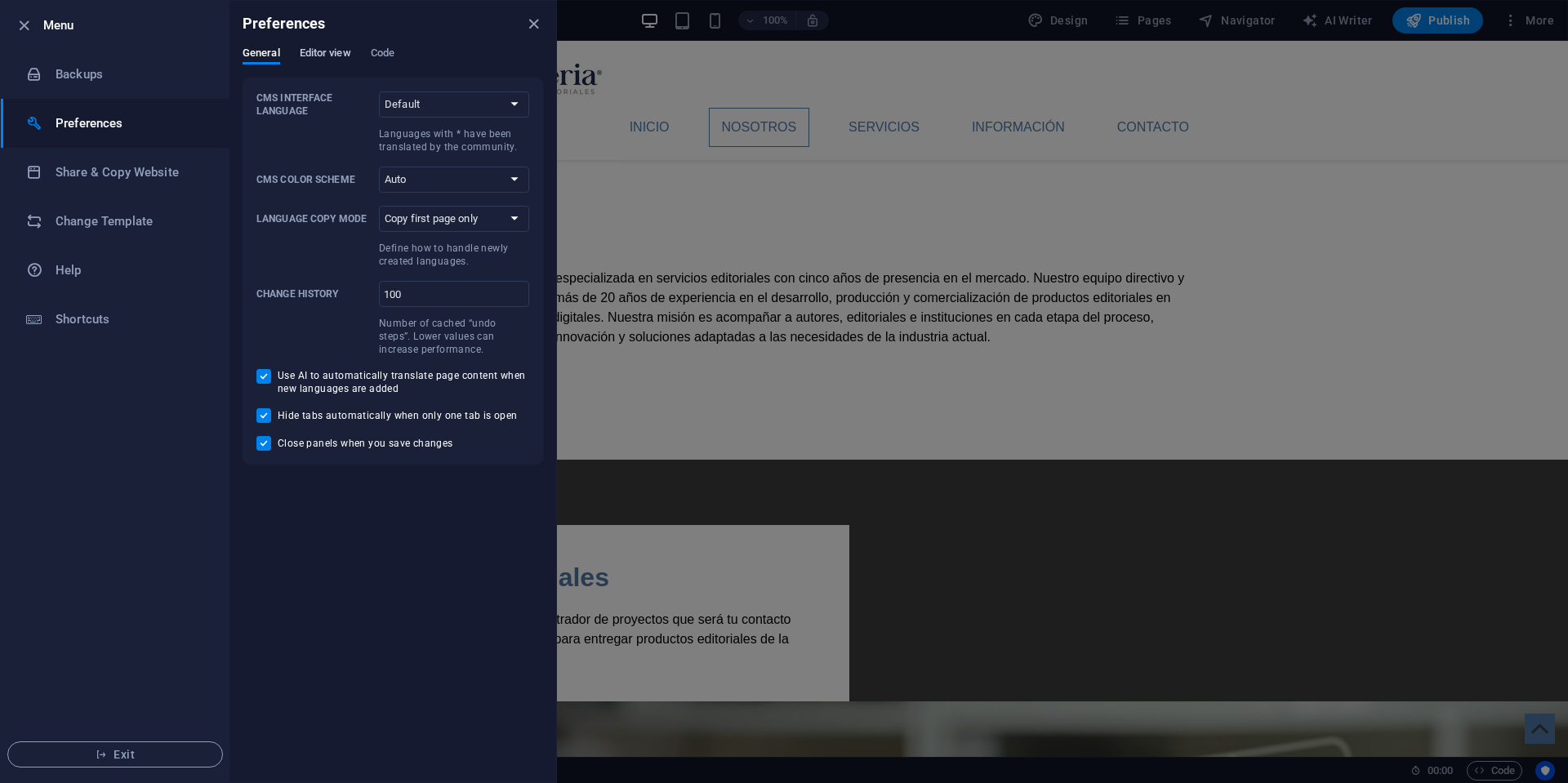
click at [338, 53] on span "Editor view" at bounding box center [324, 54] width 51 height 22
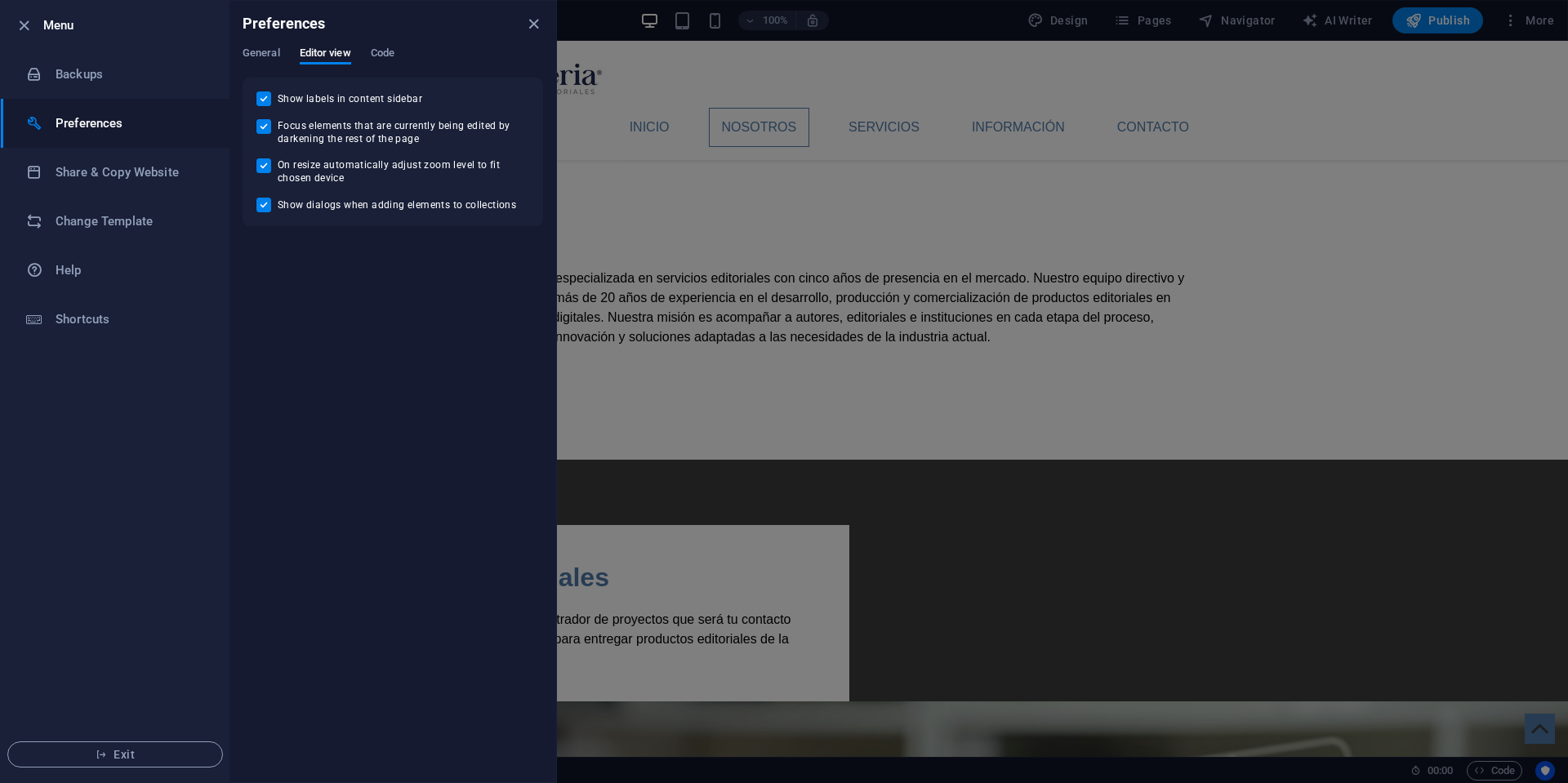
click at [401, 52] on div "General Editor view Code" at bounding box center [392, 62] width 300 height 31
click at [394, 51] on span "Code" at bounding box center [381, 54] width 23 height 22
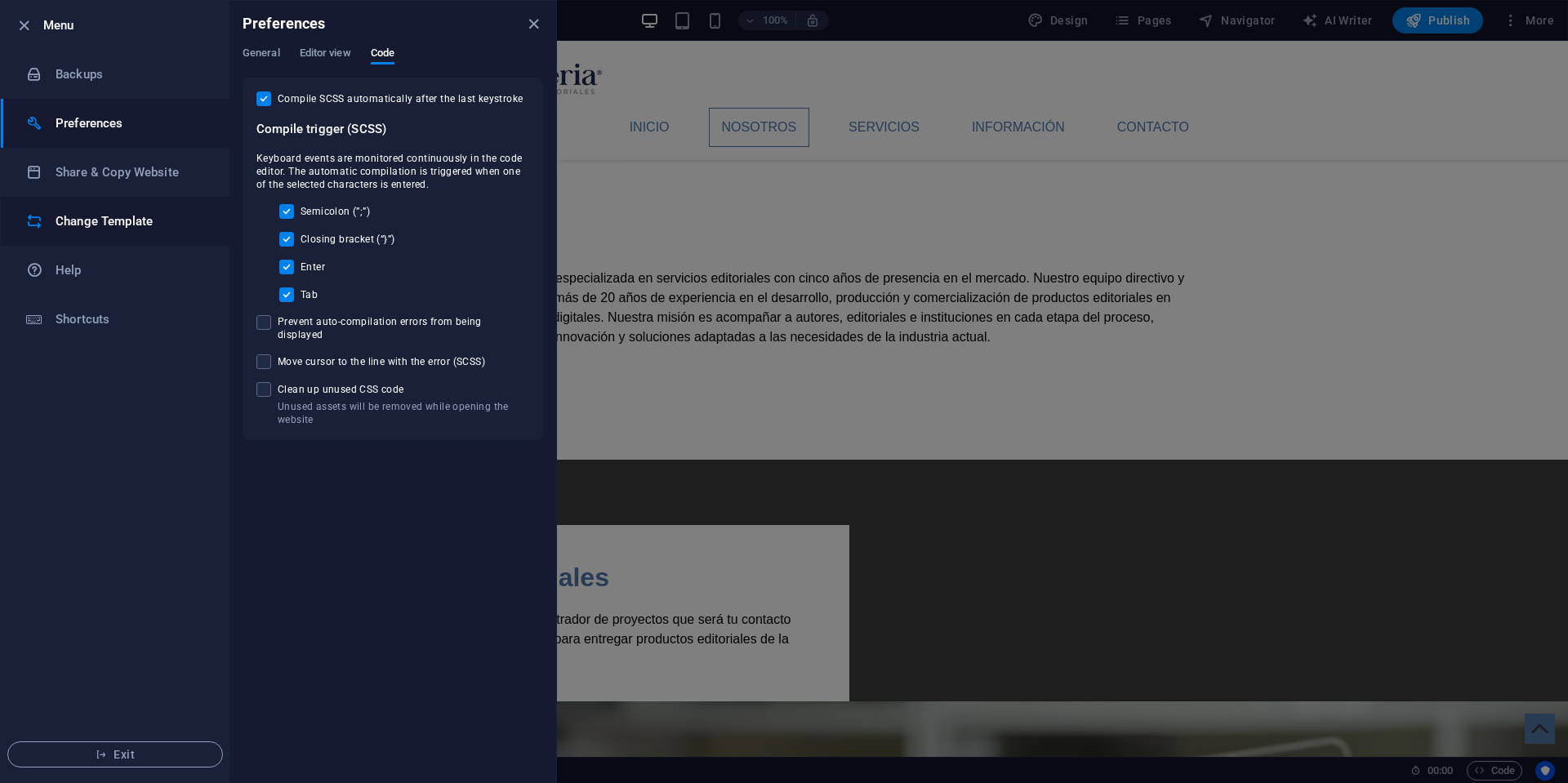
click at [87, 220] on h6 "Change Template" at bounding box center [131, 221] width 151 height 20
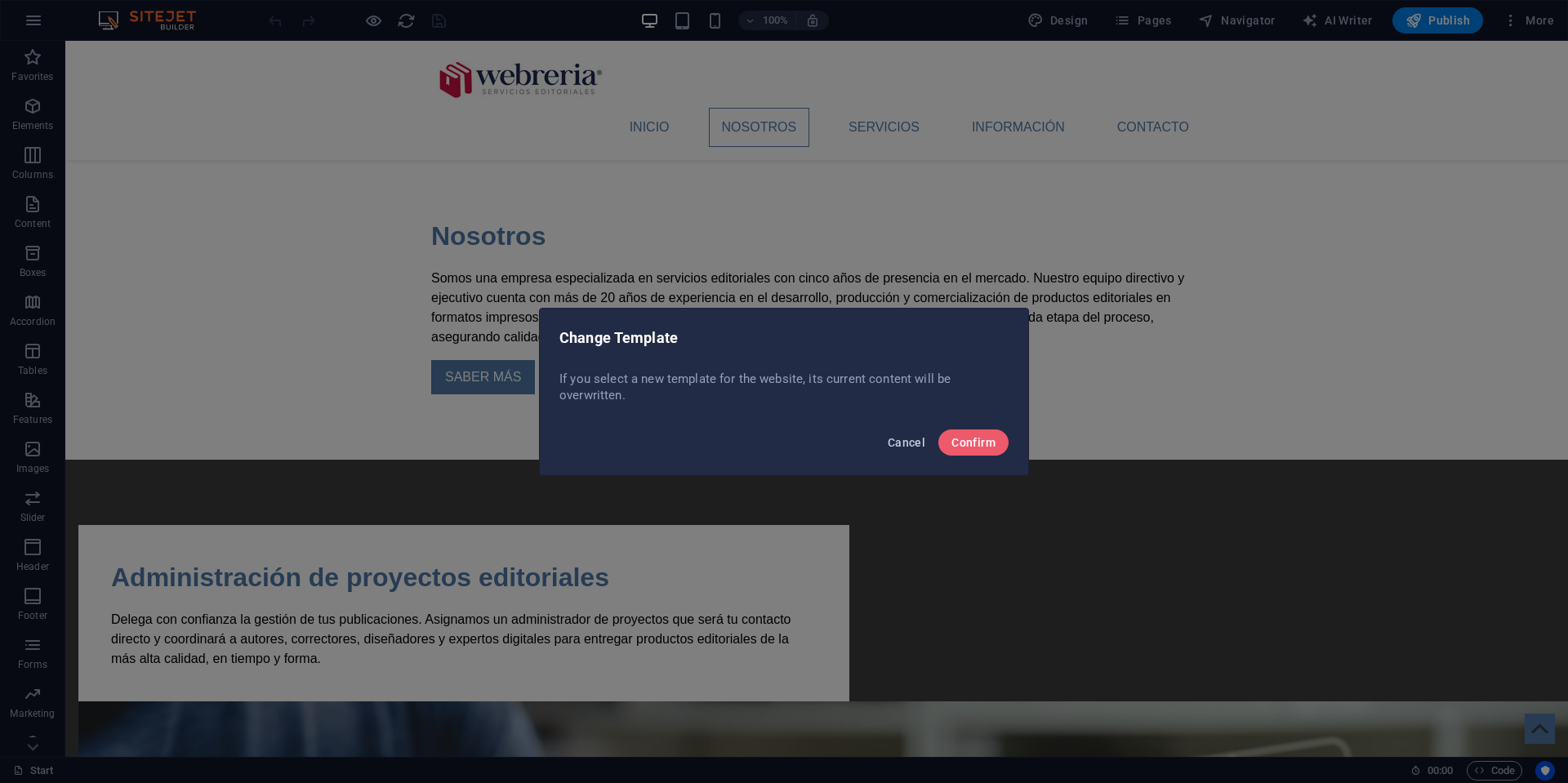
click at [913, 443] on span "Cancel" at bounding box center [906, 442] width 37 height 13
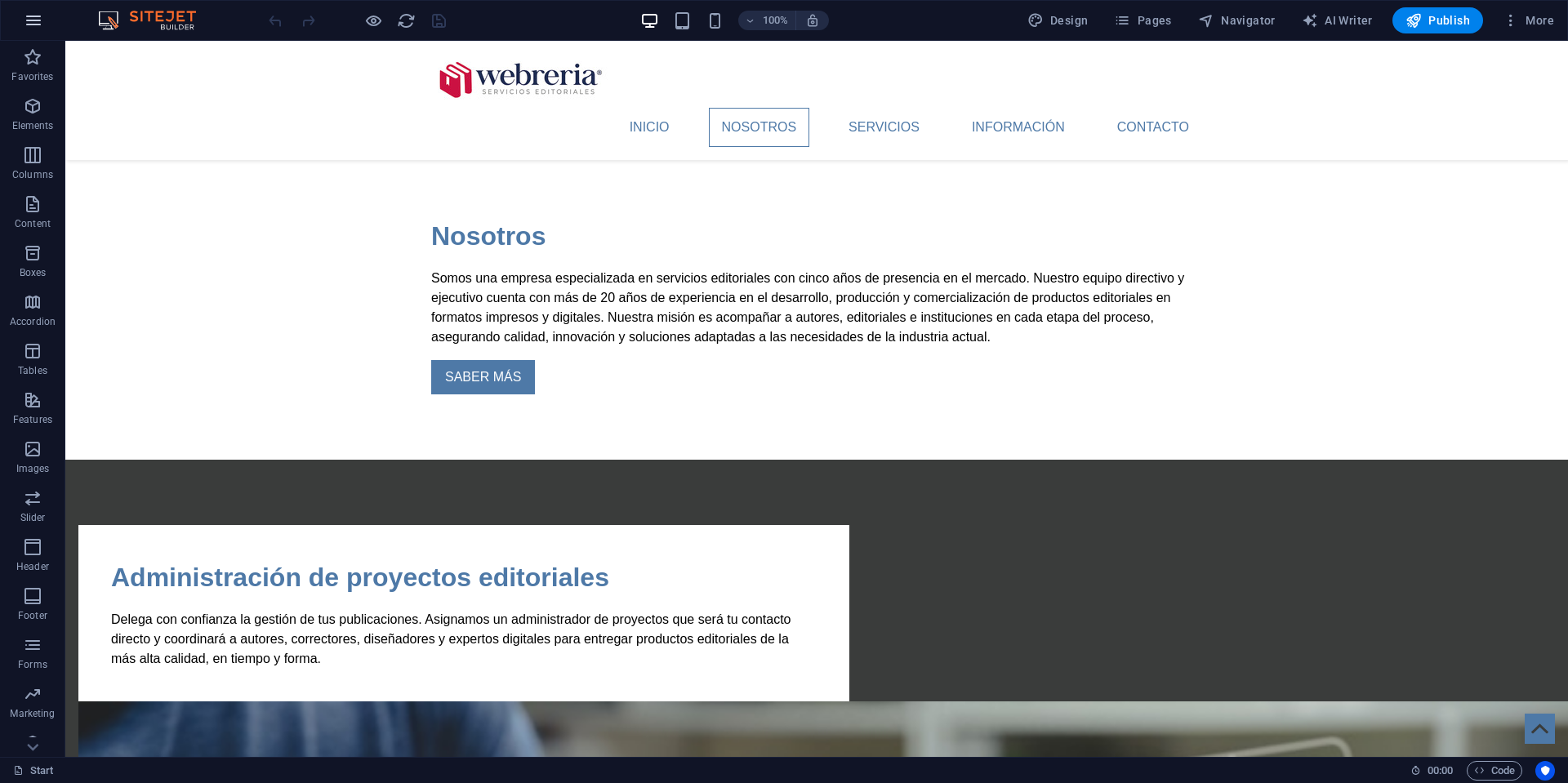
click at [29, 18] on icon "button" at bounding box center [33, 20] width 20 height 20
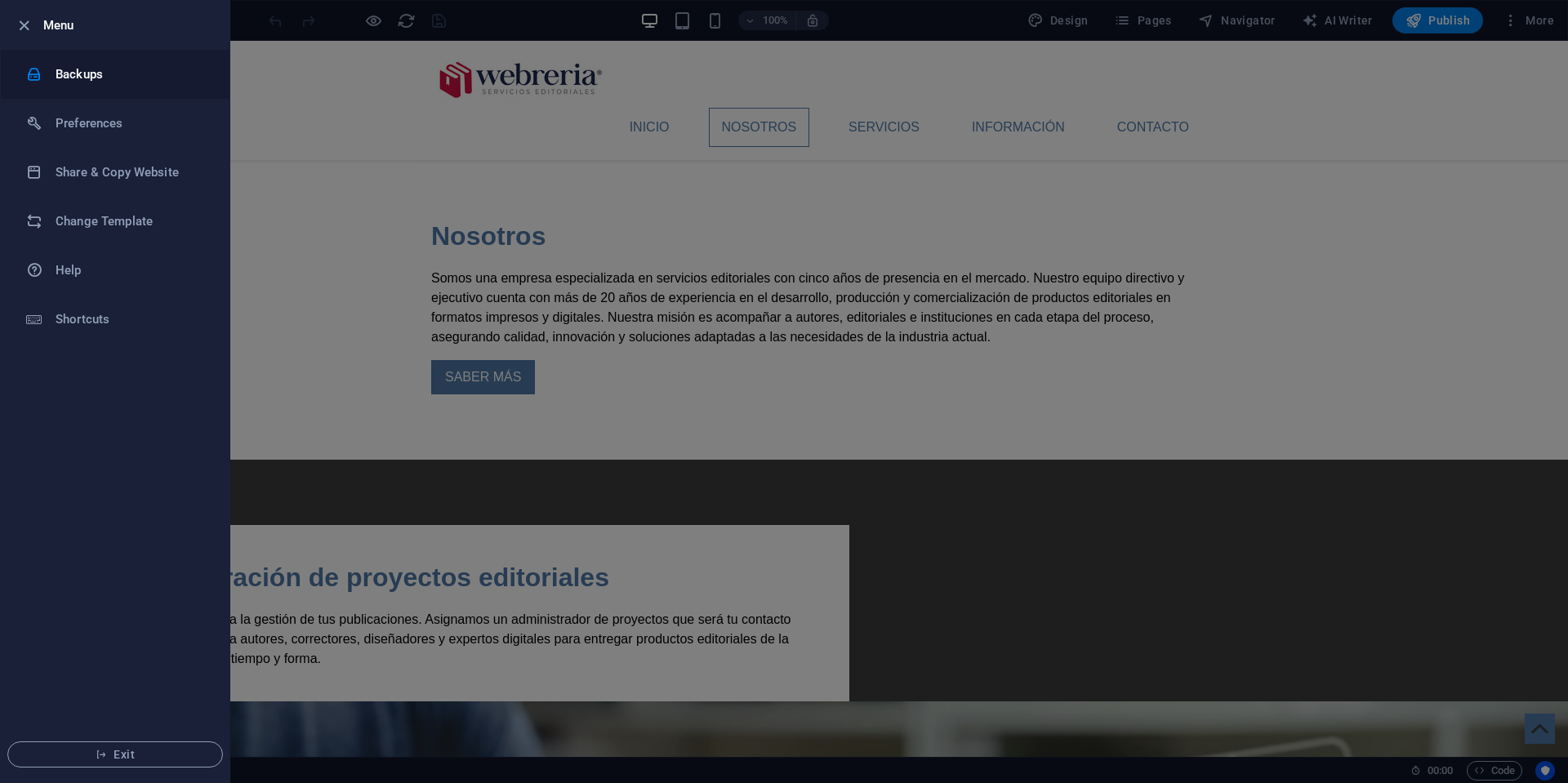
click at [81, 73] on h6 "Backups" at bounding box center [131, 74] width 151 height 20
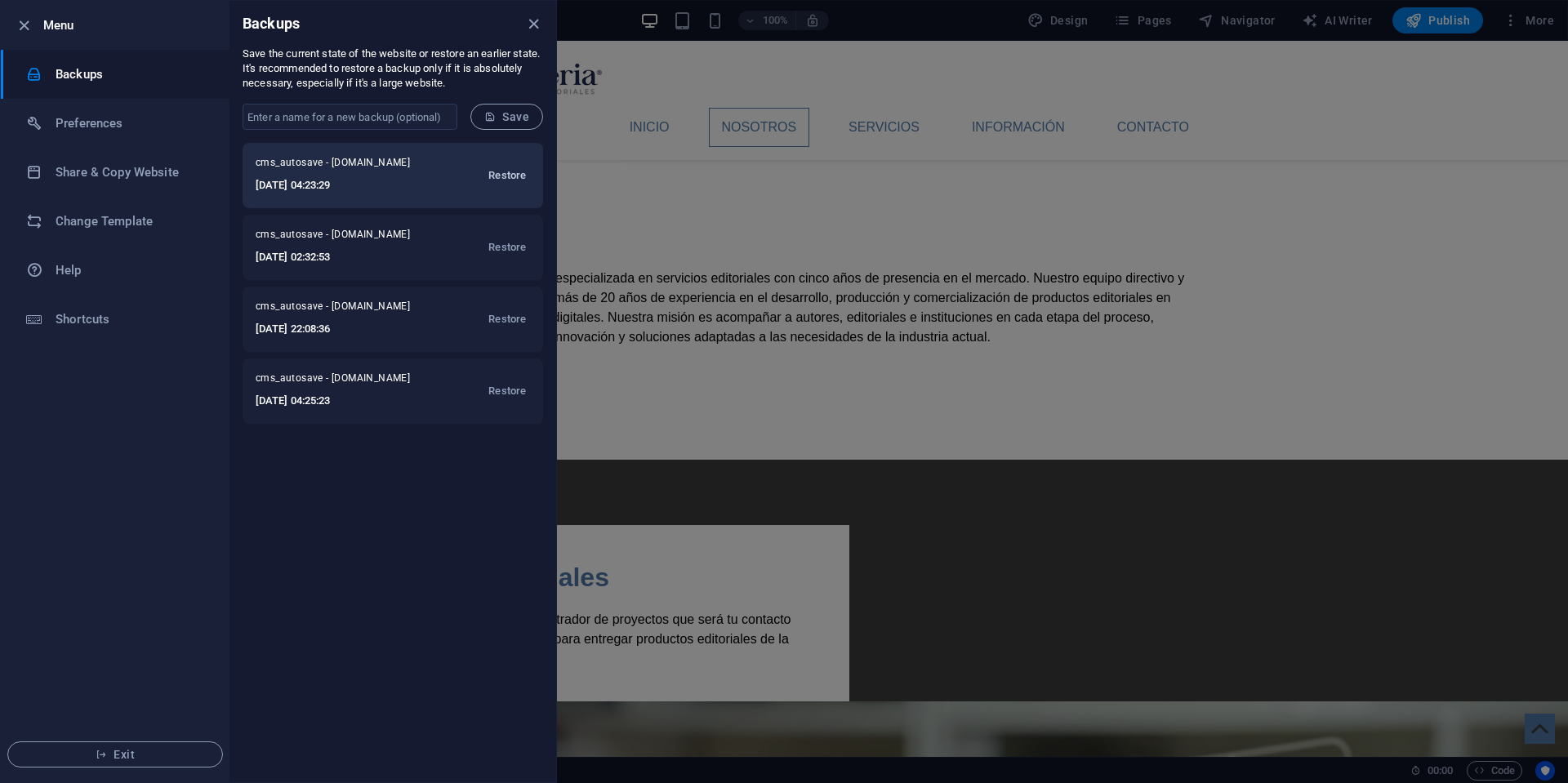
click at [506, 176] on span "Restore" at bounding box center [507, 175] width 37 height 20
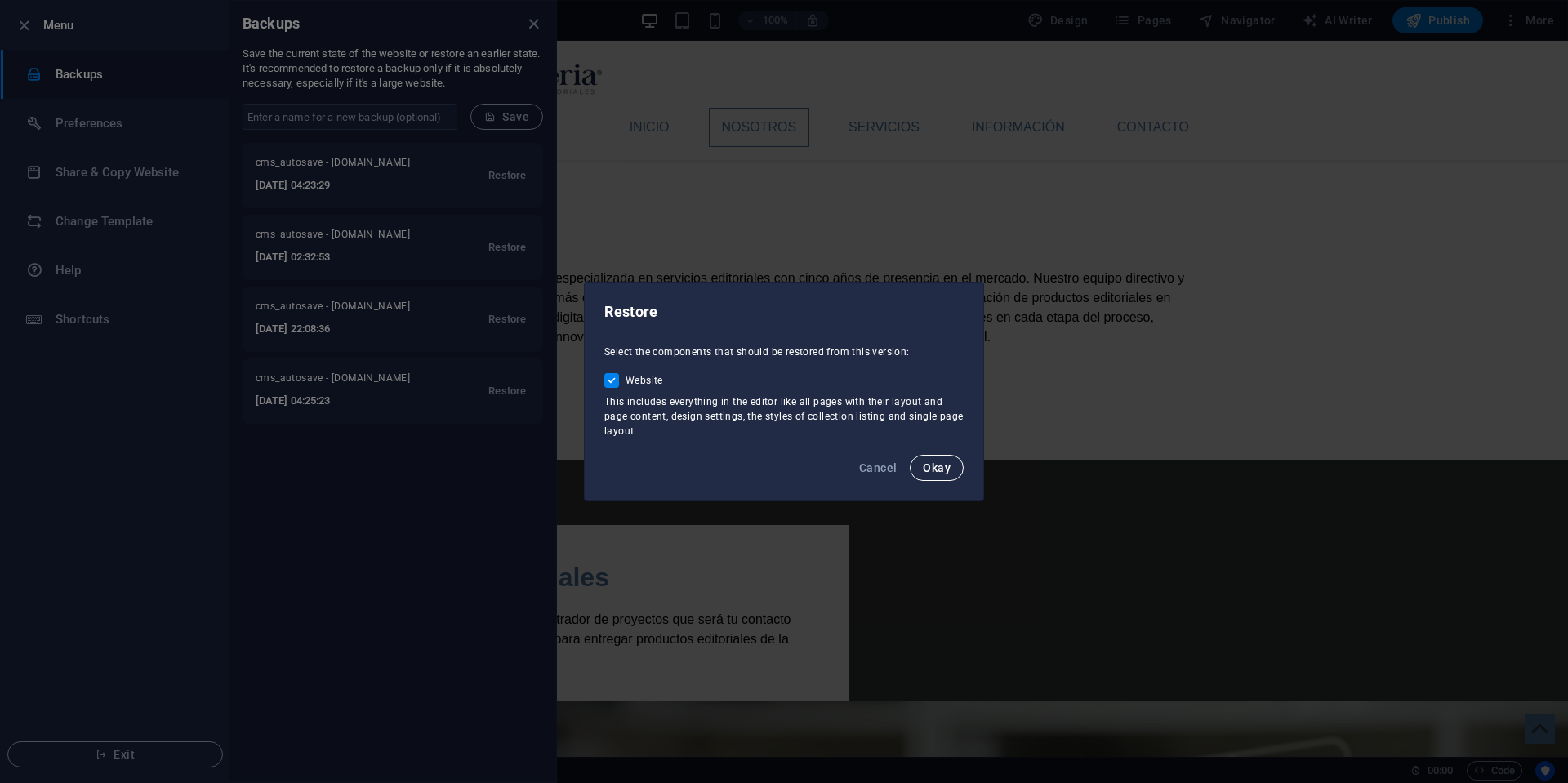
click at [948, 469] on span "Okay" at bounding box center [937, 468] width 28 height 13
checkbox input "false"
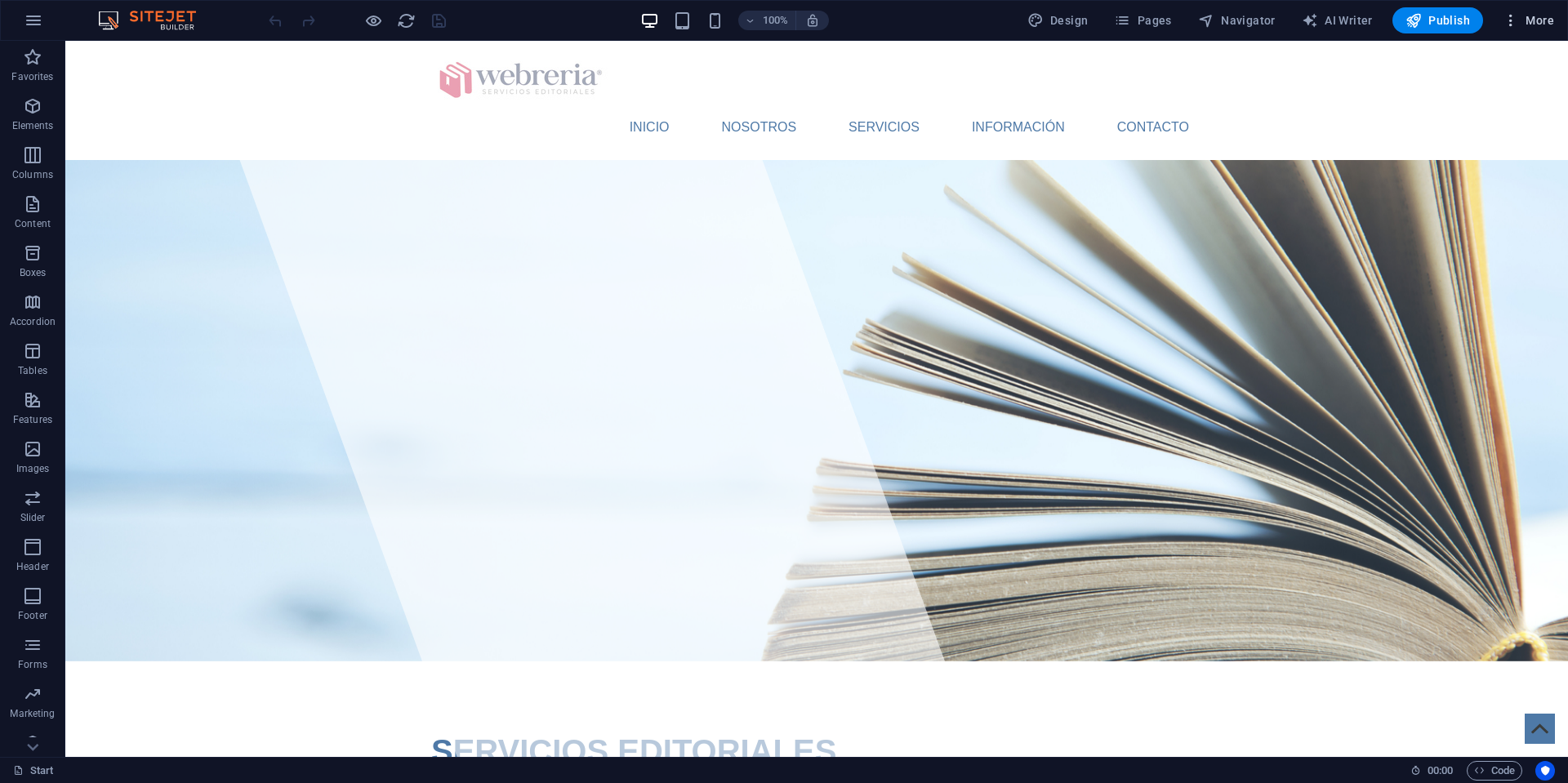
click at [1526, 22] on span "More" at bounding box center [1528, 20] width 51 height 16
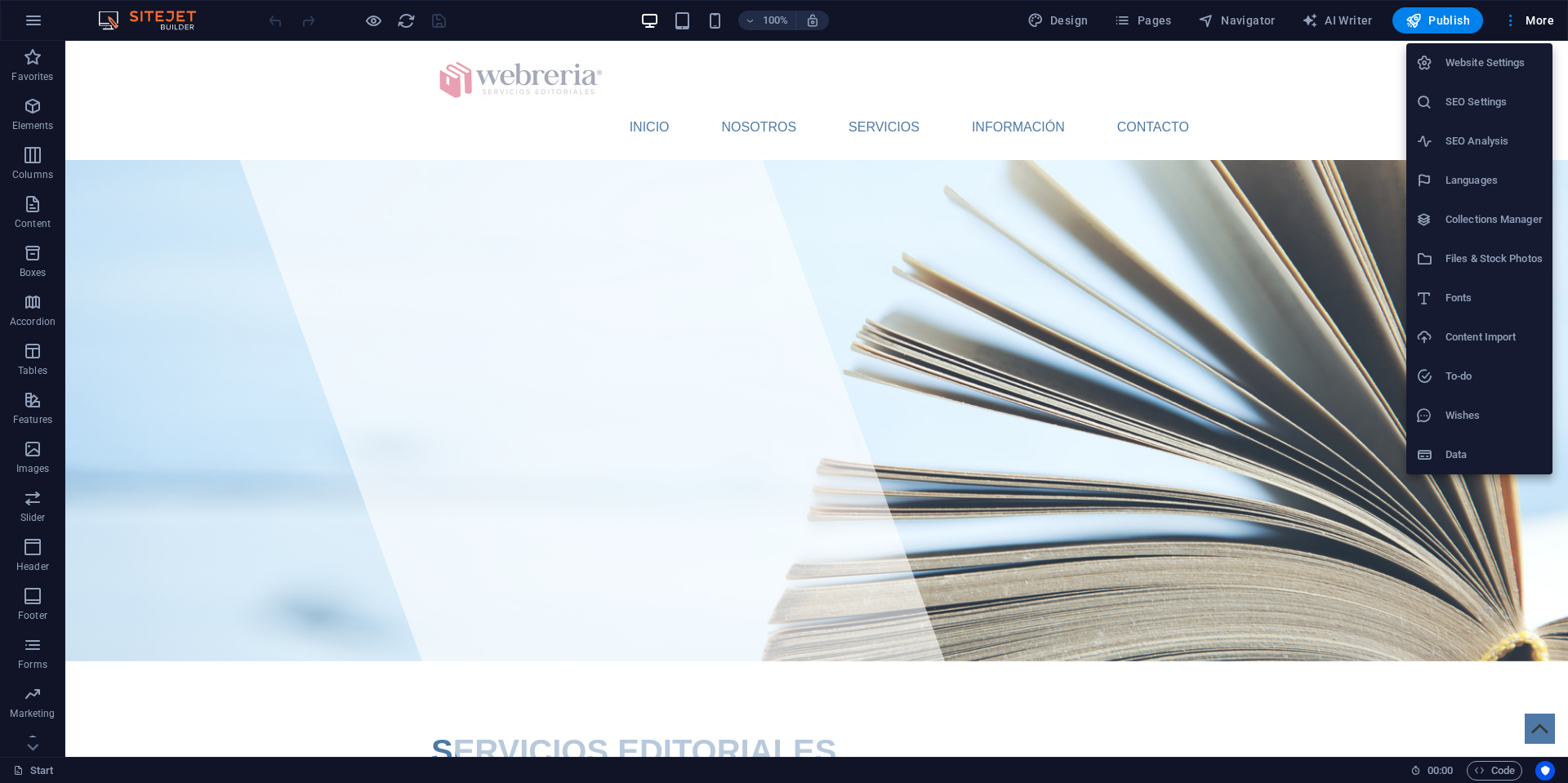
click at [31, 21] on div at bounding box center [784, 391] width 1568 height 783
